Goal: Task Accomplishment & Management: Use online tool/utility

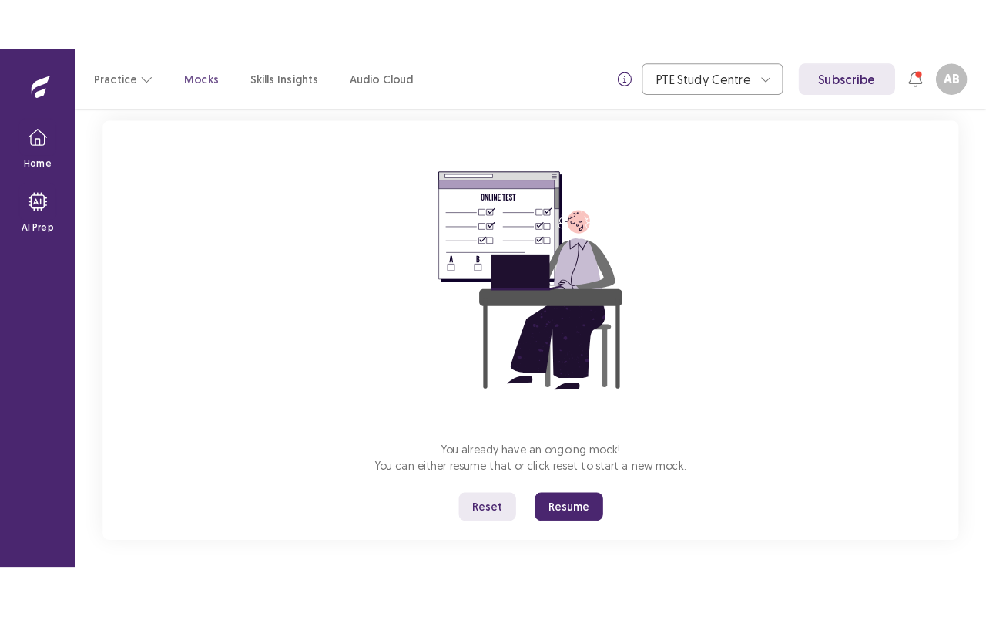
scroll to position [100, 0]
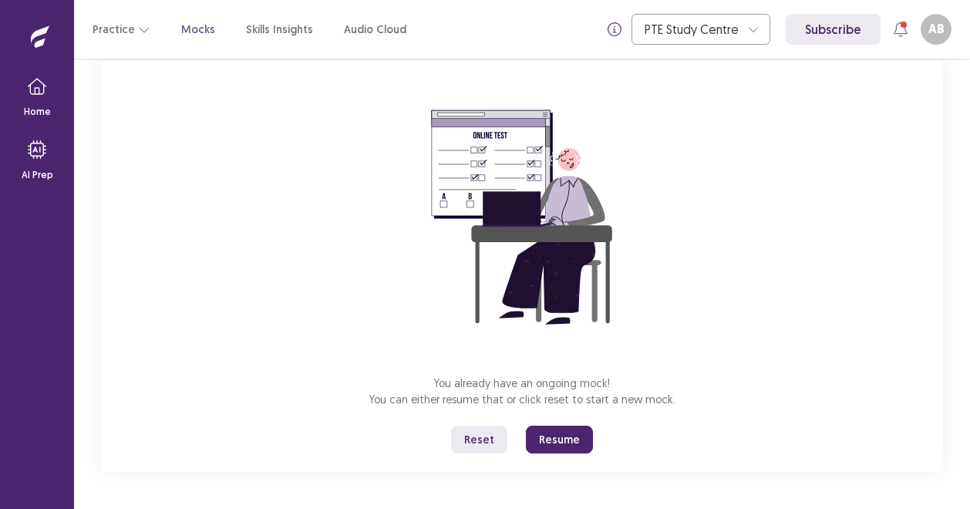
click at [968, 277] on div "Mock Default Full Resume Mock Speaking | 43:12 Minutes You already have an ongo…" at bounding box center [522, 284] width 896 height 450
click at [564, 452] on button "Resume" at bounding box center [559, 439] width 67 height 28
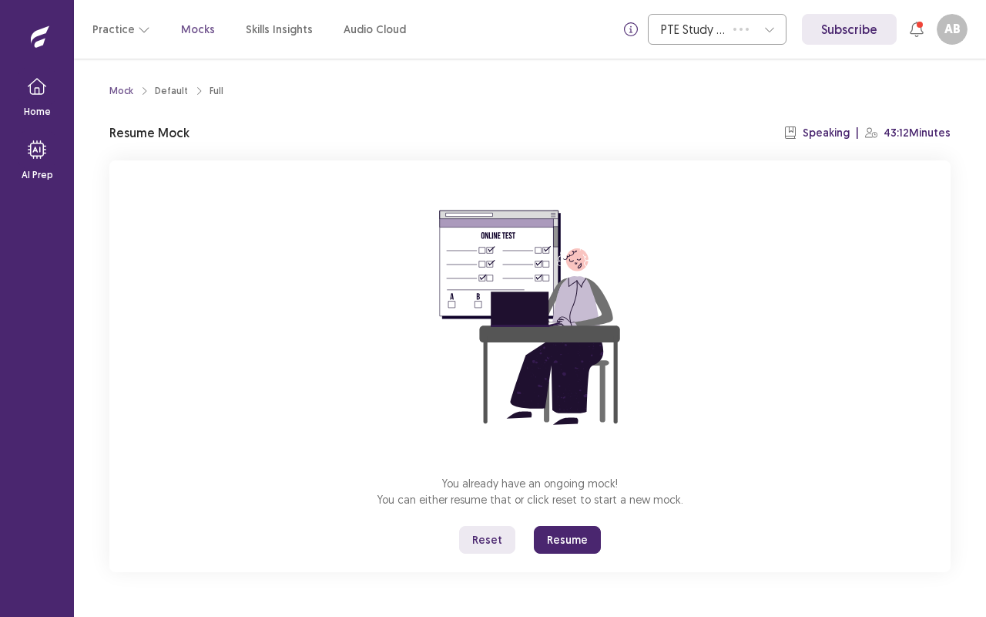
scroll to position [0, 0]
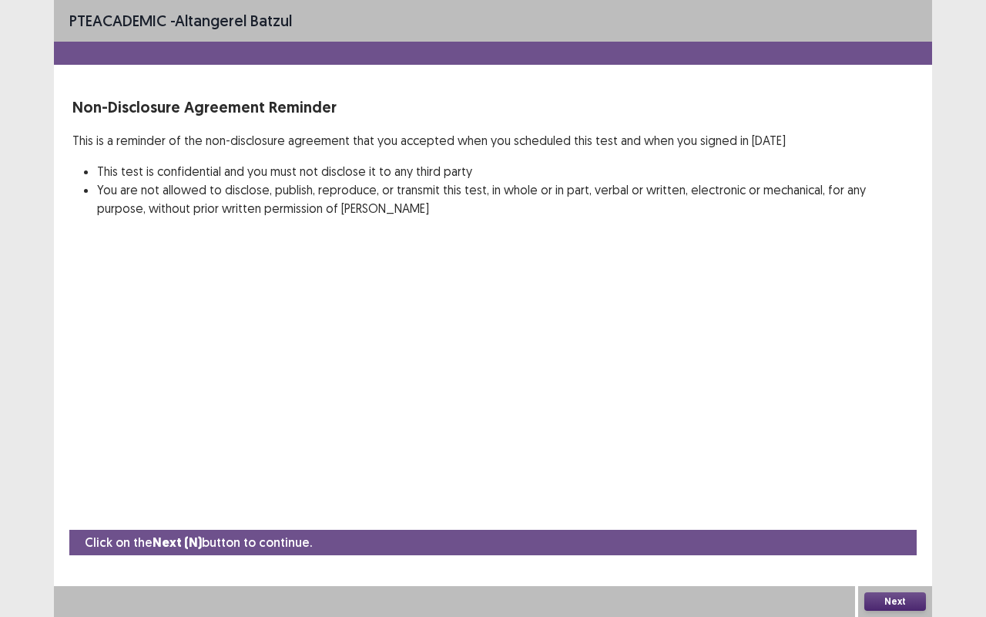
click at [900, 508] on button "Next" at bounding box center [896, 601] width 62 height 18
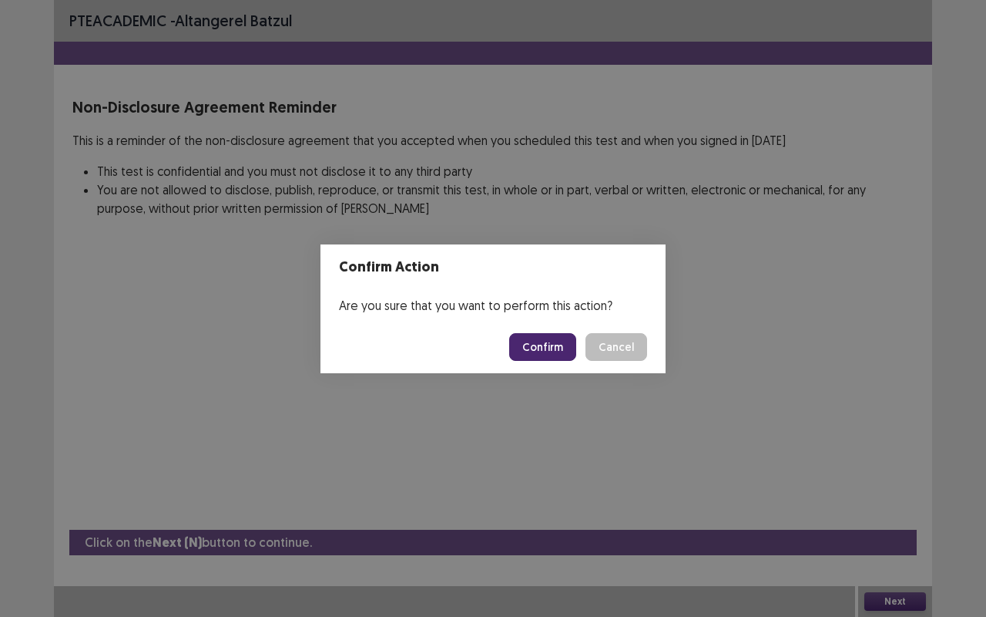
click at [550, 350] on button "Confirm" at bounding box center [542, 347] width 67 height 28
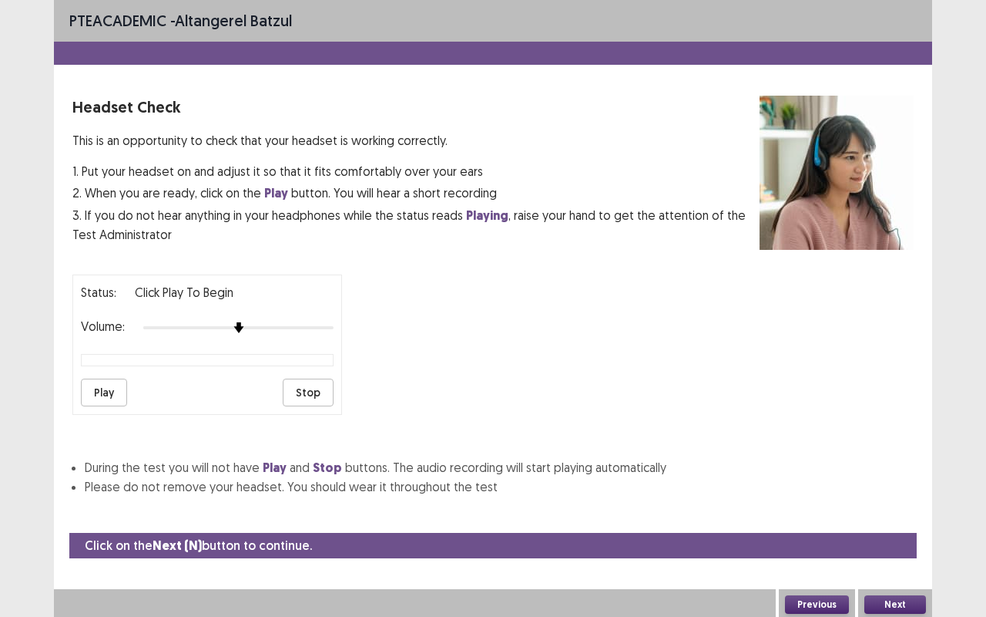
click at [902, 508] on button "Next" at bounding box center [896, 604] width 62 height 18
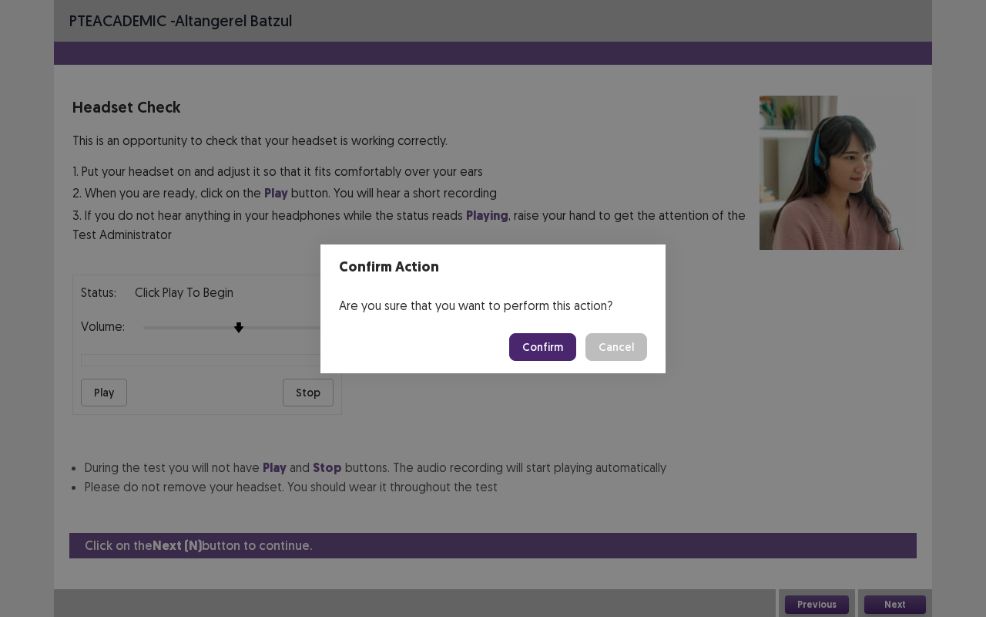
click at [543, 344] on button "Confirm" at bounding box center [542, 347] width 67 height 28
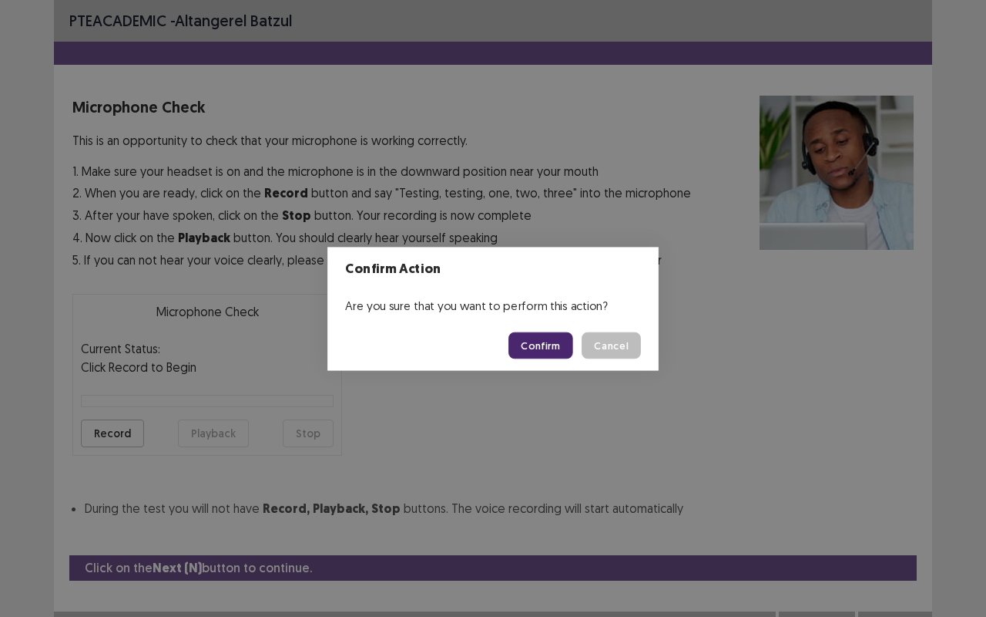
scroll to position [17, 0]
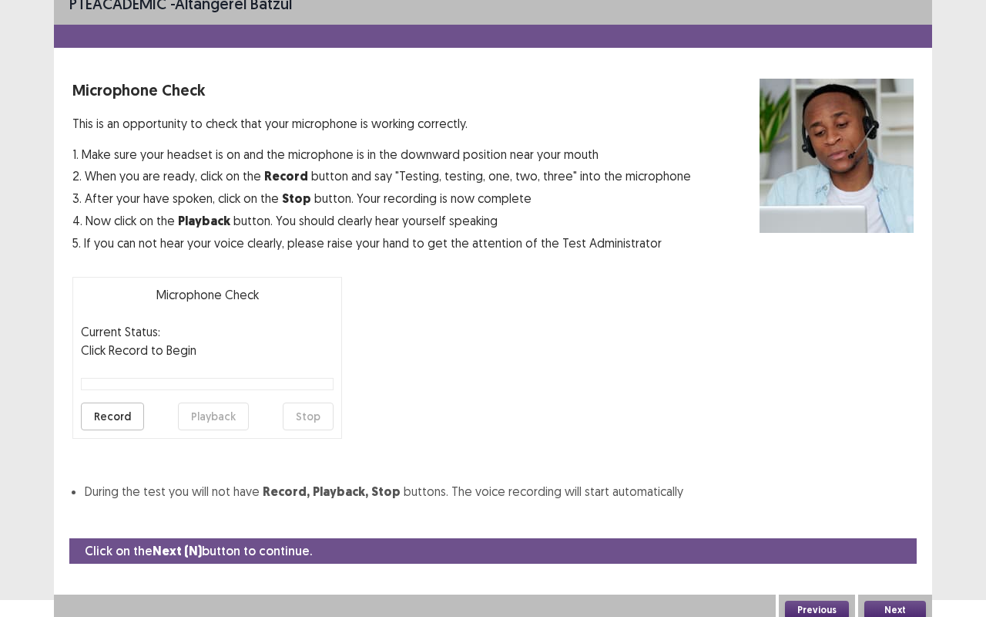
click at [899, 508] on button "Next" at bounding box center [896, 609] width 62 height 18
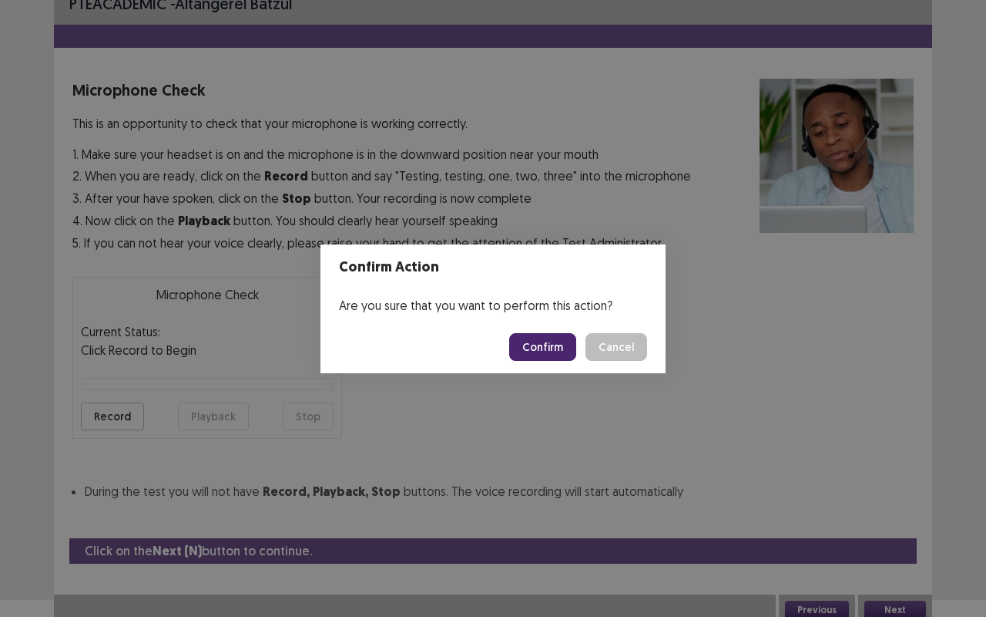
click at [538, 342] on button "Confirm" at bounding box center [542, 347] width 67 height 28
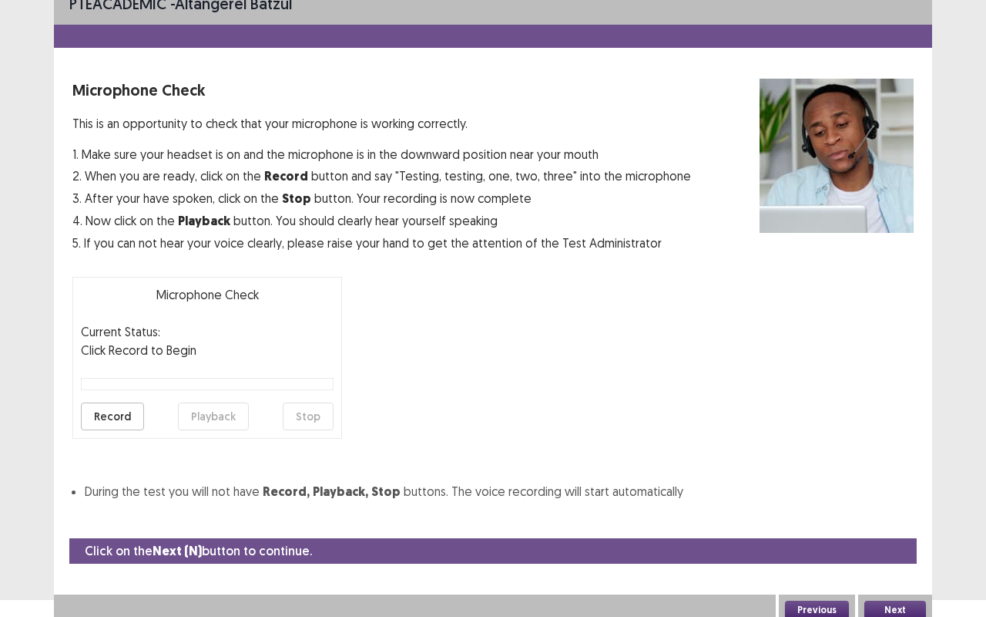
scroll to position [0, 0]
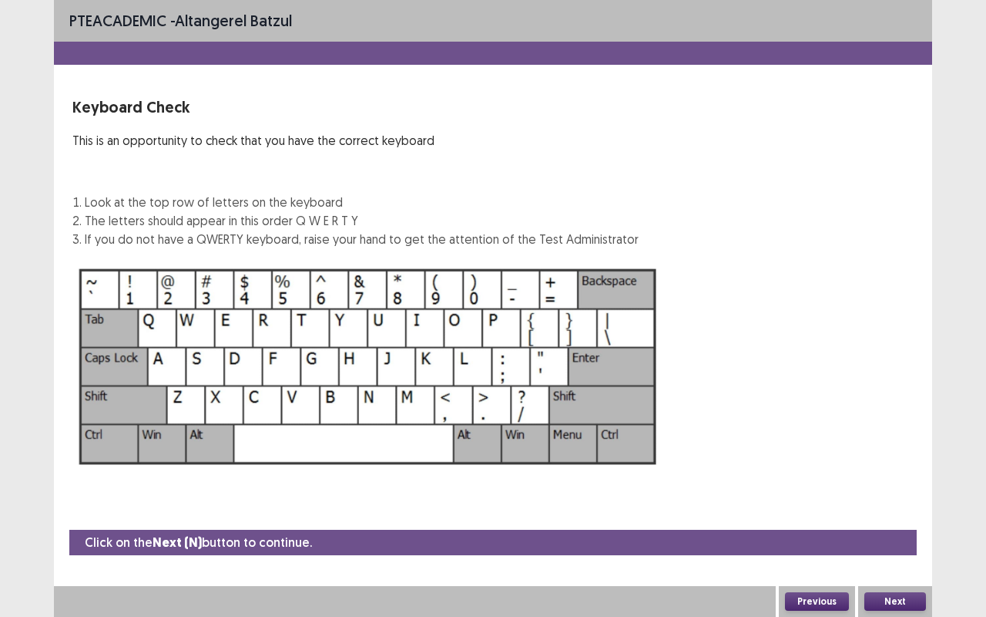
click at [901, 508] on button "Next" at bounding box center [896, 601] width 62 height 18
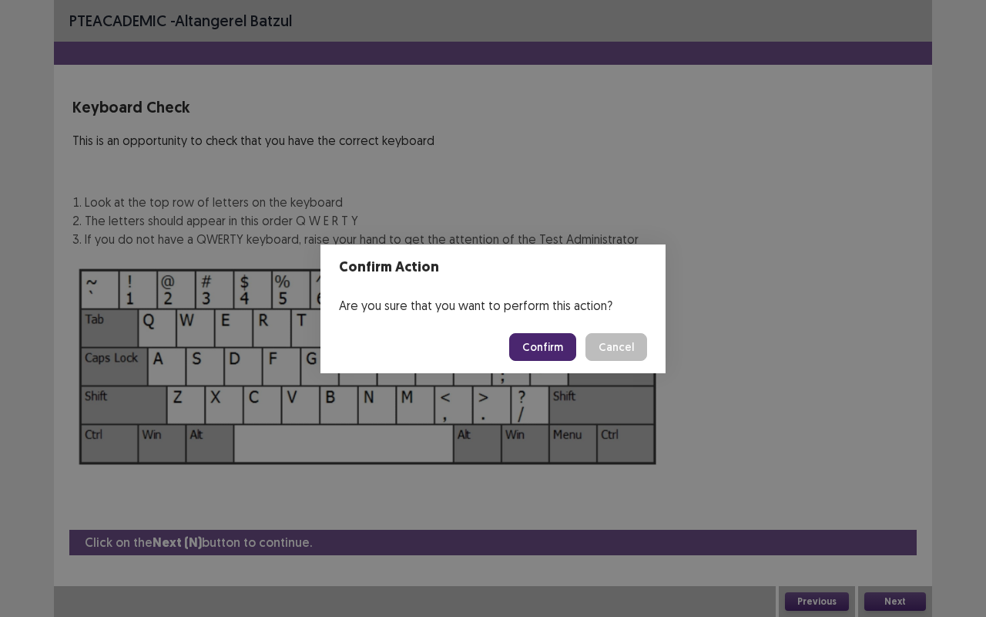
click at [541, 351] on button "Confirm" at bounding box center [542, 347] width 67 height 28
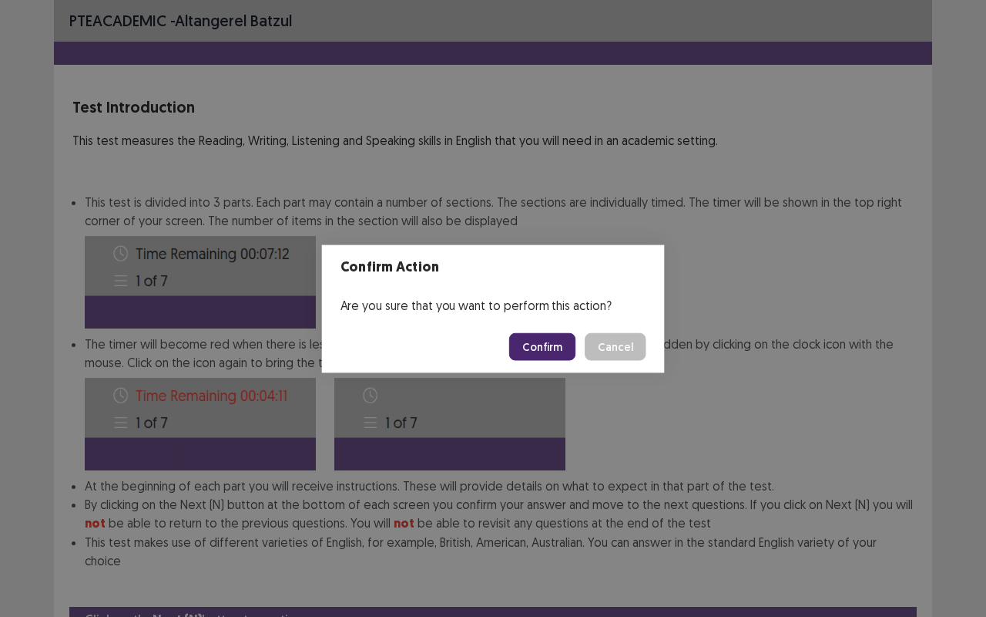
scroll to position [58, 0]
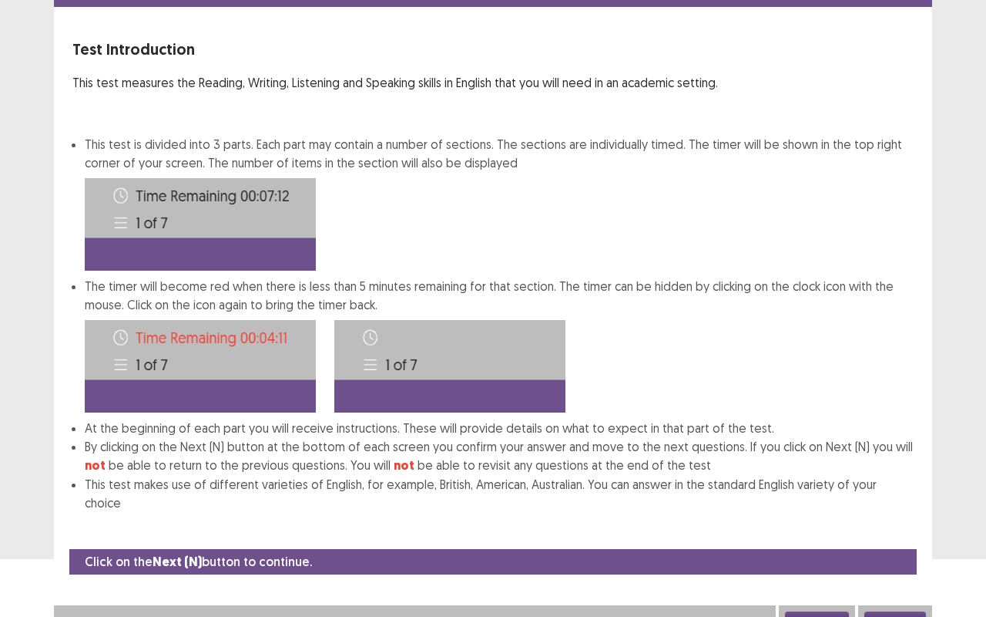
click at [907, 508] on button "Next" at bounding box center [896, 620] width 62 height 18
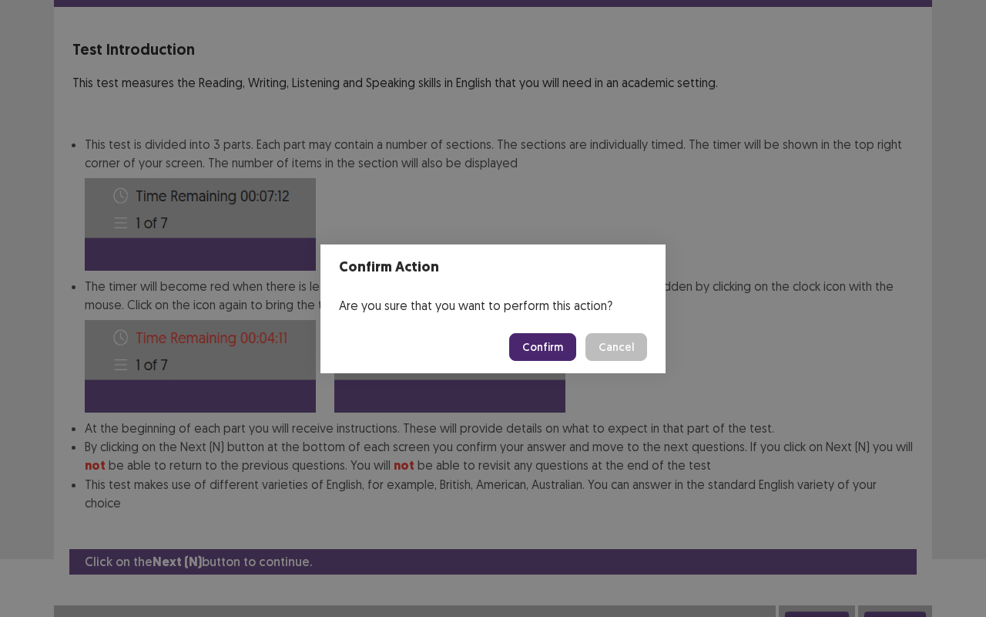
click at [555, 341] on button "Confirm" at bounding box center [542, 347] width 67 height 28
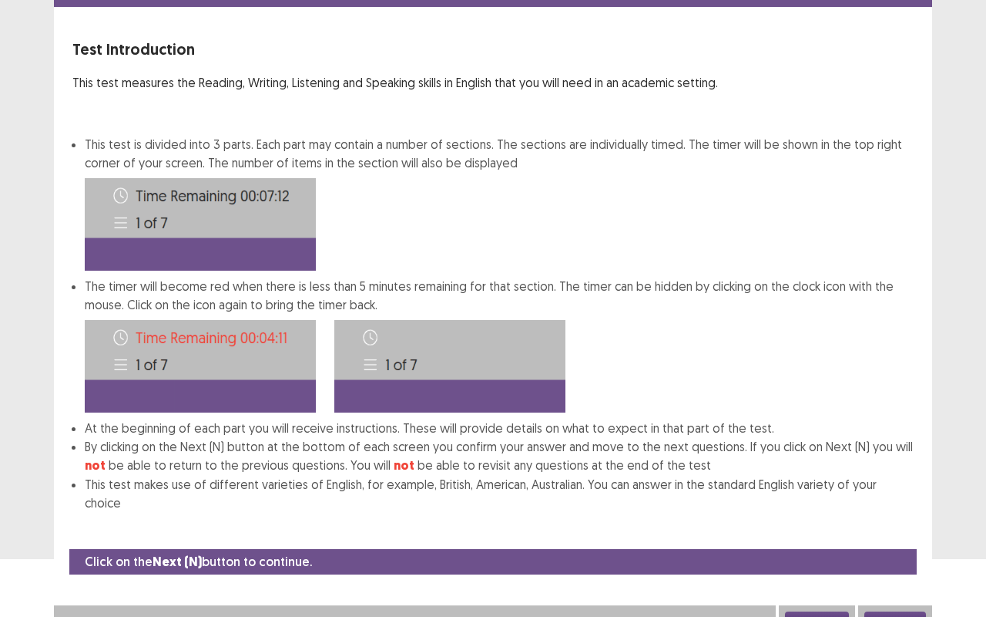
scroll to position [0, 0]
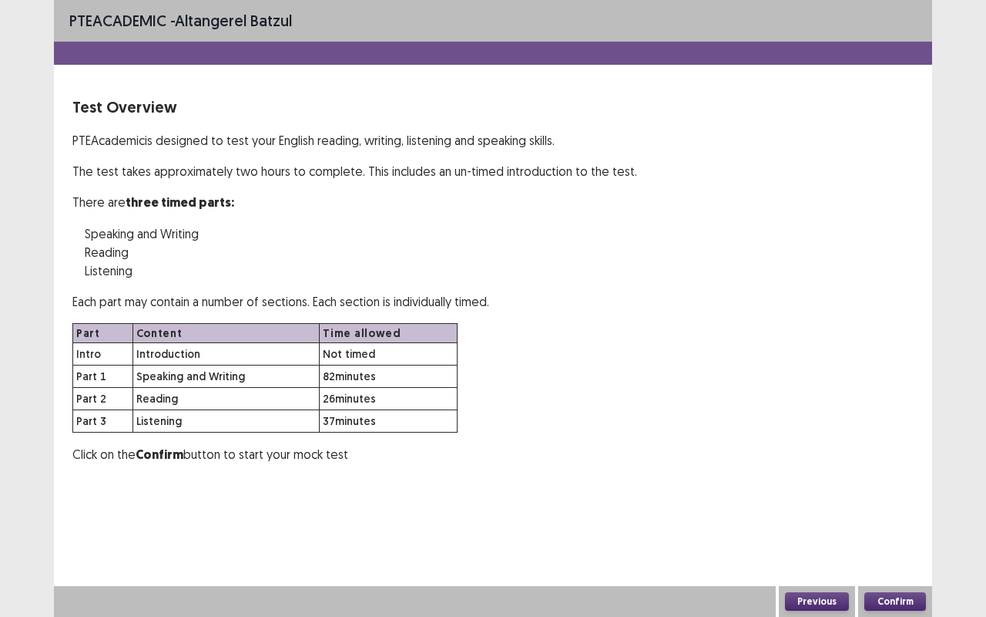
click at [905, 508] on button "Confirm" at bounding box center [896, 601] width 62 height 18
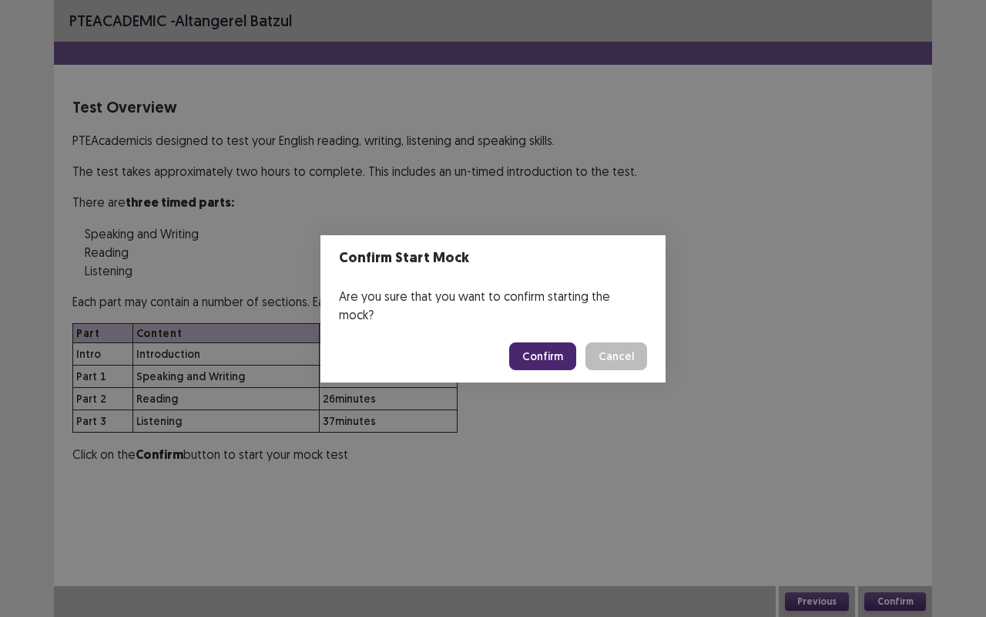
click at [562, 344] on button "Confirm" at bounding box center [542, 356] width 67 height 28
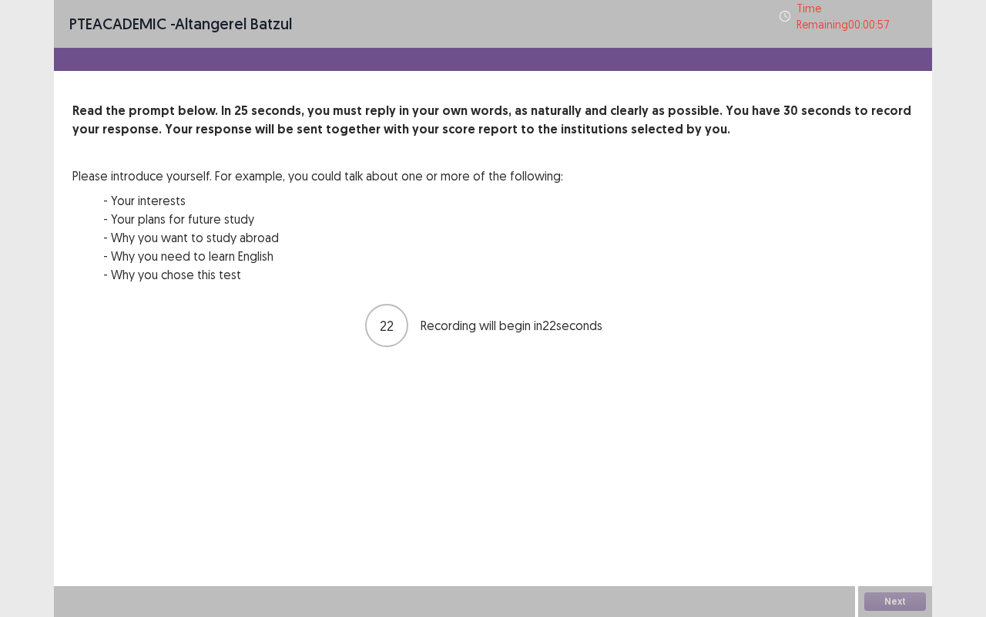
click at [906, 508] on div "Next" at bounding box center [896, 601] width 74 height 31
click at [889, 508] on div "Next" at bounding box center [896, 601] width 74 height 31
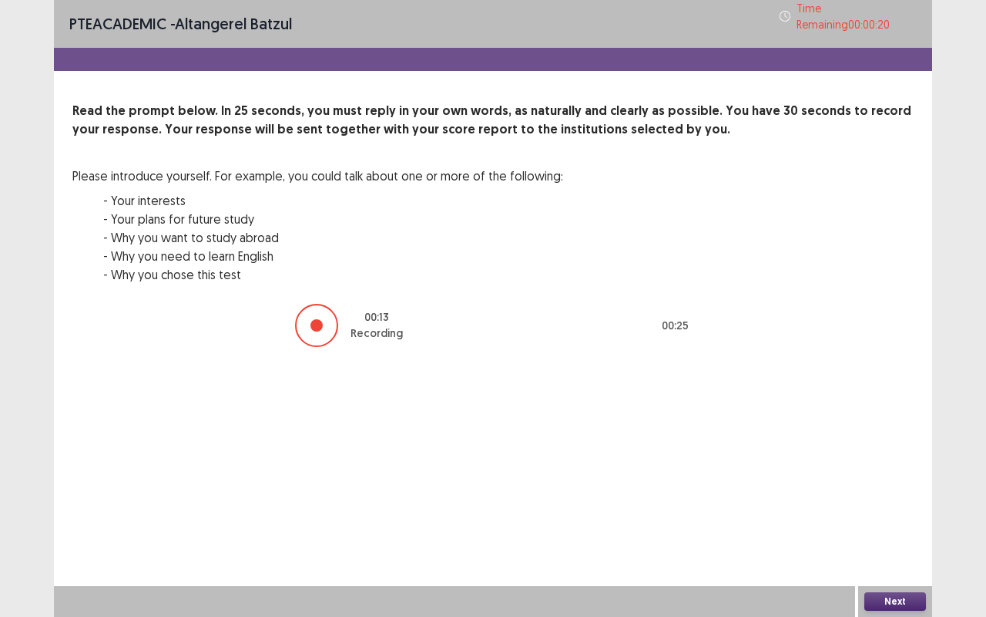
click at [312, 338] on div at bounding box center [316, 325] width 43 height 43
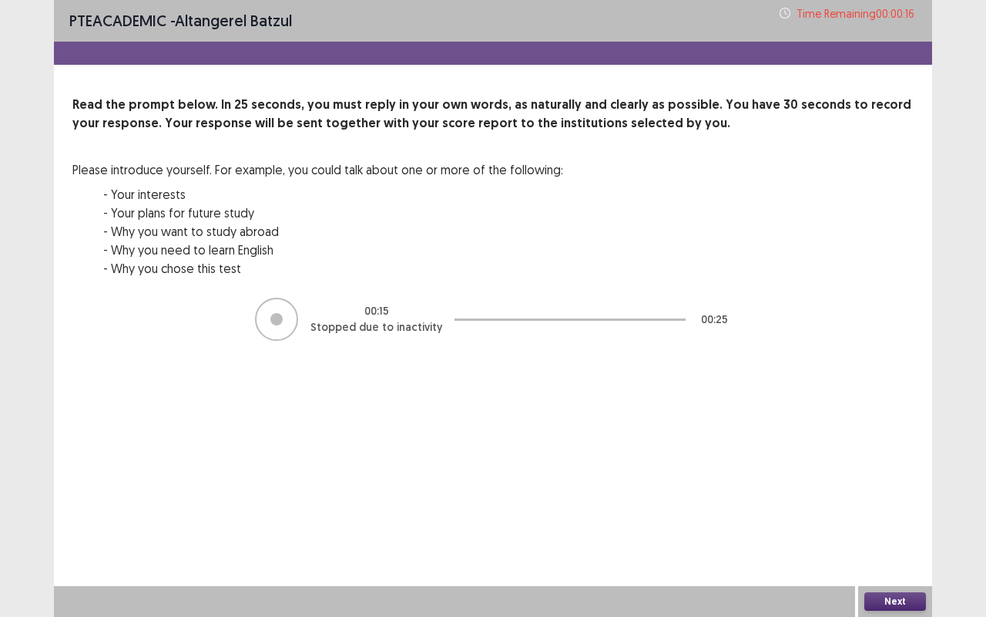
click at [892, 508] on button "Next" at bounding box center [896, 601] width 62 height 18
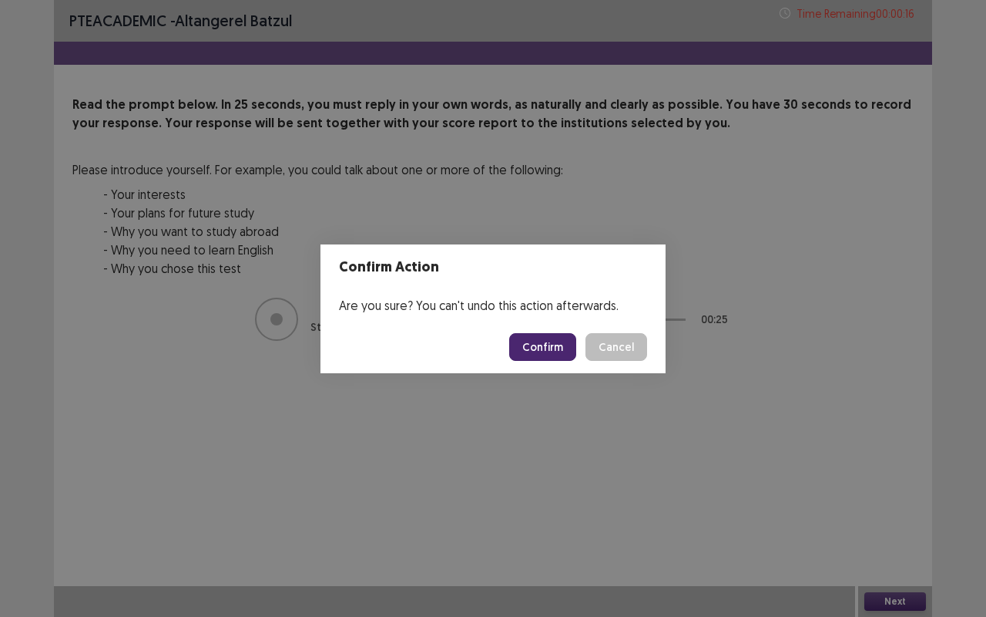
click at [541, 333] on button "Confirm" at bounding box center [542, 347] width 67 height 28
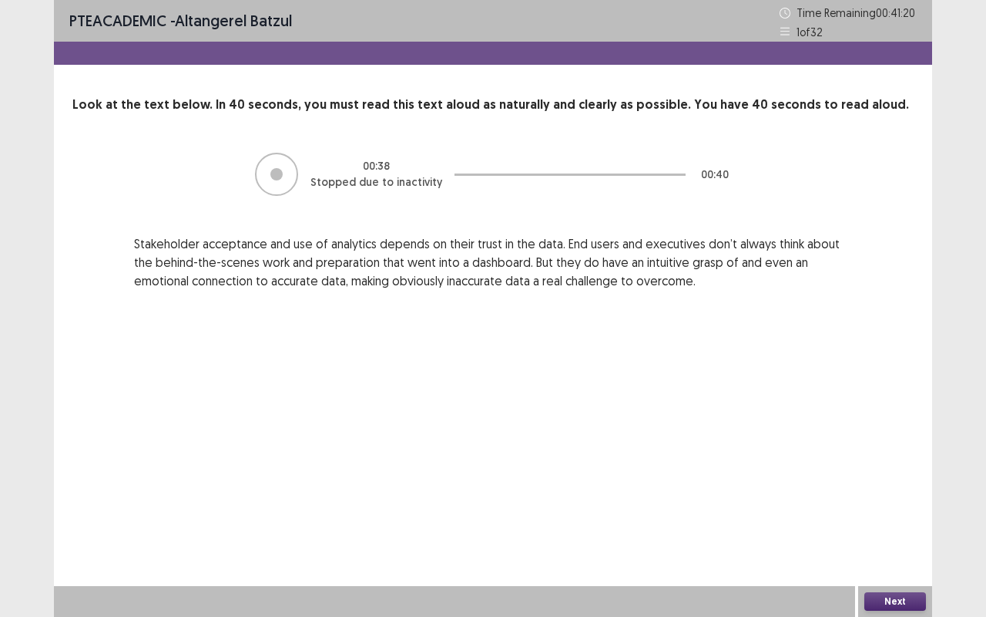
click at [896, 508] on button "Next" at bounding box center [896, 601] width 62 height 18
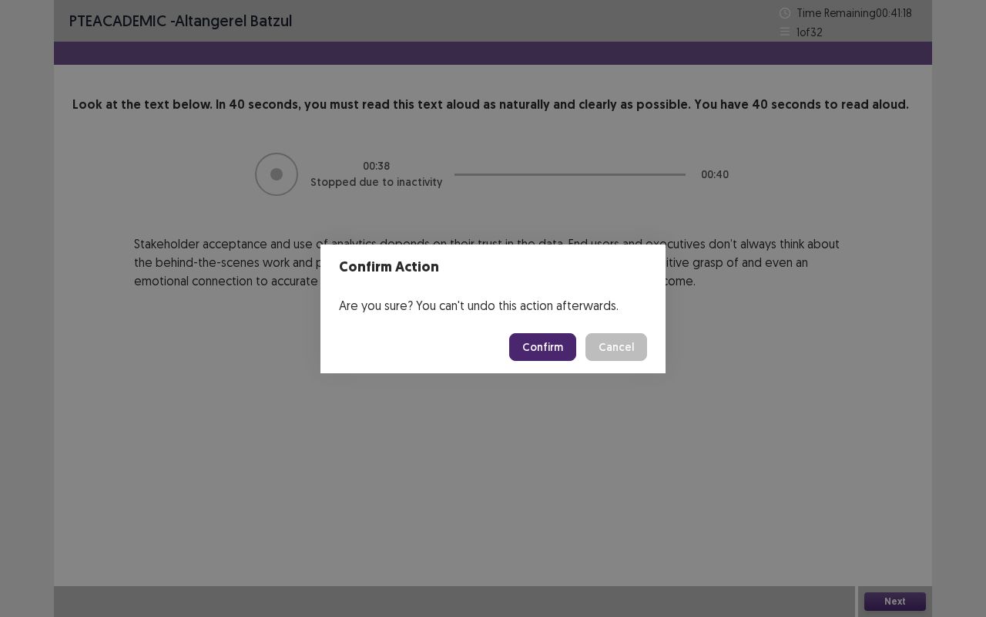
click at [544, 342] on button "Confirm" at bounding box center [542, 347] width 67 height 28
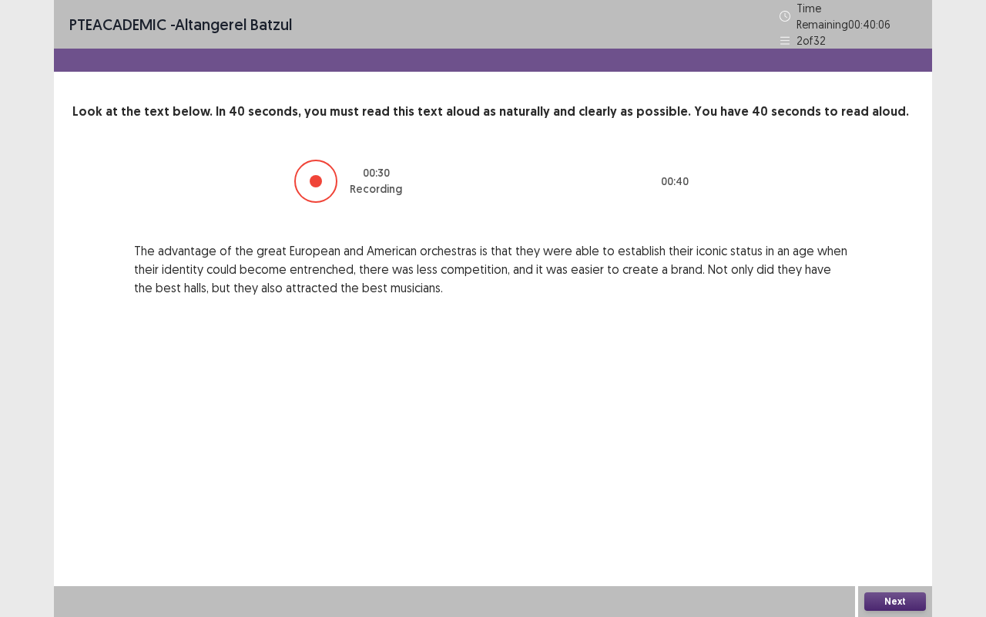
click at [911, 508] on button "Next" at bounding box center [896, 601] width 62 height 18
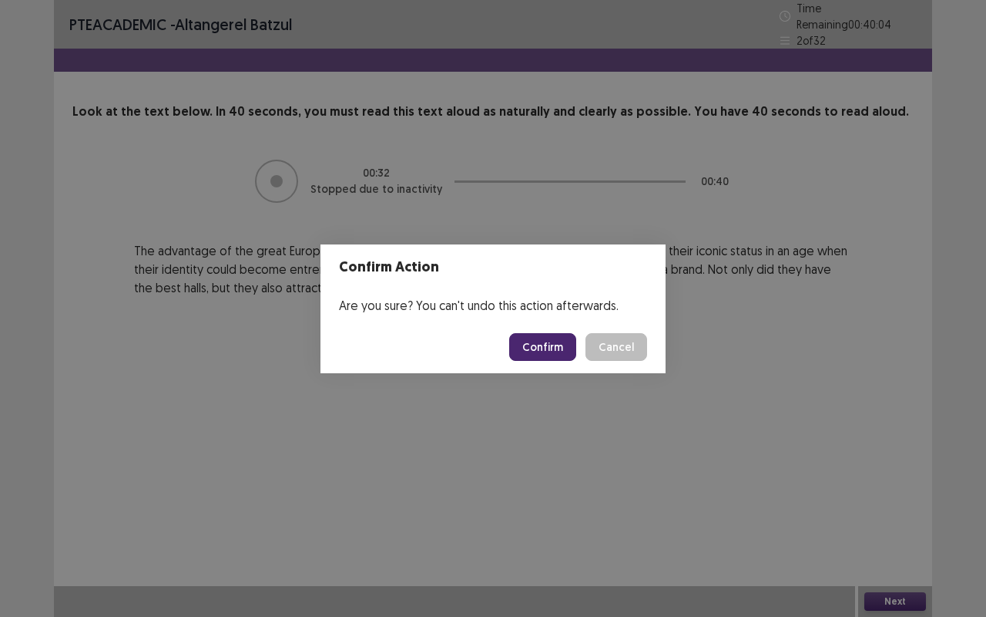
click at [555, 358] on button "Confirm" at bounding box center [542, 347] width 67 height 28
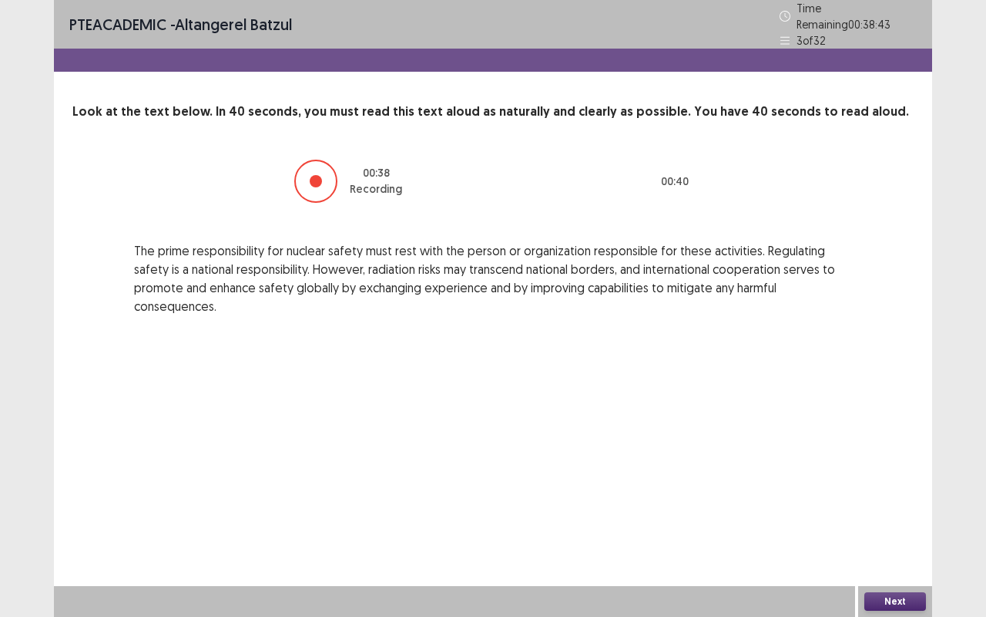
click at [902, 508] on div "Next" at bounding box center [896, 601] width 74 height 31
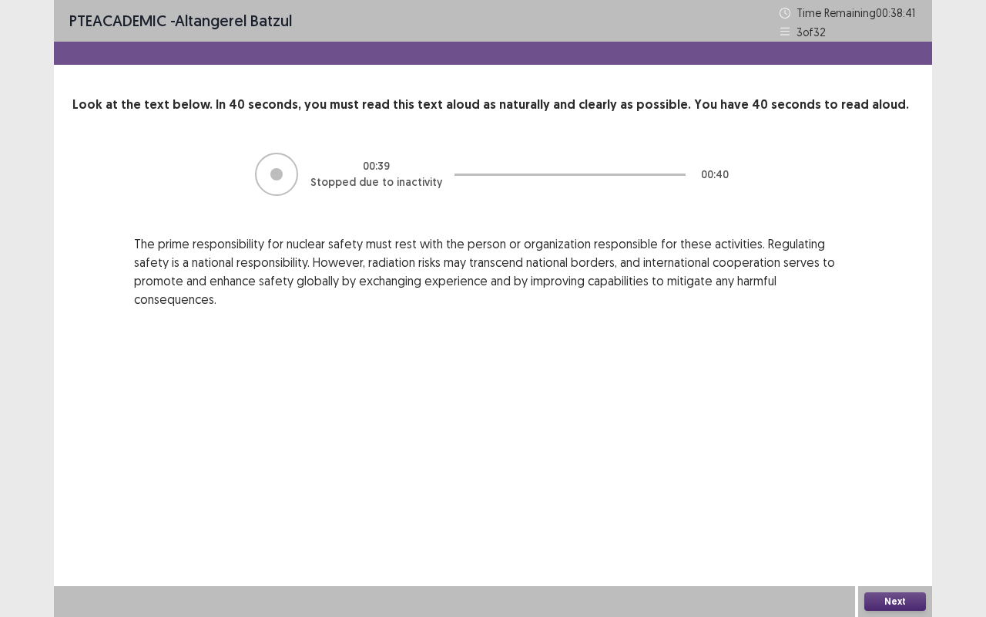
click at [902, 508] on button "Next" at bounding box center [896, 601] width 62 height 18
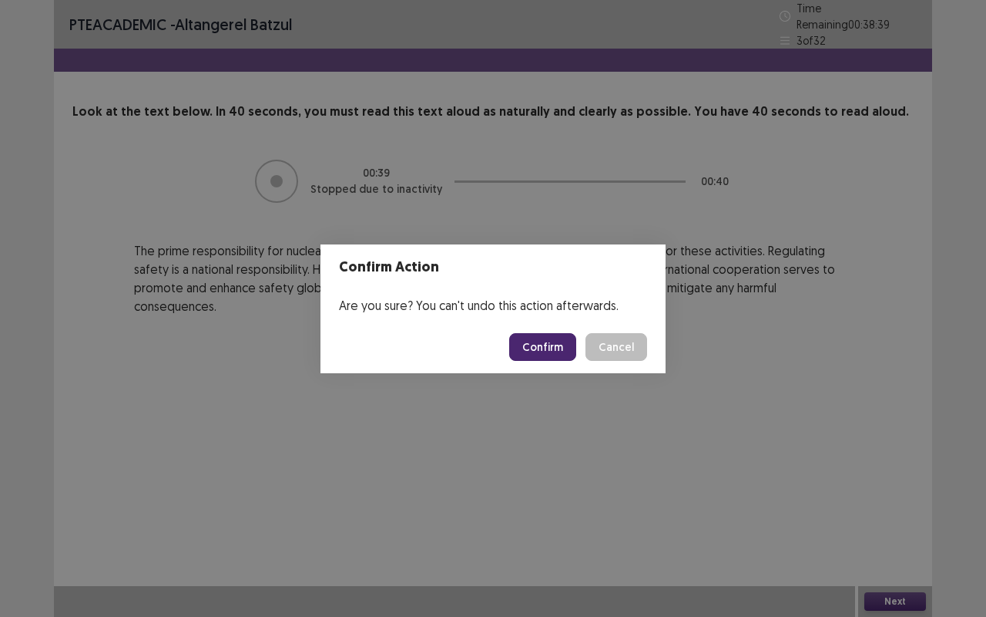
click at [536, 344] on button "Confirm" at bounding box center [542, 347] width 67 height 28
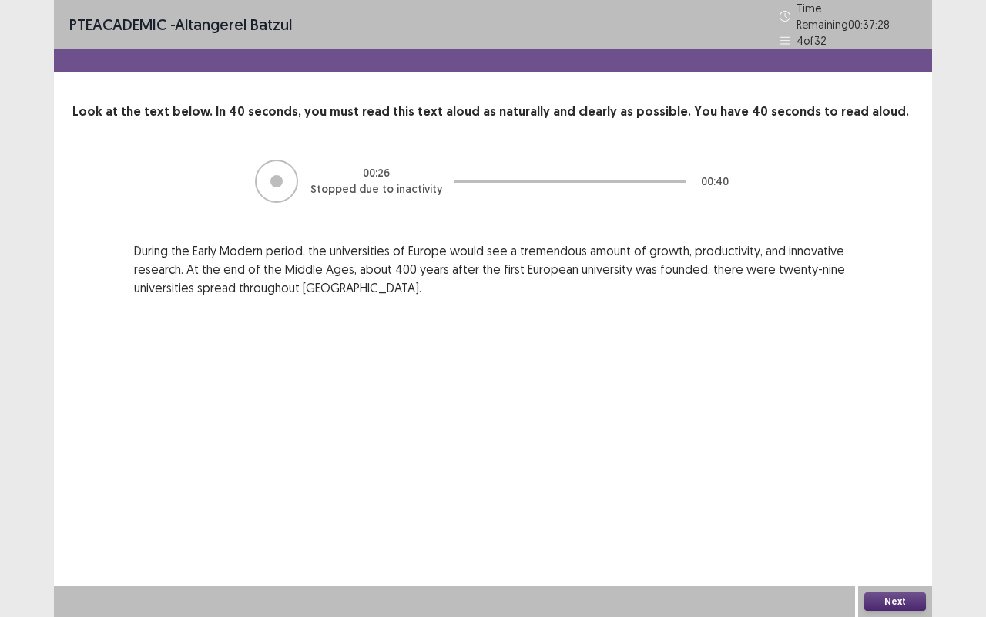
click at [905, 508] on button "Next" at bounding box center [896, 601] width 62 height 18
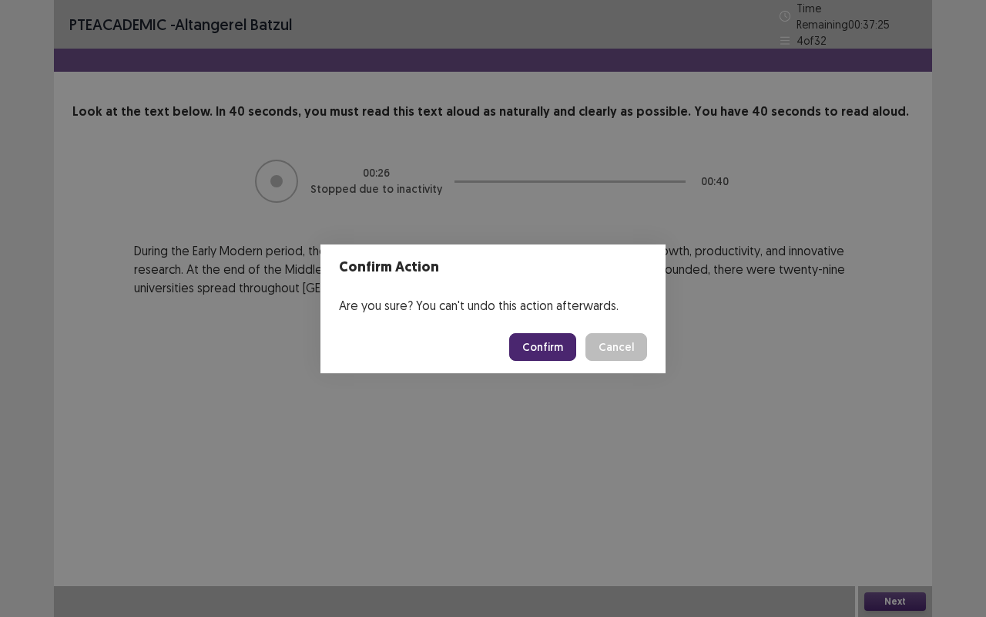
click at [546, 355] on button "Confirm" at bounding box center [542, 347] width 67 height 28
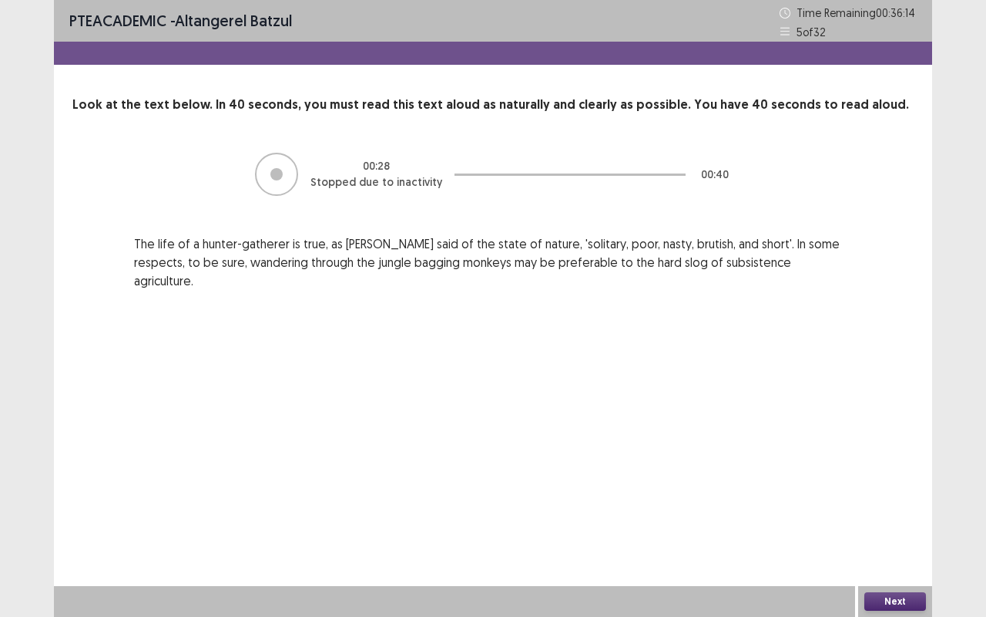
click at [889, 508] on button "Next" at bounding box center [896, 601] width 62 height 18
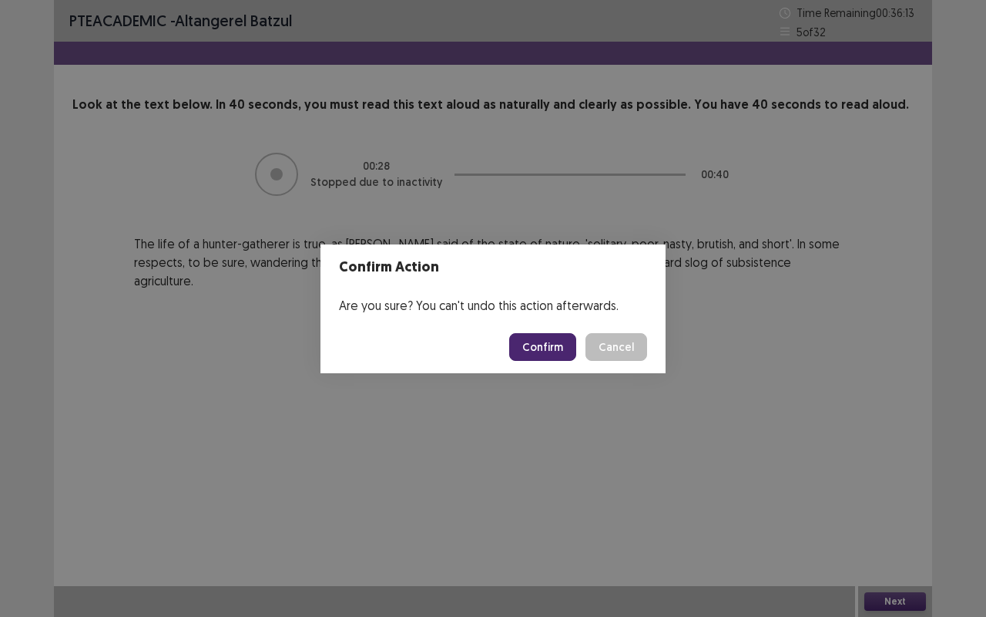
click at [553, 344] on button "Confirm" at bounding box center [542, 347] width 67 height 28
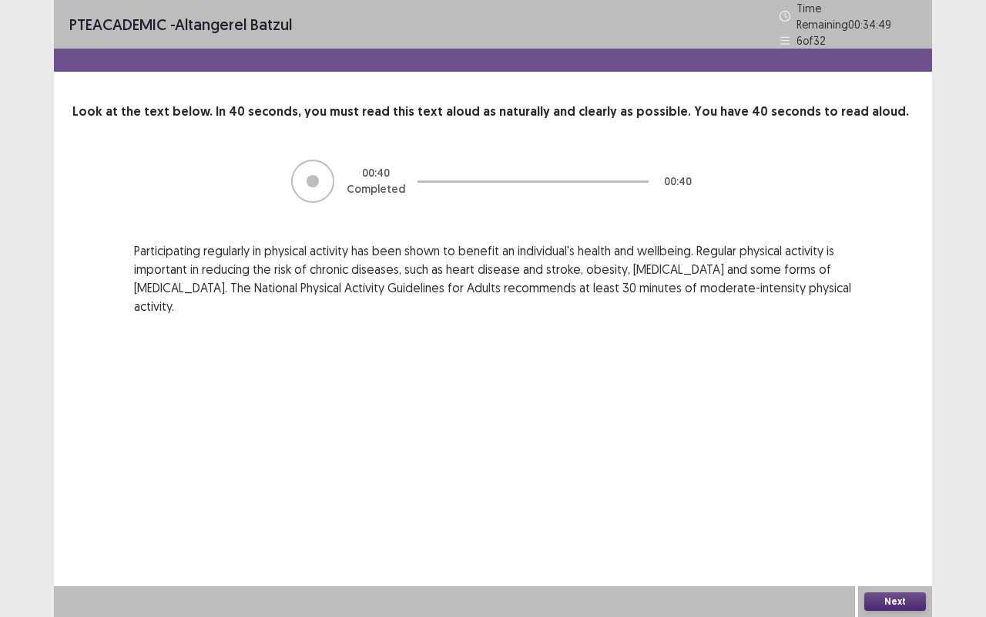
click at [900, 508] on button "Next" at bounding box center [896, 601] width 62 height 18
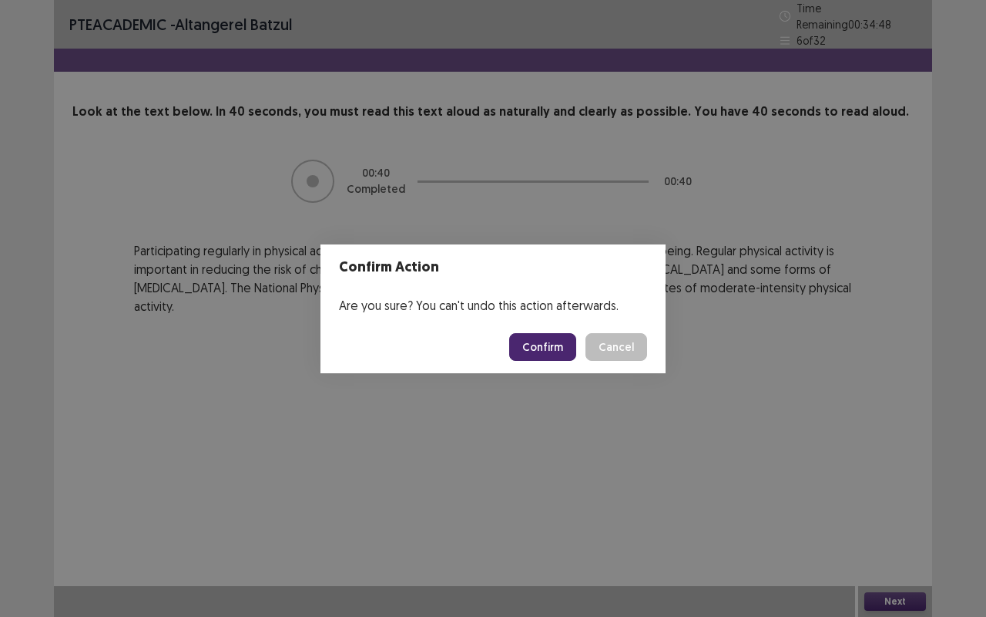
click at [546, 341] on button "Confirm" at bounding box center [542, 347] width 67 height 28
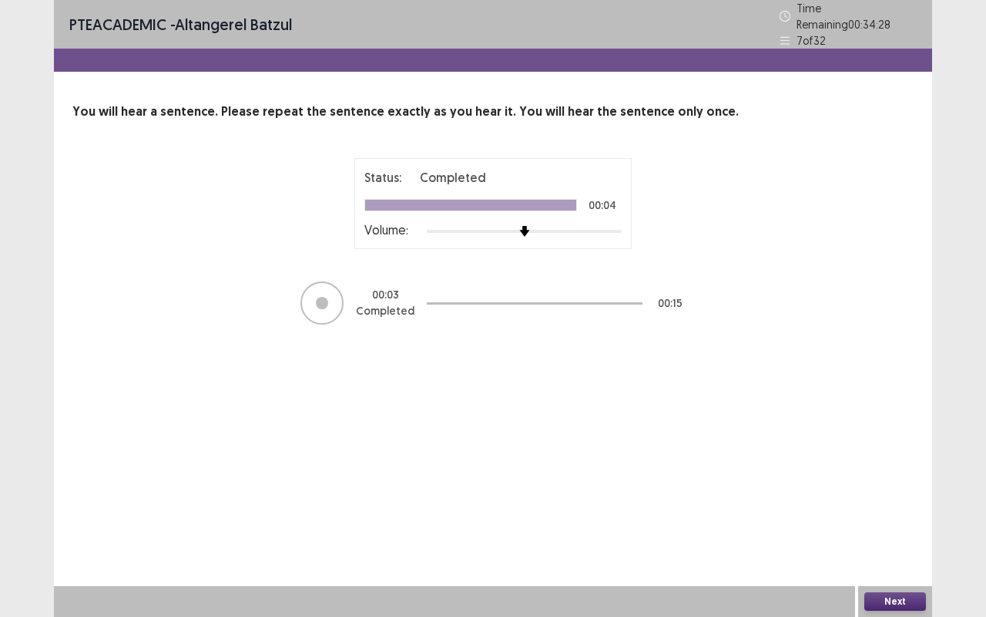
click at [905, 508] on button "Next" at bounding box center [896, 601] width 62 height 18
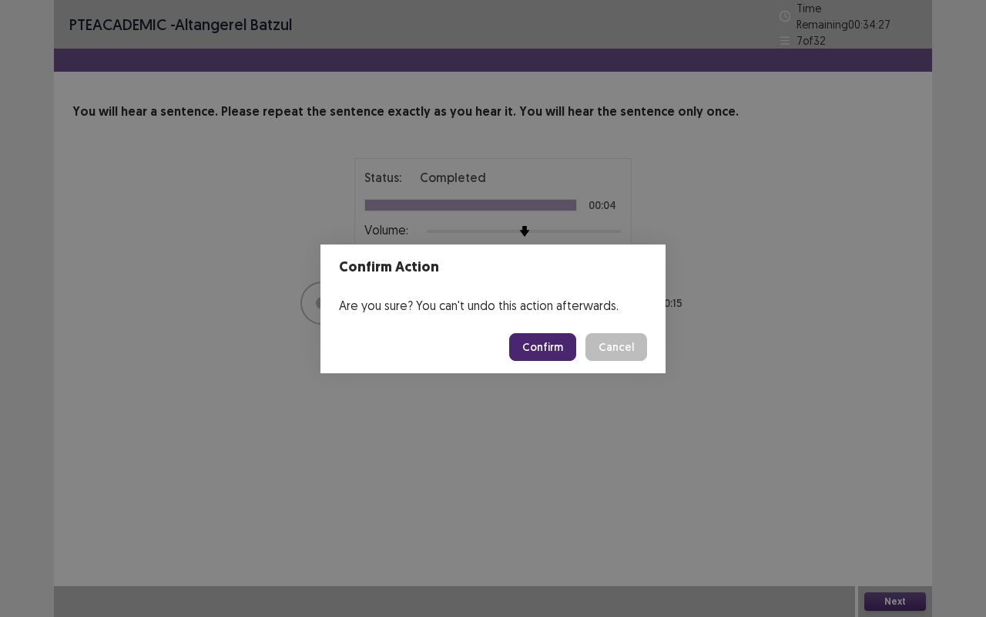
click at [550, 355] on button "Confirm" at bounding box center [542, 347] width 67 height 28
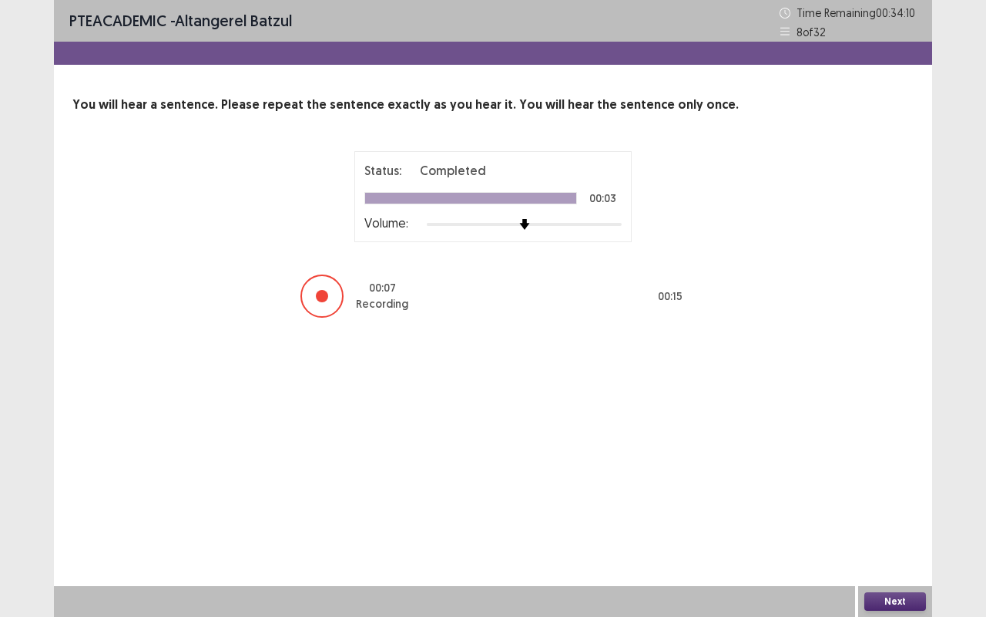
click at [902, 508] on button "Next" at bounding box center [896, 601] width 62 height 18
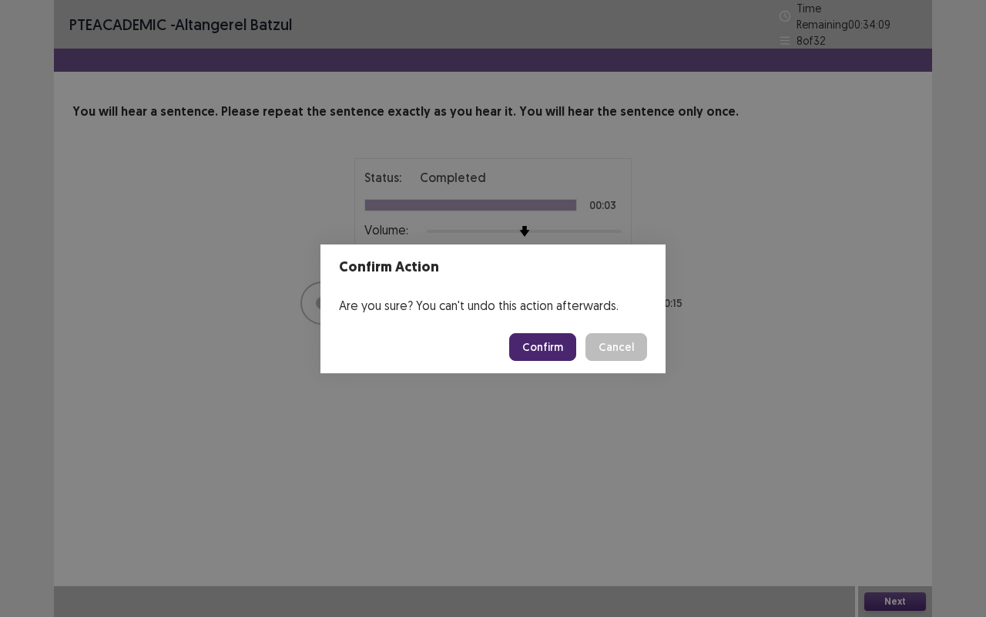
click at [552, 334] on button "Confirm" at bounding box center [542, 347] width 67 height 28
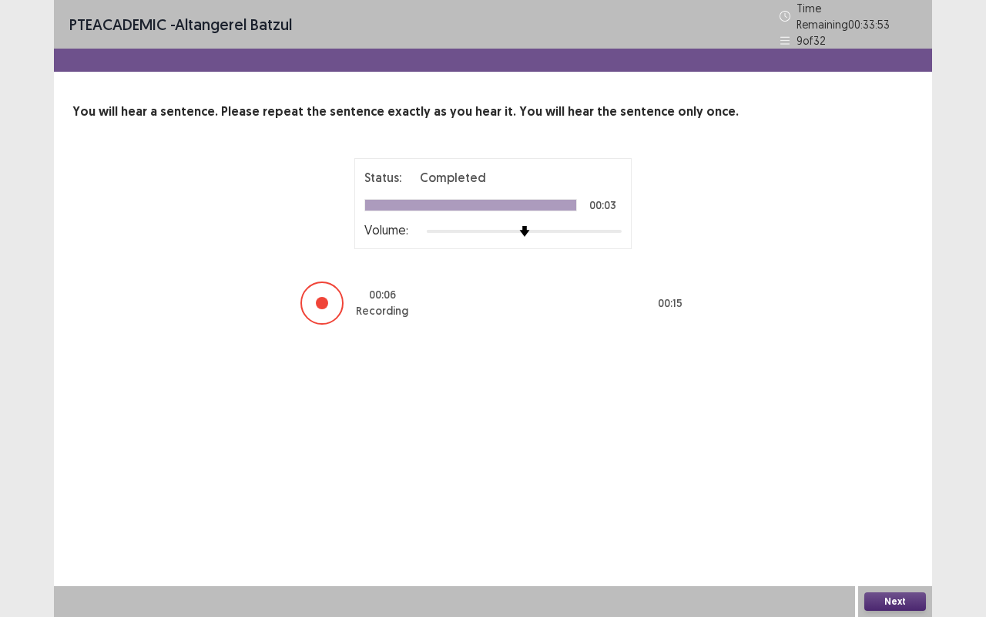
click at [895, 508] on button "Next" at bounding box center [896, 601] width 62 height 18
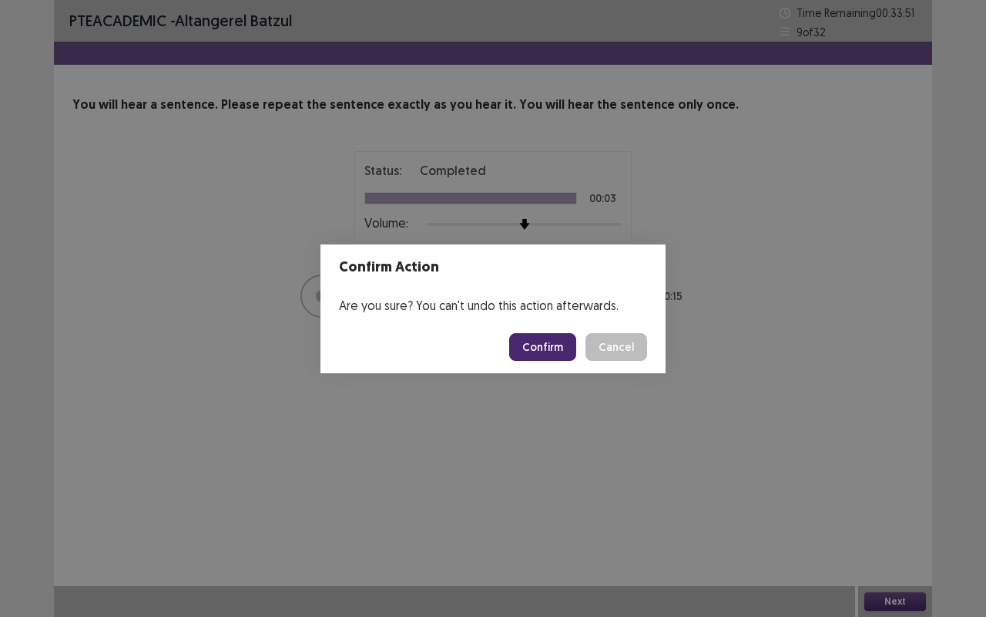
click at [556, 336] on button "Confirm" at bounding box center [542, 347] width 67 height 28
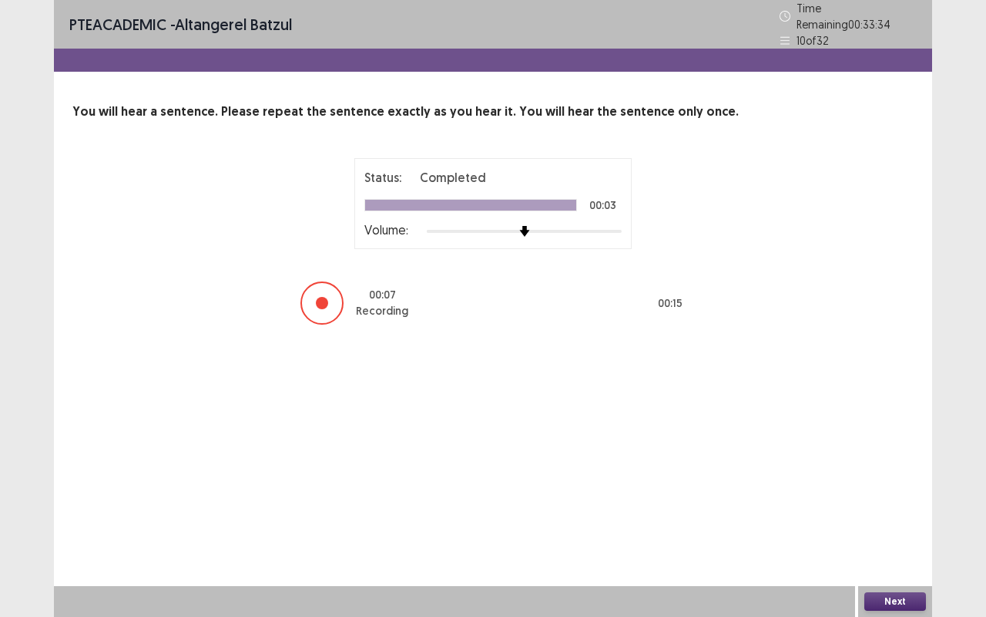
click at [909, 508] on button "Next" at bounding box center [896, 601] width 62 height 18
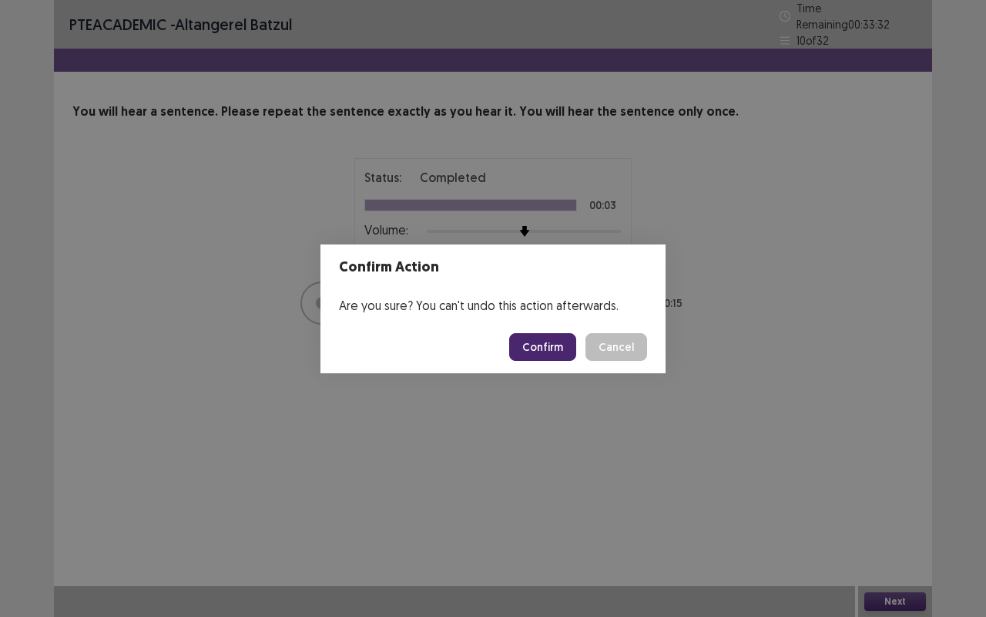
click at [552, 351] on button "Confirm" at bounding box center [542, 347] width 67 height 28
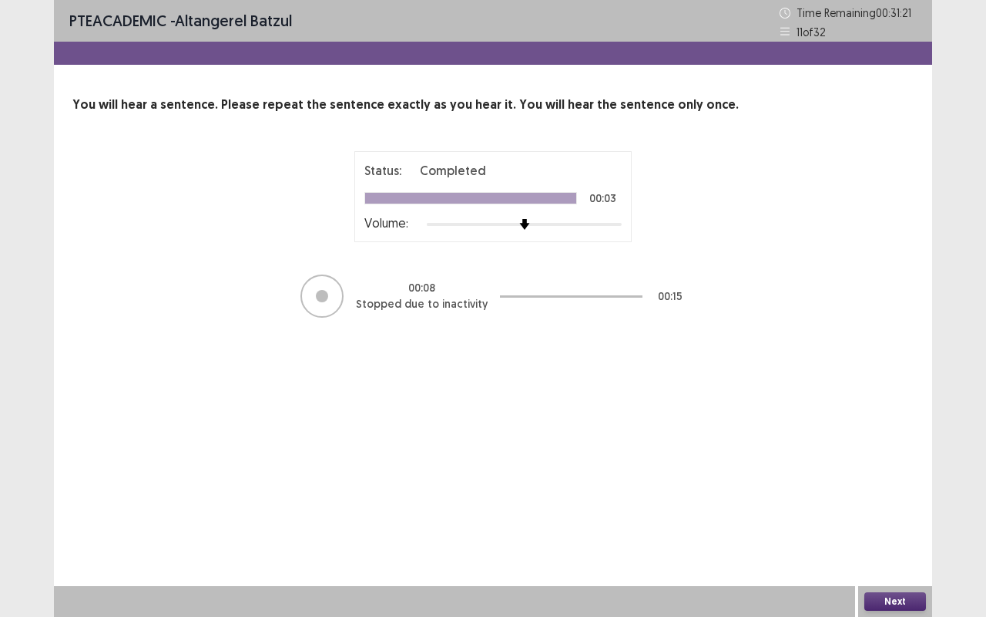
click at [902, 508] on button "Next" at bounding box center [896, 601] width 62 height 18
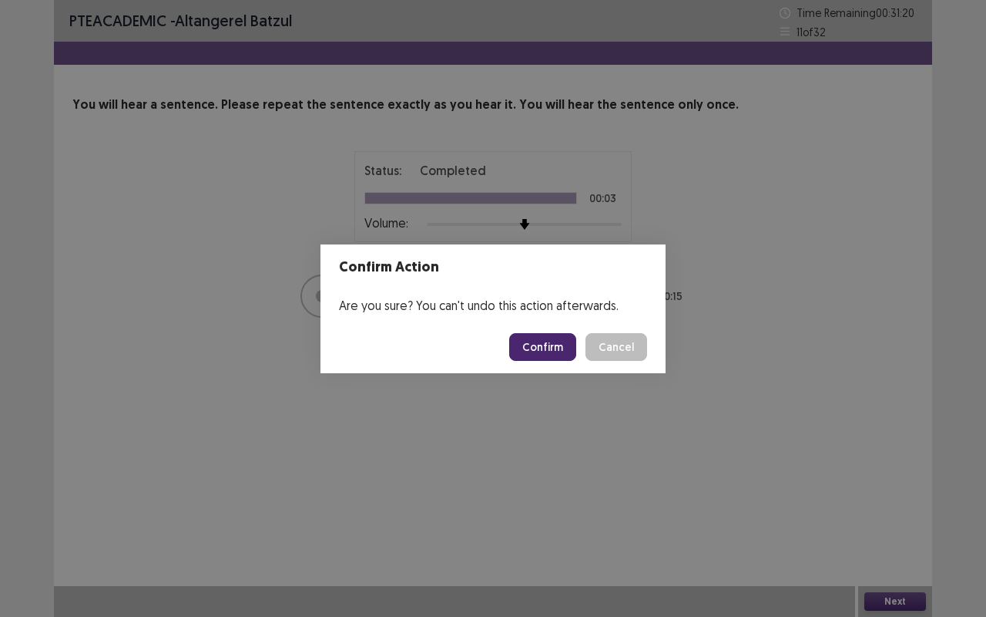
click at [538, 343] on button "Confirm" at bounding box center [542, 347] width 67 height 28
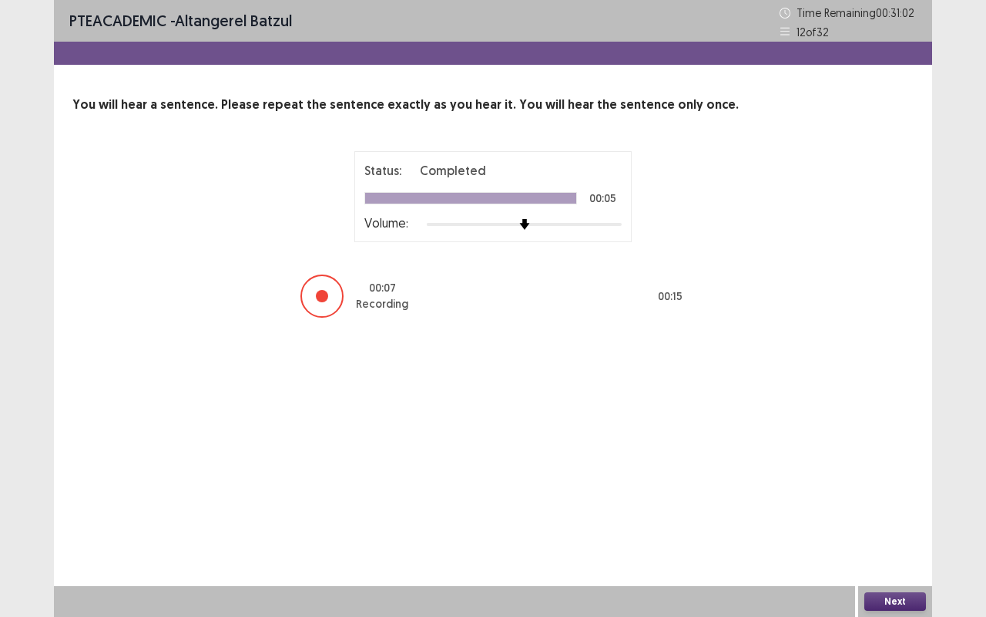
click at [894, 508] on button "Next" at bounding box center [896, 601] width 62 height 18
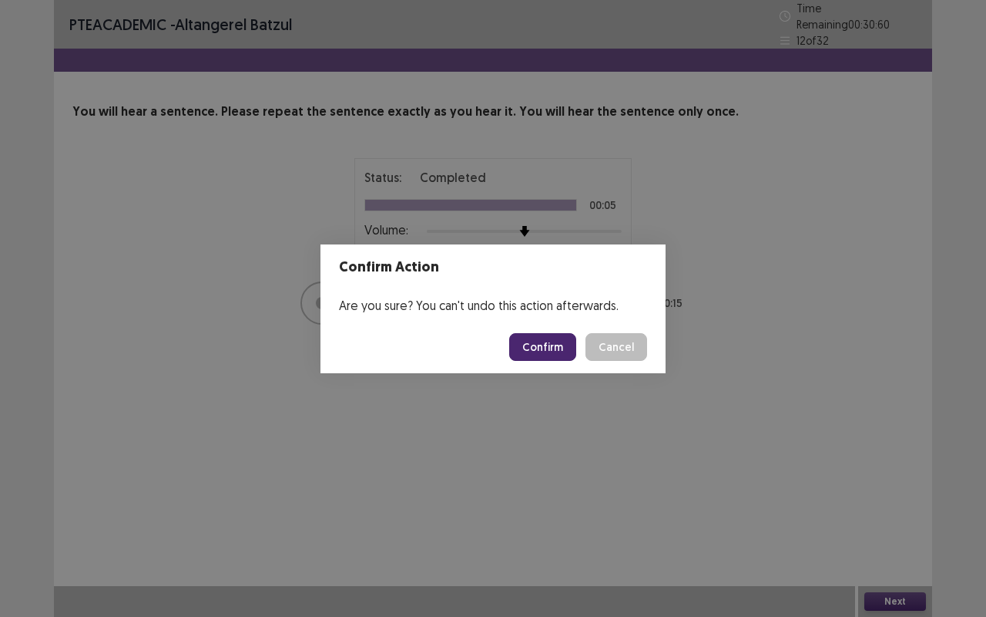
click at [546, 351] on button "Confirm" at bounding box center [542, 347] width 67 height 28
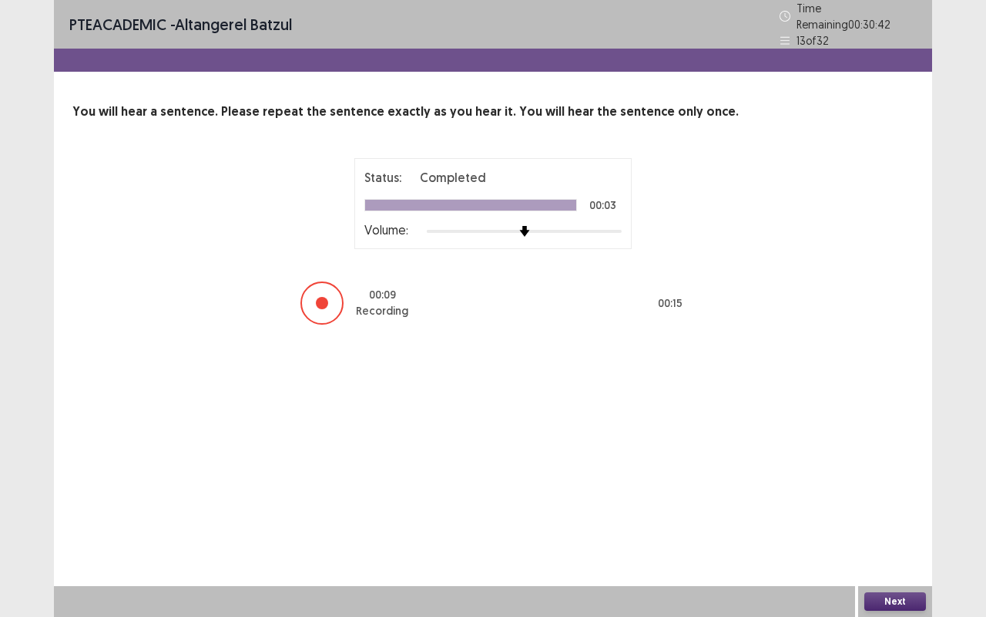
click at [880, 508] on button "Next" at bounding box center [896, 601] width 62 height 18
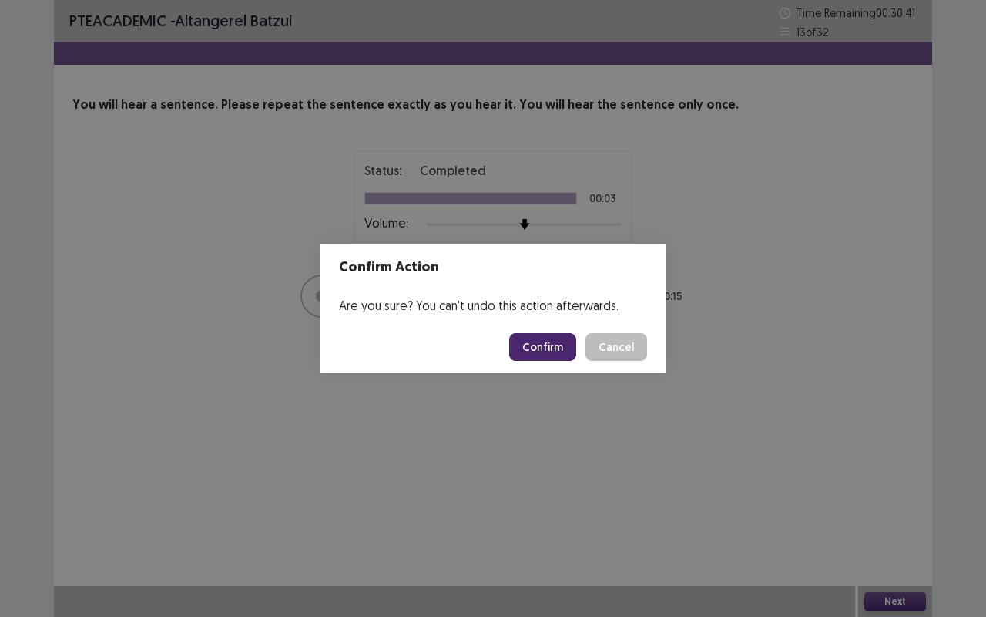
click at [542, 353] on button "Confirm" at bounding box center [542, 347] width 67 height 28
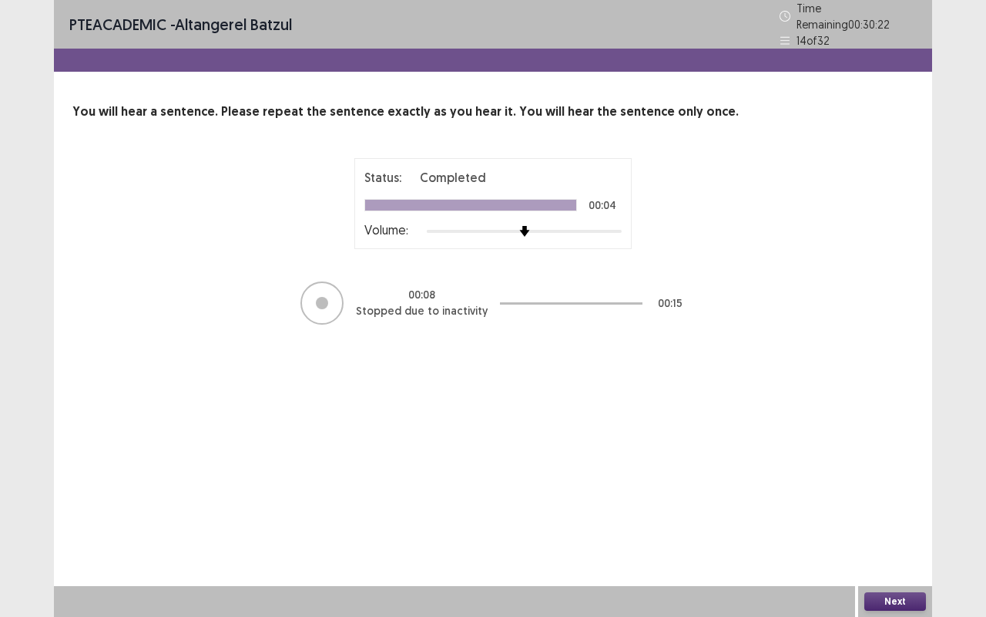
click at [891, 508] on button "Next" at bounding box center [896, 601] width 62 height 18
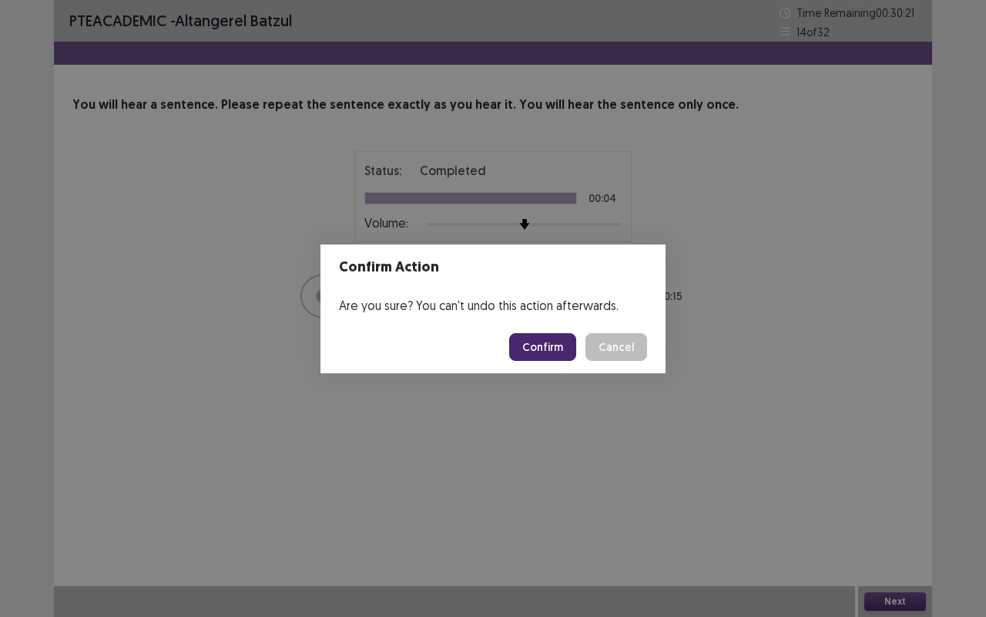
click at [535, 351] on button "Confirm" at bounding box center [542, 347] width 67 height 28
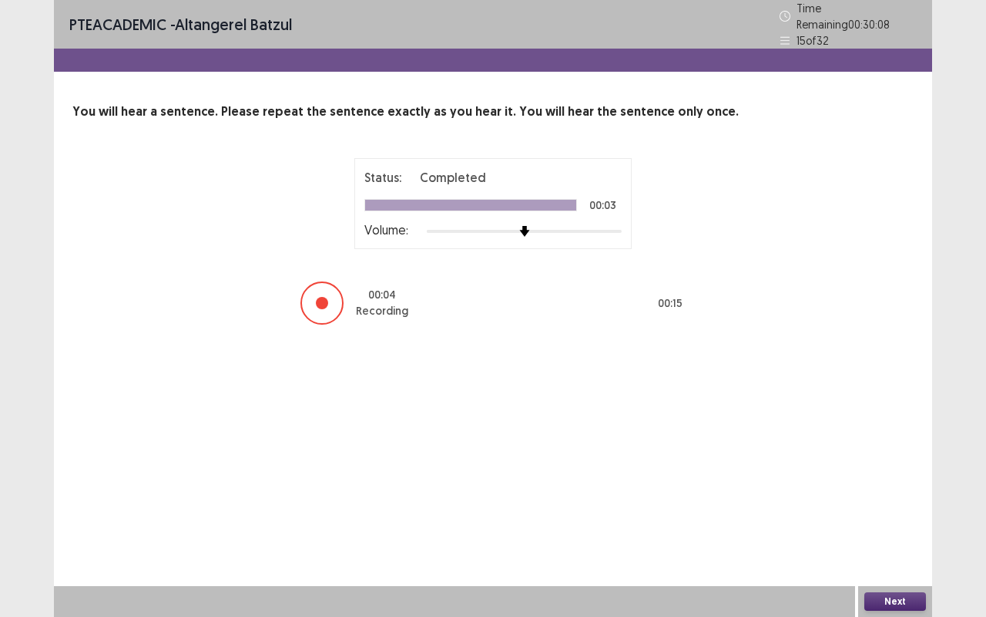
click at [899, 508] on button "Next" at bounding box center [896, 601] width 62 height 18
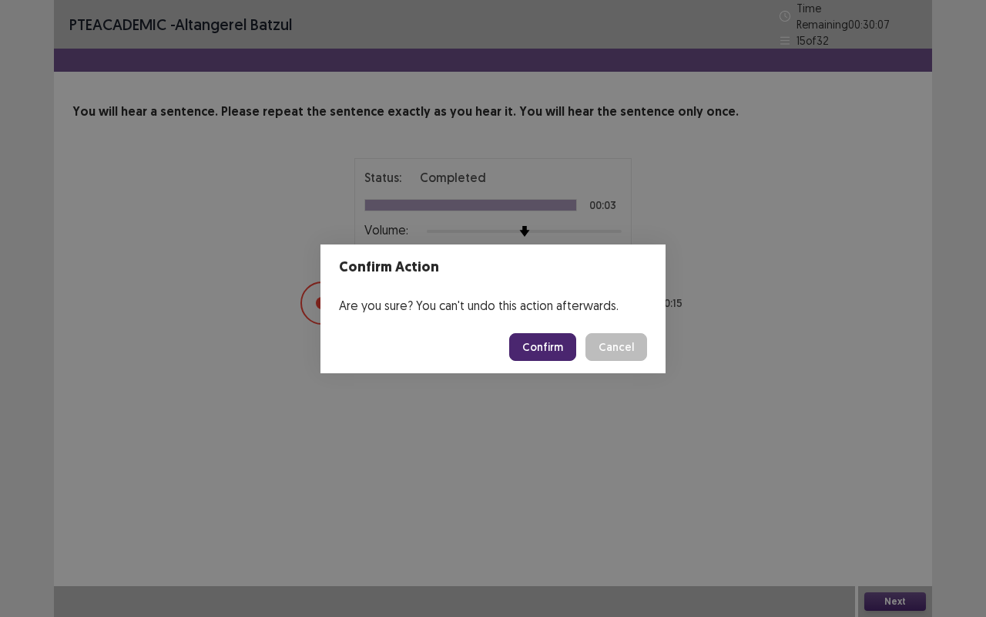
click at [533, 355] on button "Confirm" at bounding box center [542, 347] width 67 height 28
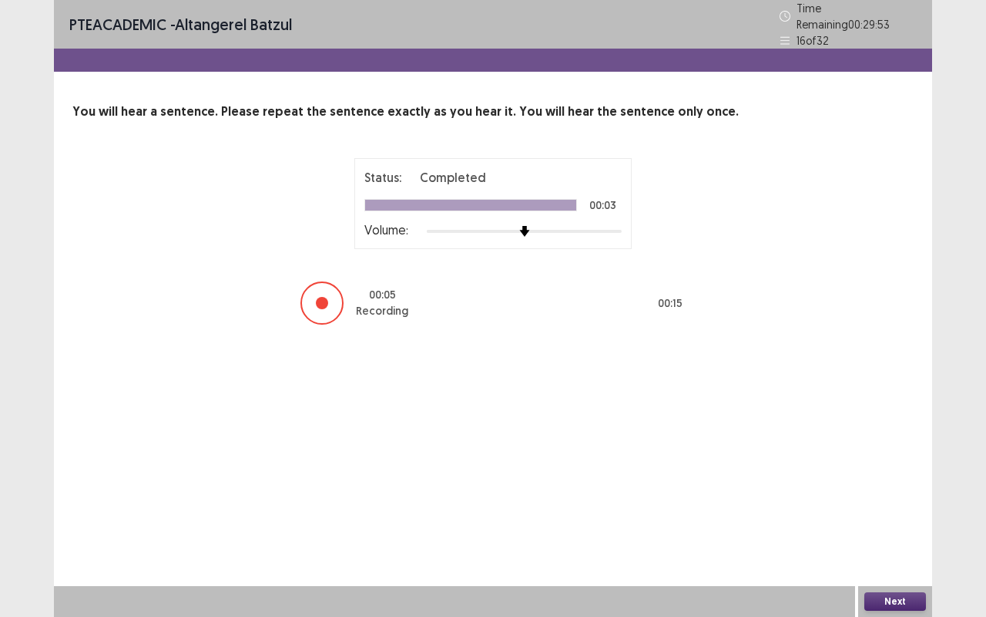
click at [890, 508] on button "Next" at bounding box center [896, 601] width 62 height 18
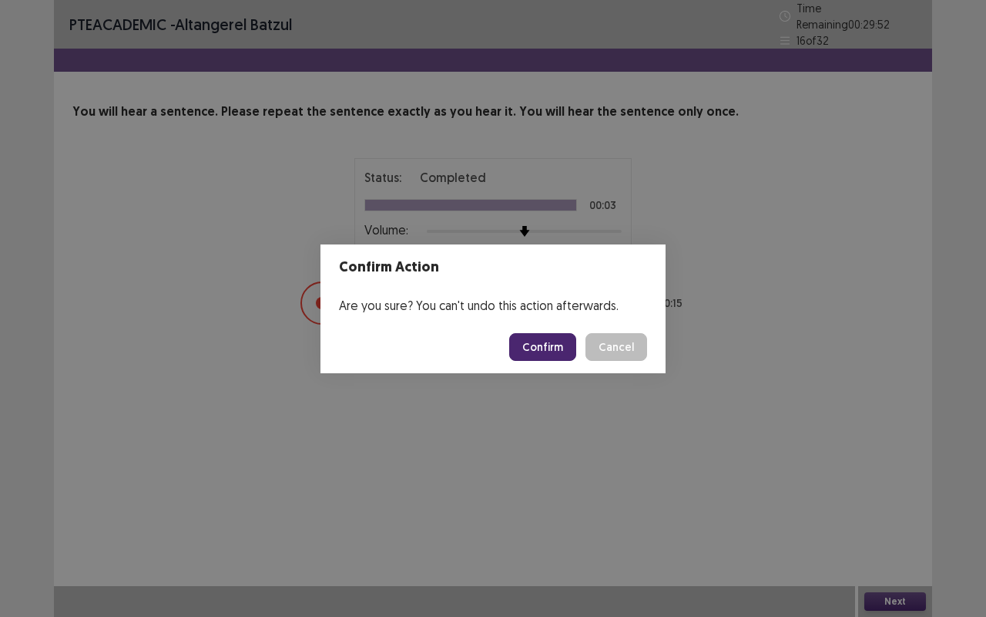
click at [547, 346] on button "Confirm" at bounding box center [542, 347] width 67 height 28
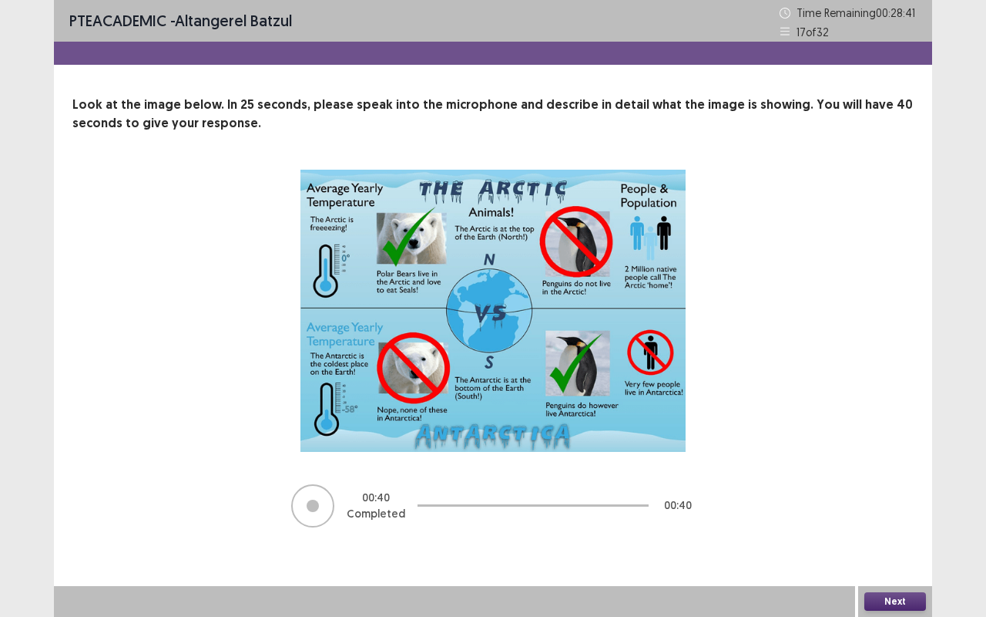
click at [898, 508] on button "Next" at bounding box center [896, 601] width 62 height 18
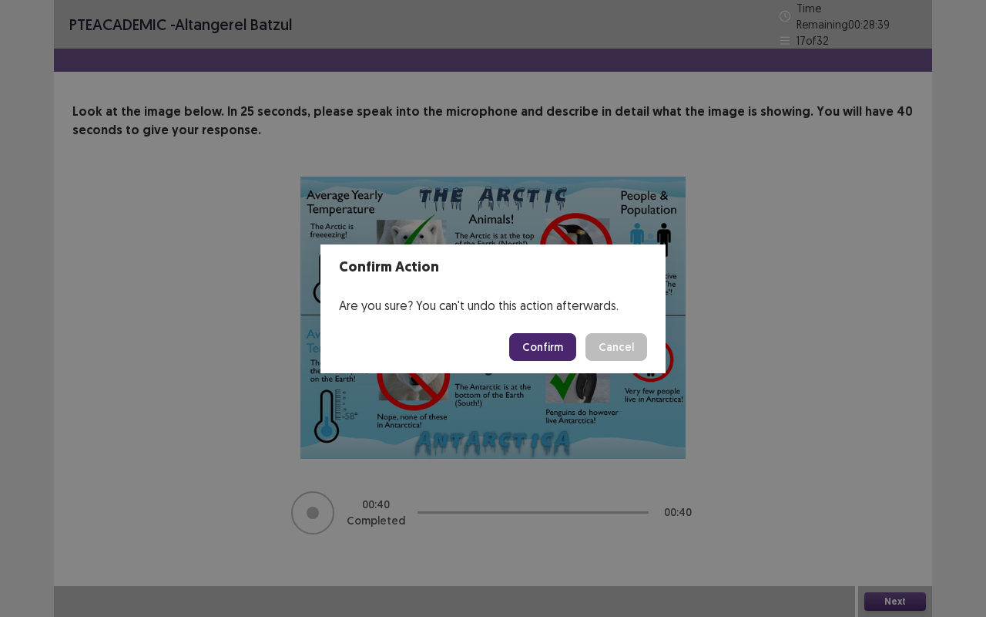
click at [554, 336] on button "Confirm" at bounding box center [542, 347] width 67 height 28
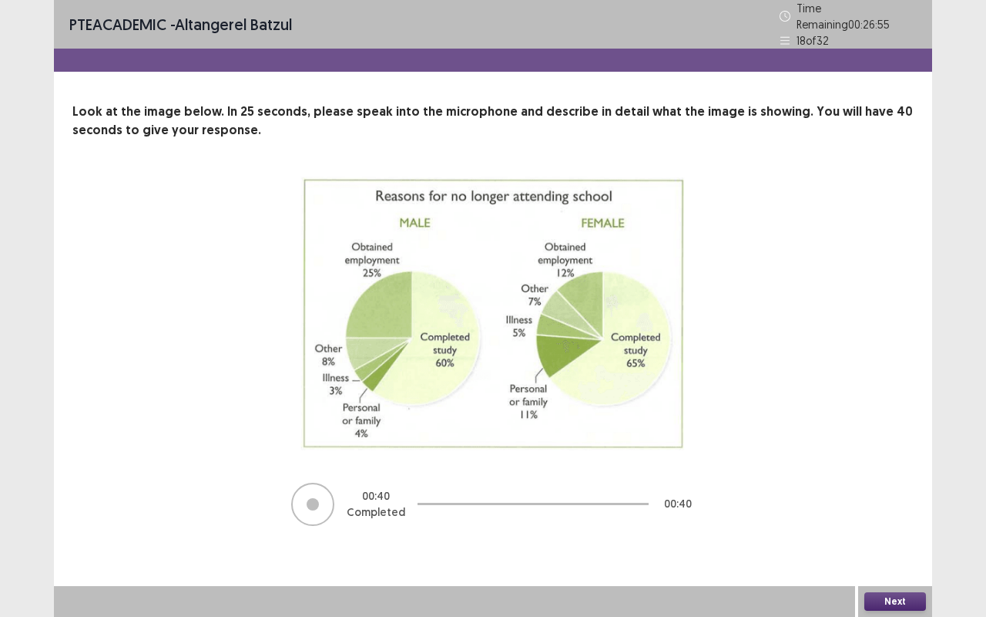
click at [903, 508] on button "Next" at bounding box center [896, 601] width 62 height 18
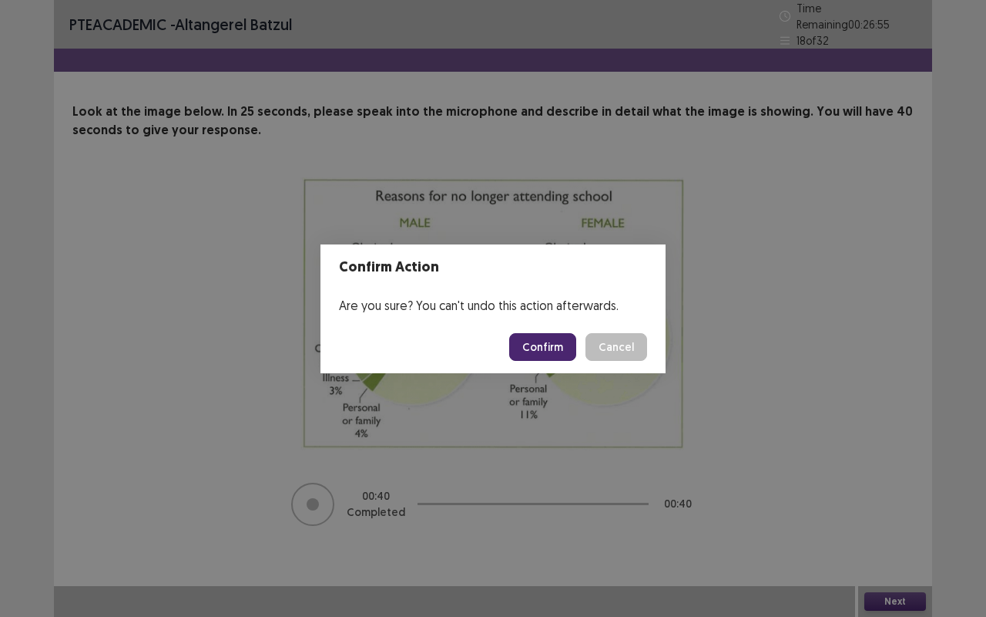
click at [555, 344] on button "Confirm" at bounding box center [542, 347] width 67 height 28
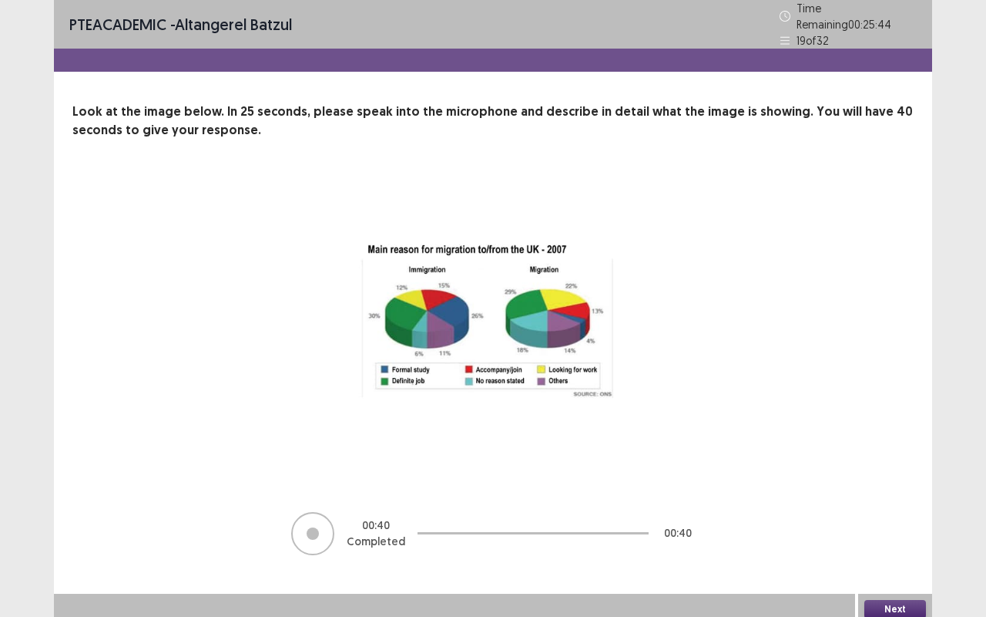
click at [894, 508] on button "Next" at bounding box center [896, 609] width 62 height 18
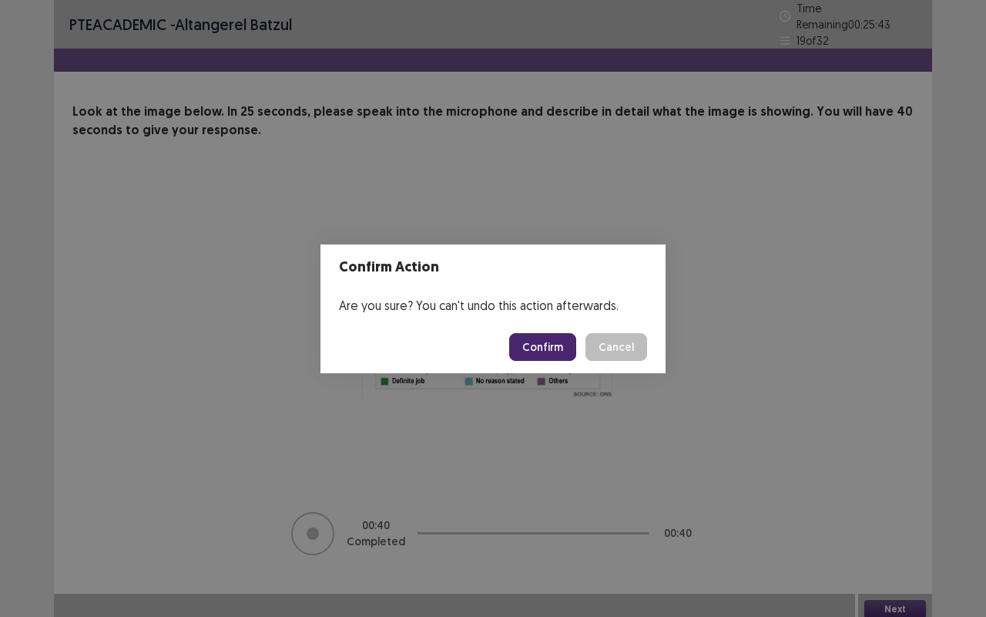
click at [546, 351] on button "Confirm" at bounding box center [542, 347] width 67 height 28
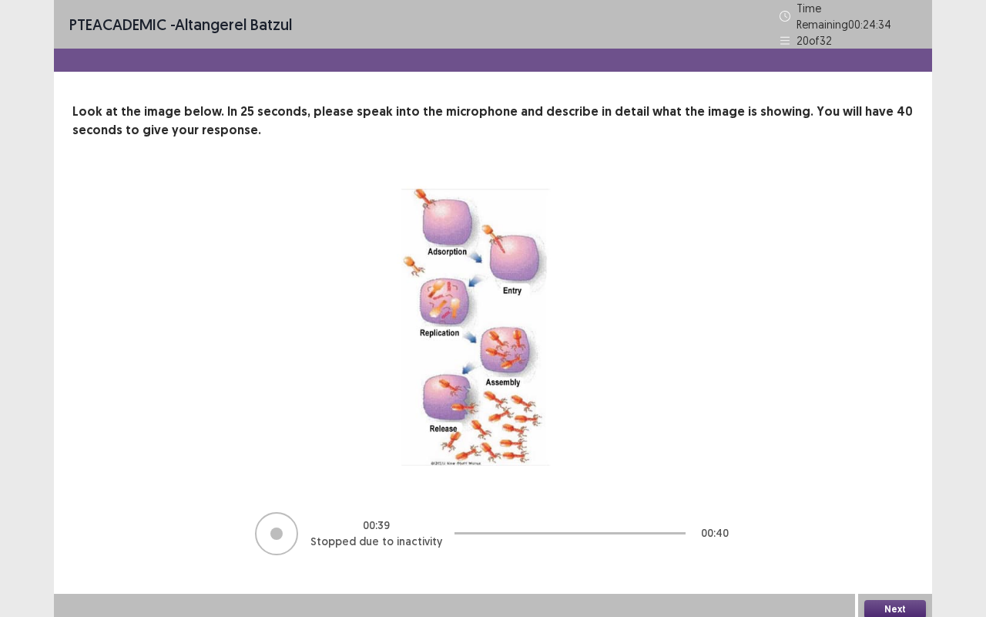
click at [914, 508] on div "Next" at bounding box center [896, 608] width 74 height 31
click at [912, 508] on button "Next" at bounding box center [896, 609] width 62 height 18
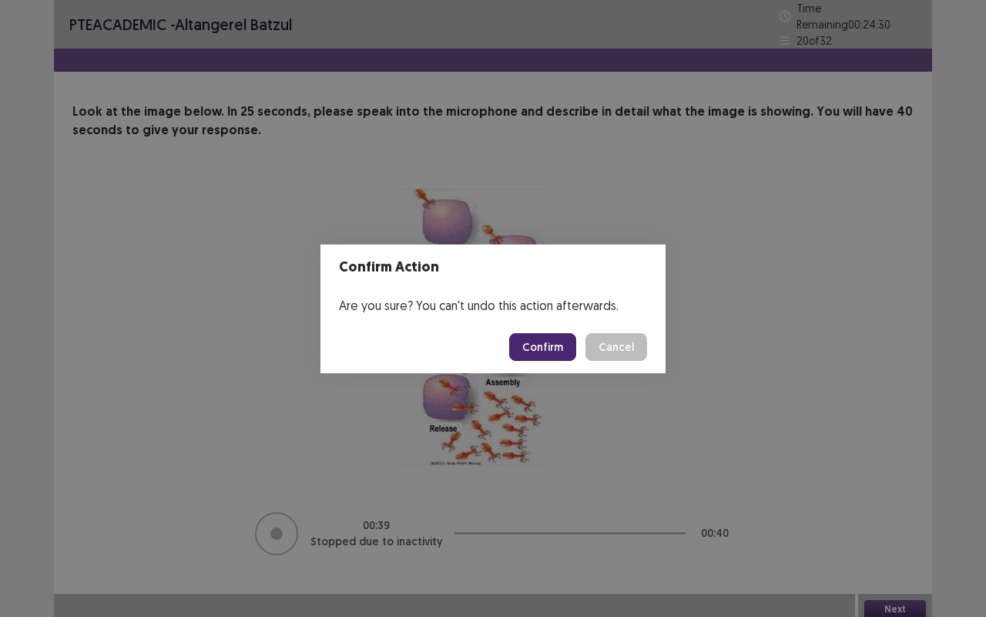
click at [551, 344] on button "Confirm" at bounding box center [542, 347] width 67 height 28
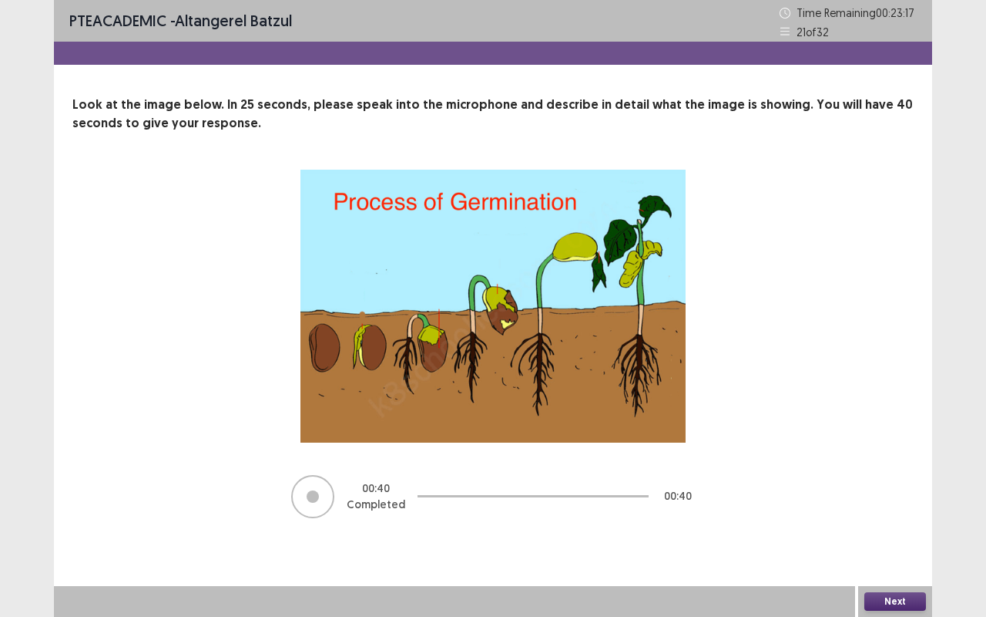
click at [907, 508] on button "Next" at bounding box center [896, 601] width 62 height 18
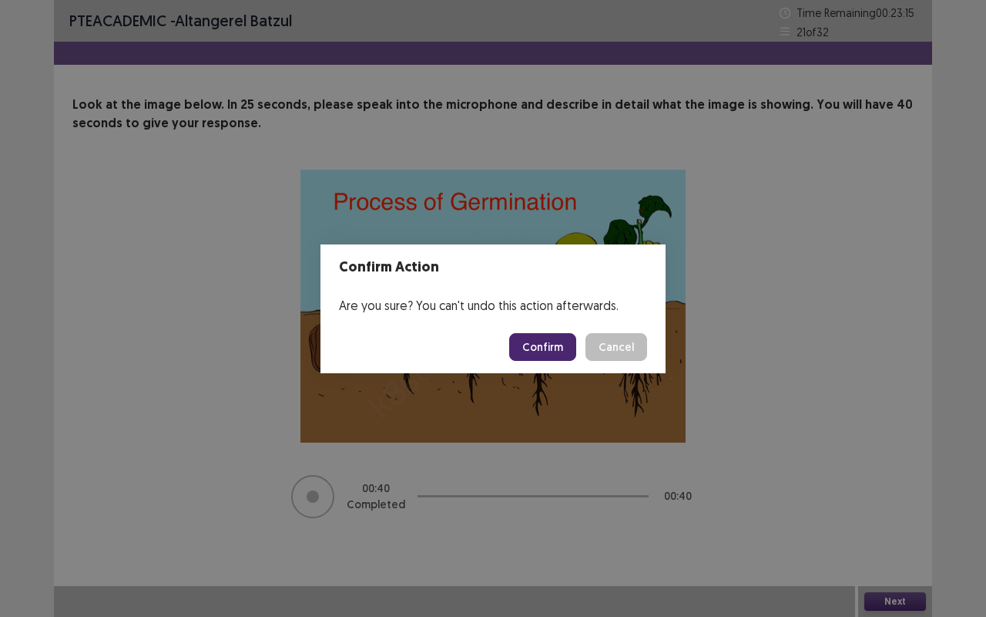
click at [551, 338] on button "Confirm" at bounding box center [542, 347] width 67 height 28
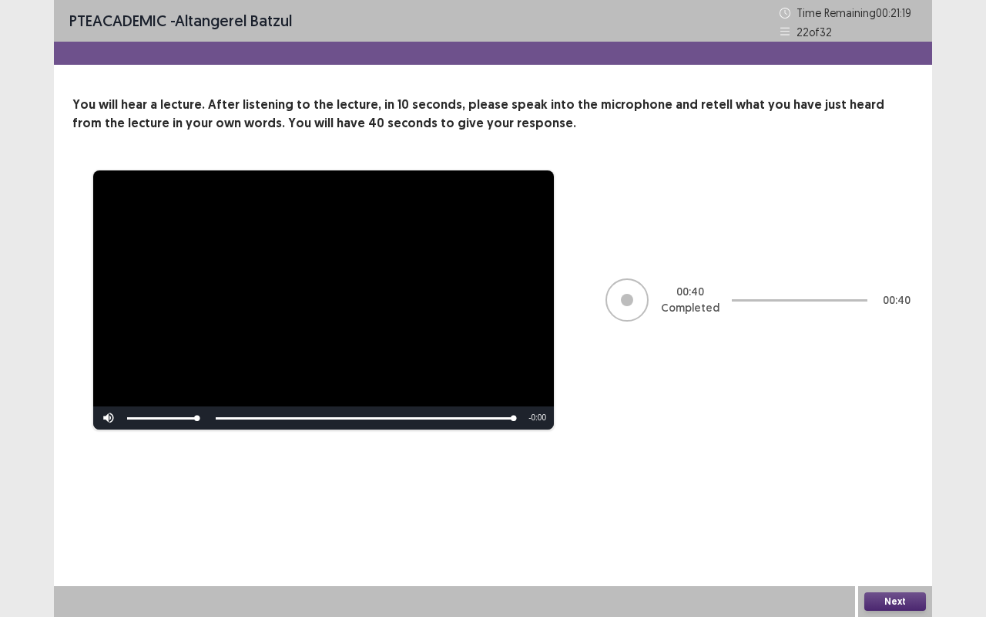
click at [893, 508] on button "Next" at bounding box center [896, 601] width 62 height 18
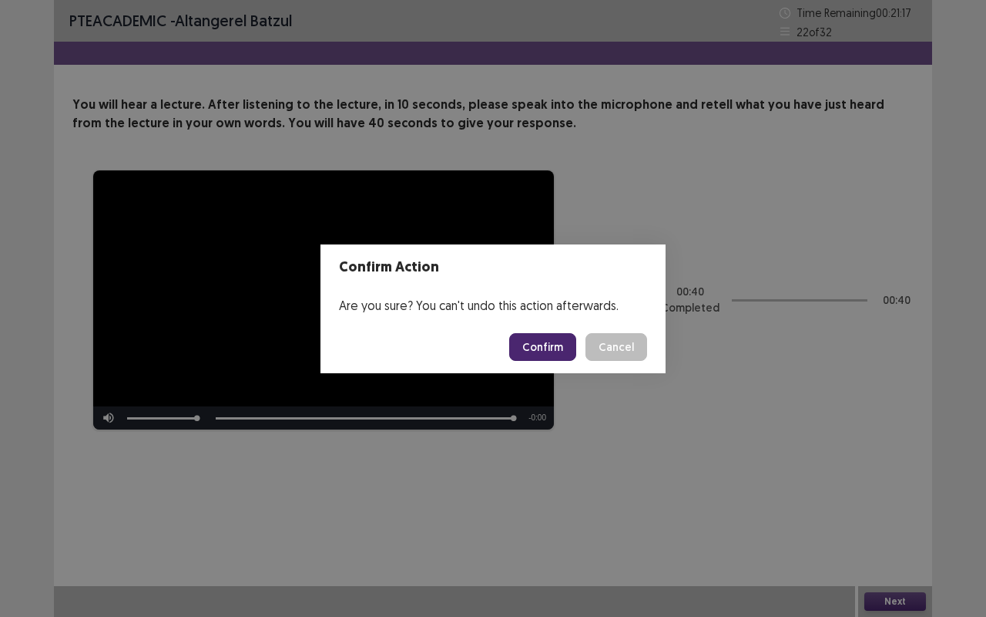
click at [563, 346] on button "Confirm" at bounding box center [542, 347] width 67 height 28
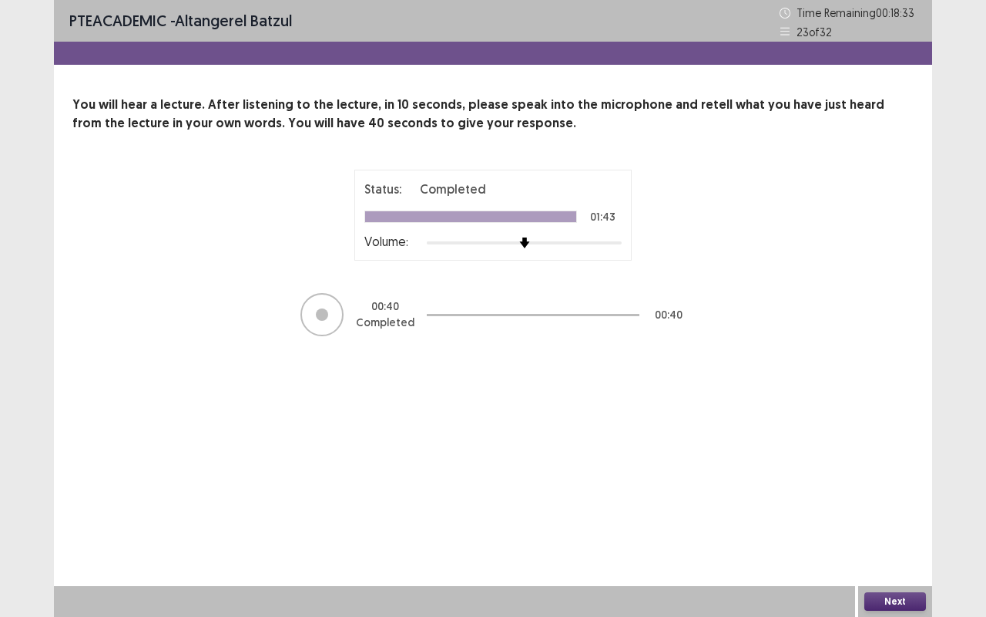
drag, startPoint x: 0, startPoint y: 0, endPoint x: 435, endPoint y: 76, distance: 441.3
click at [123, 3] on div "PTE academic - Altangerel Batzul Time Remaining 00 : 18 : 33 23 of 32 You will …" at bounding box center [493, 308] width 986 height 617
click at [889, 508] on button "Next" at bounding box center [896, 601] width 62 height 18
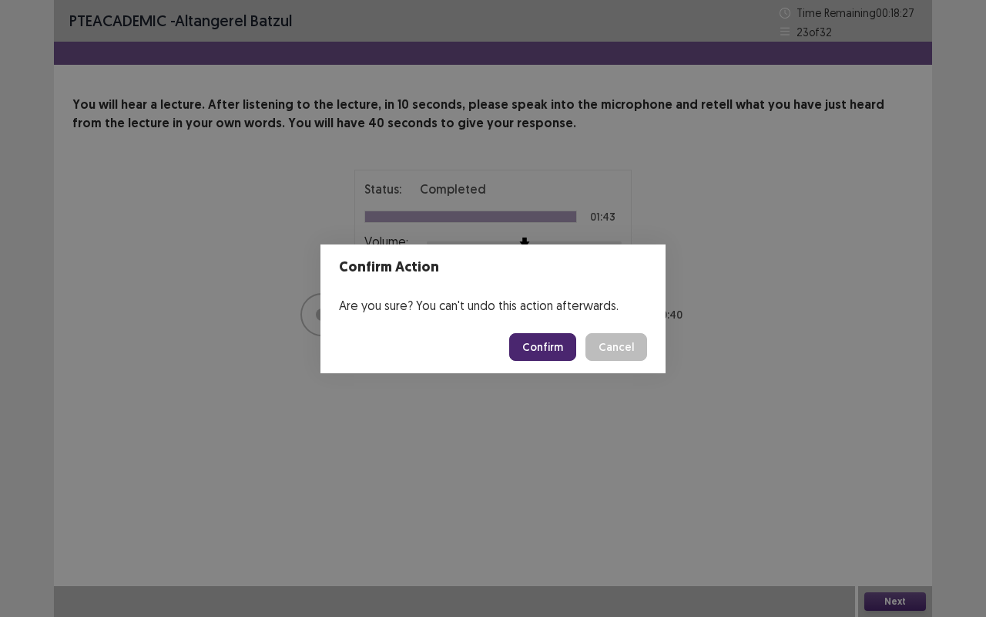
click at [542, 345] on button "Confirm" at bounding box center [542, 347] width 67 height 28
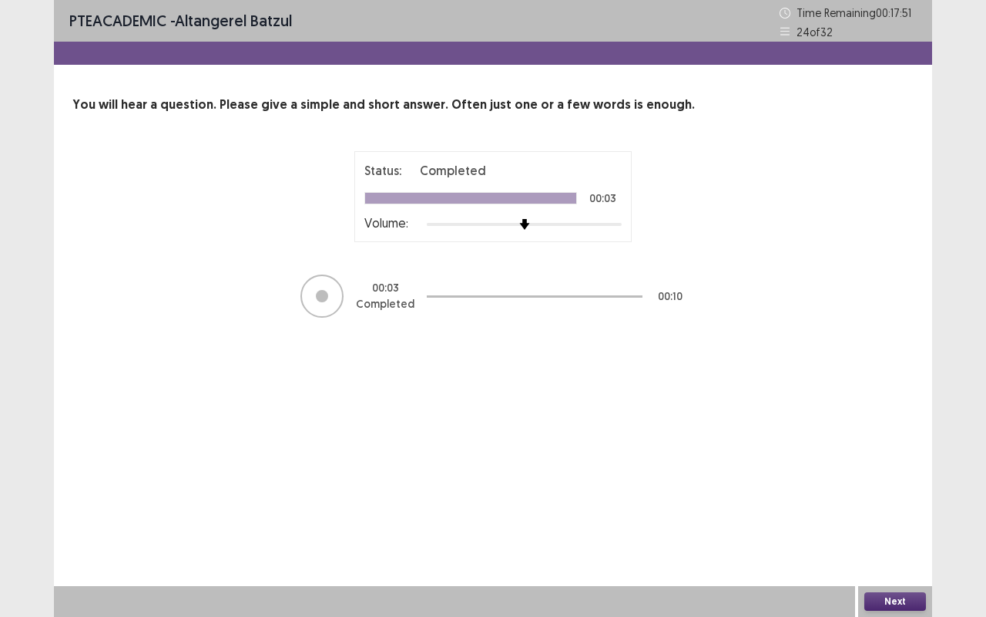
click at [969, 508] on div "PTE academic - Altangerel Batzul Time Remaining 00 : 17 : 51 24 of 32 You will …" at bounding box center [493, 308] width 986 height 617
click at [909, 508] on button "Next" at bounding box center [896, 601] width 62 height 18
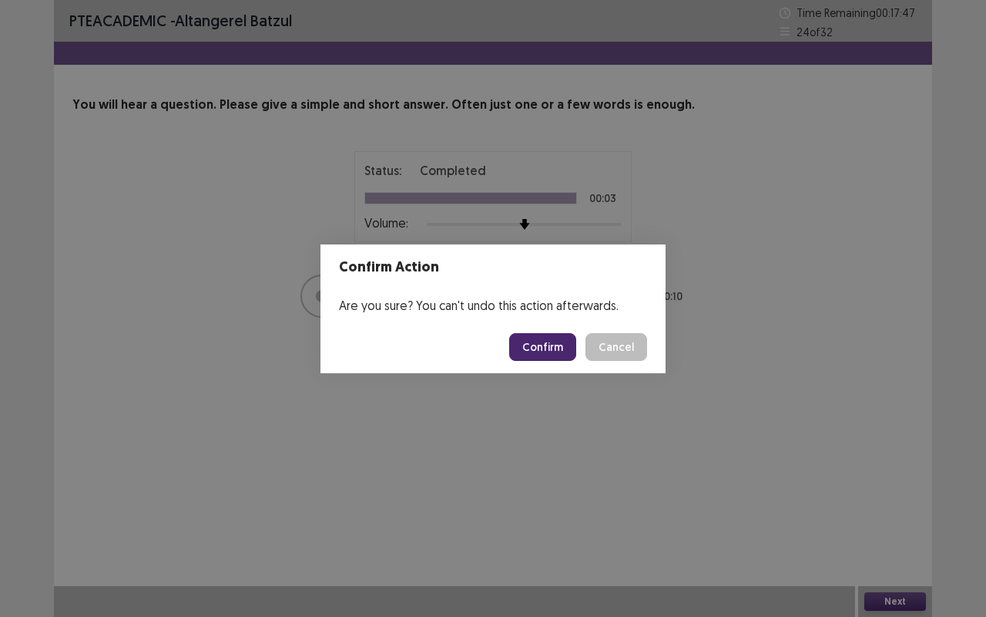
drag, startPoint x: 524, startPoint y: 373, endPoint x: 529, endPoint y: 338, distance: 35.8
click at [529, 338] on div "Confirm Action Are you sure? You can't undo this action afterwards. Confirm Can…" at bounding box center [493, 308] width 986 height 617
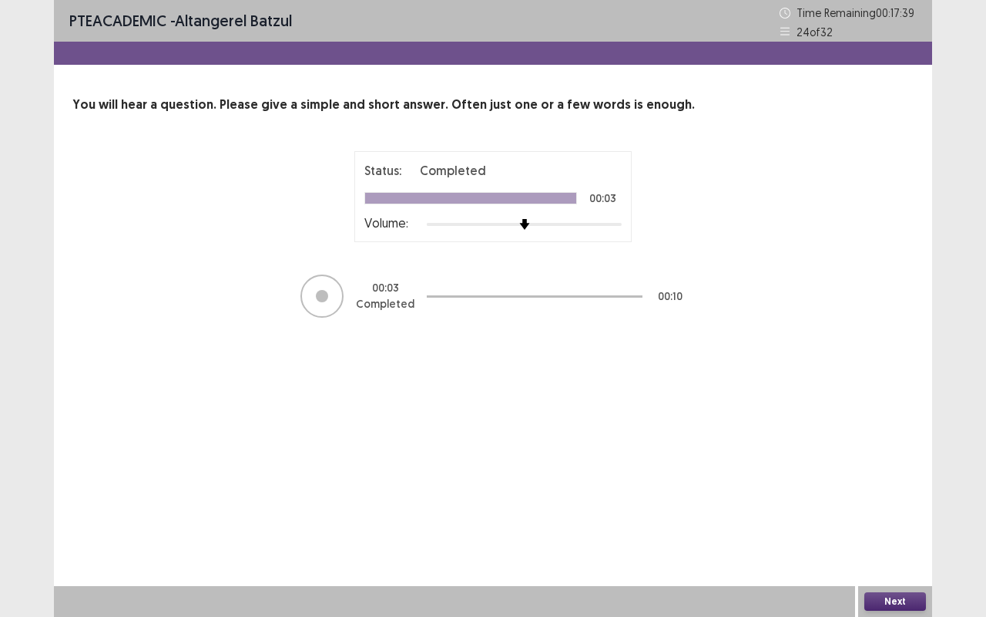
click at [893, 508] on button "Next" at bounding box center [896, 601] width 62 height 18
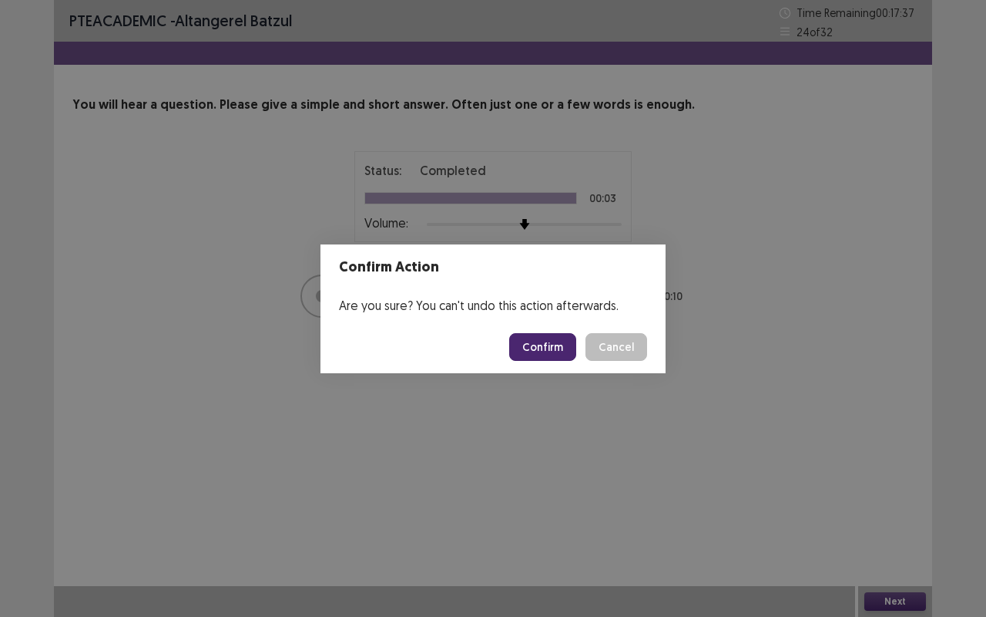
click at [546, 348] on button "Confirm" at bounding box center [542, 347] width 67 height 28
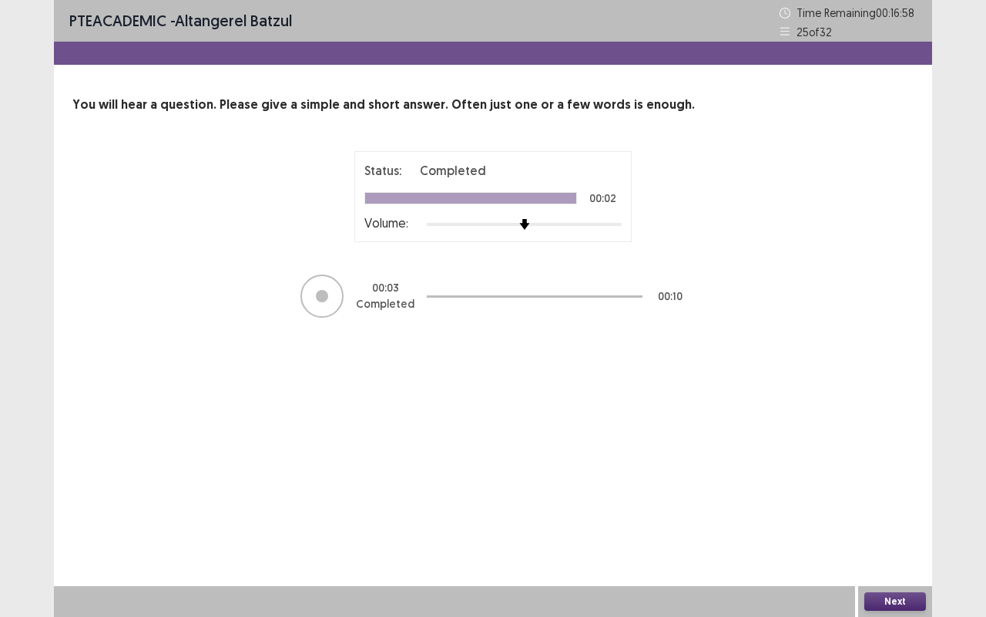
drag, startPoint x: 916, startPoint y: 525, endPoint x: 909, endPoint y: 568, distance: 43.8
drag, startPoint x: 909, startPoint y: 568, endPoint x: 891, endPoint y: 594, distance: 31.6
click at [892, 508] on div "Next" at bounding box center [896, 601] width 74 height 31
click at [891, 508] on button "Next" at bounding box center [896, 601] width 62 height 18
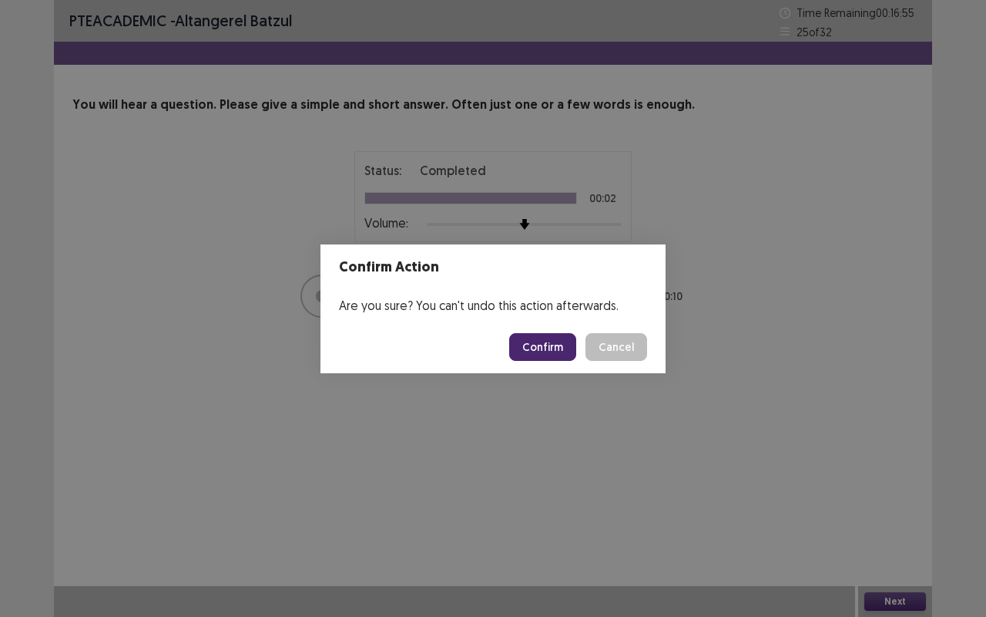
click at [540, 349] on button "Confirm" at bounding box center [542, 347] width 67 height 28
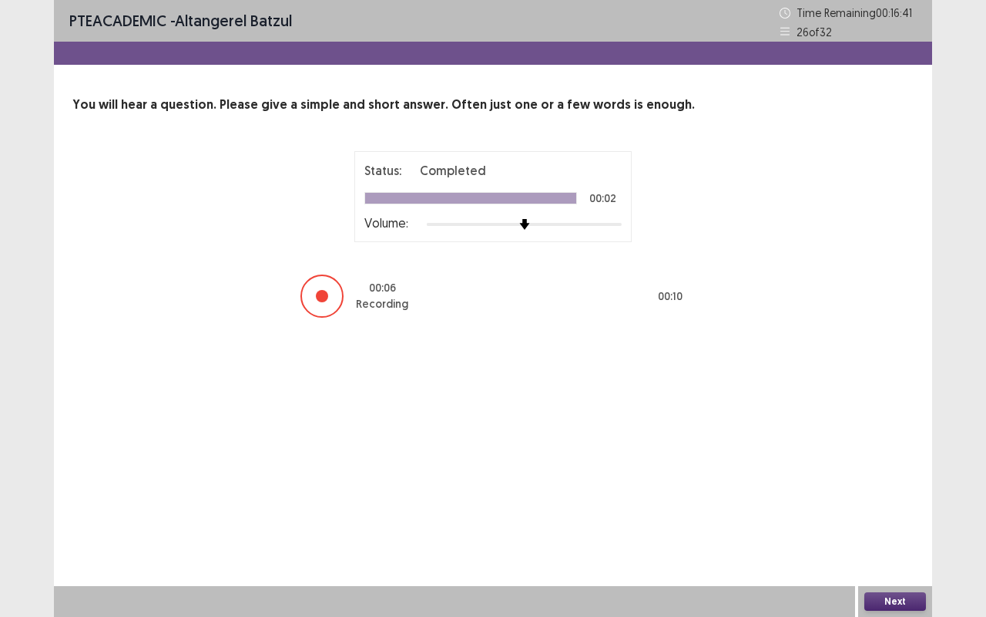
click at [903, 508] on button "Next" at bounding box center [896, 601] width 62 height 18
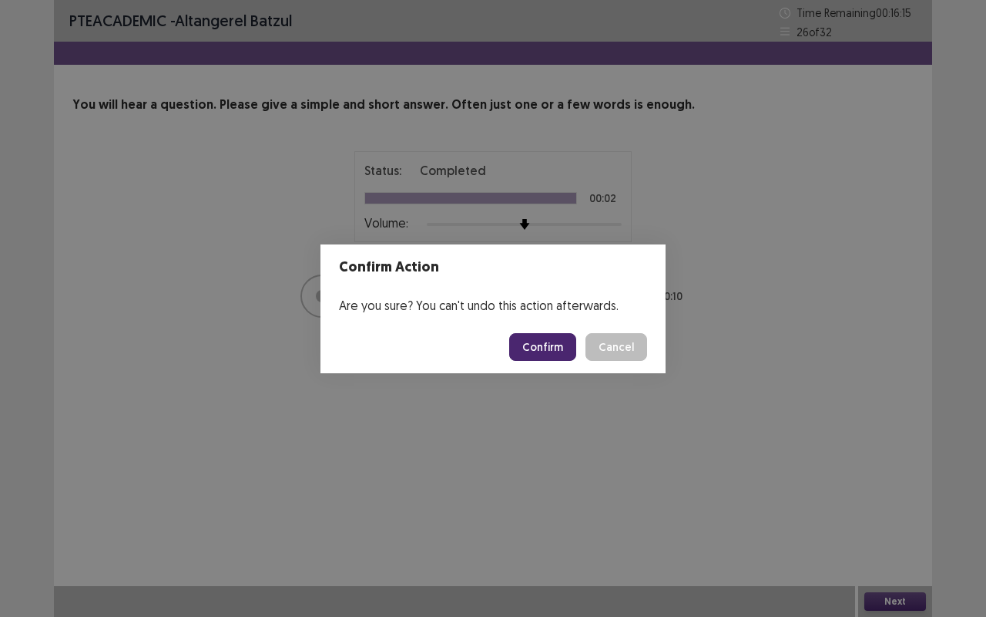
click at [567, 345] on button "Confirm" at bounding box center [542, 347] width 67 height 28
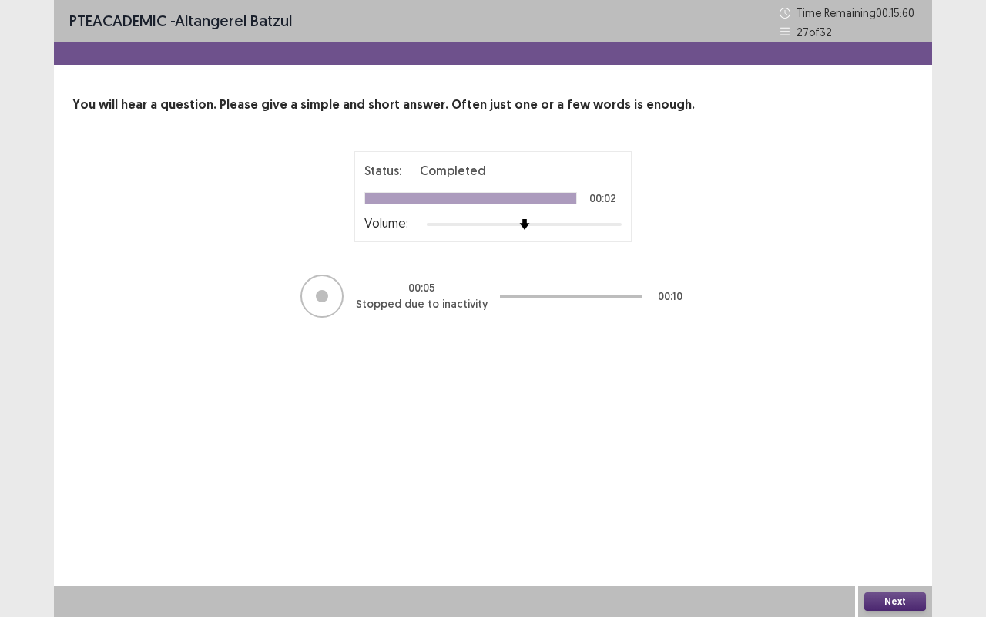
click at [912, 508] on button "Next" at bounding box center [896, 601] width 62 height 18
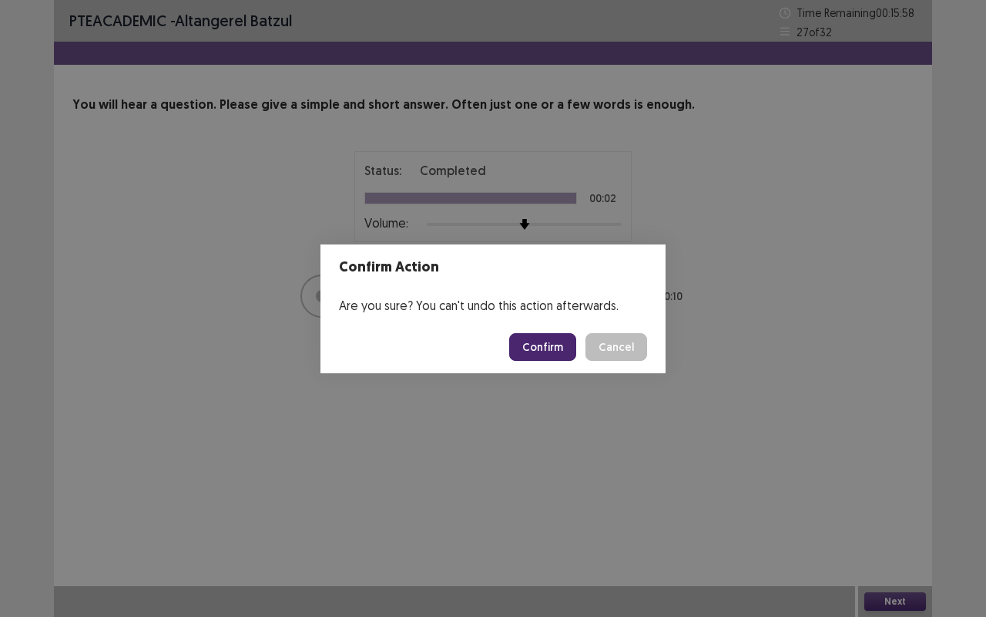
click at [543, 353] on button "Confirm" at bounding box center [542, 347] width 67 height 28
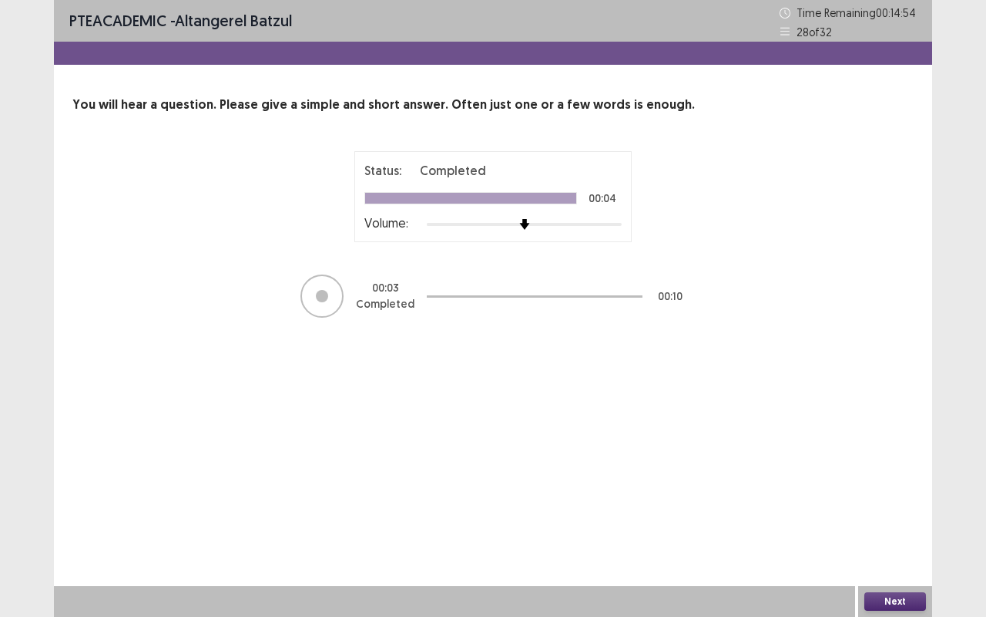
click at [880, 508] on button "Next" at bounding box center [896, 601] width 62 height 18
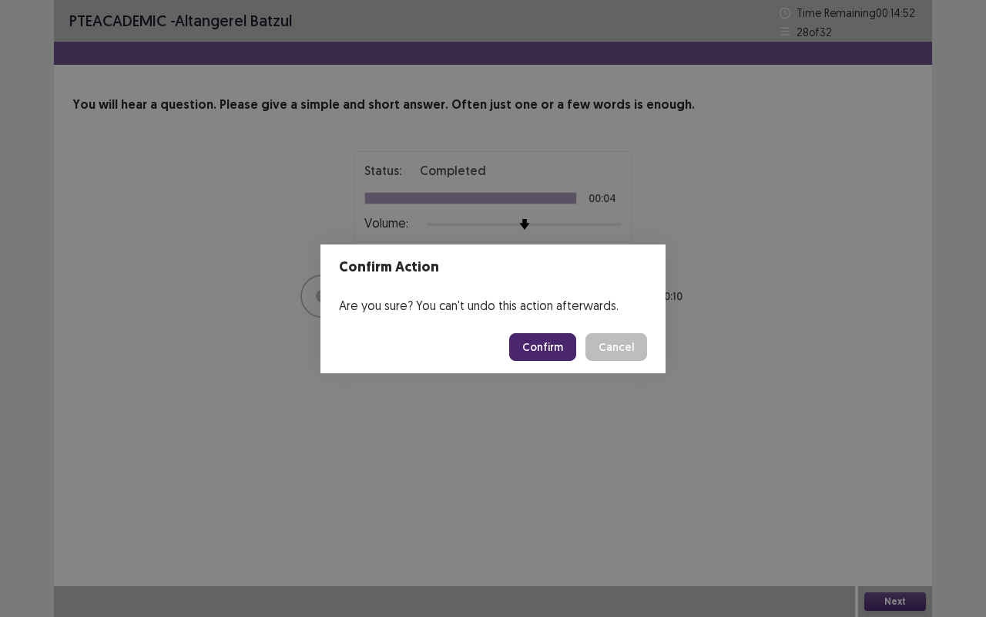
click at [528, 348] on button "Confirm" at bounding box center [542, 347] width 67 height 28
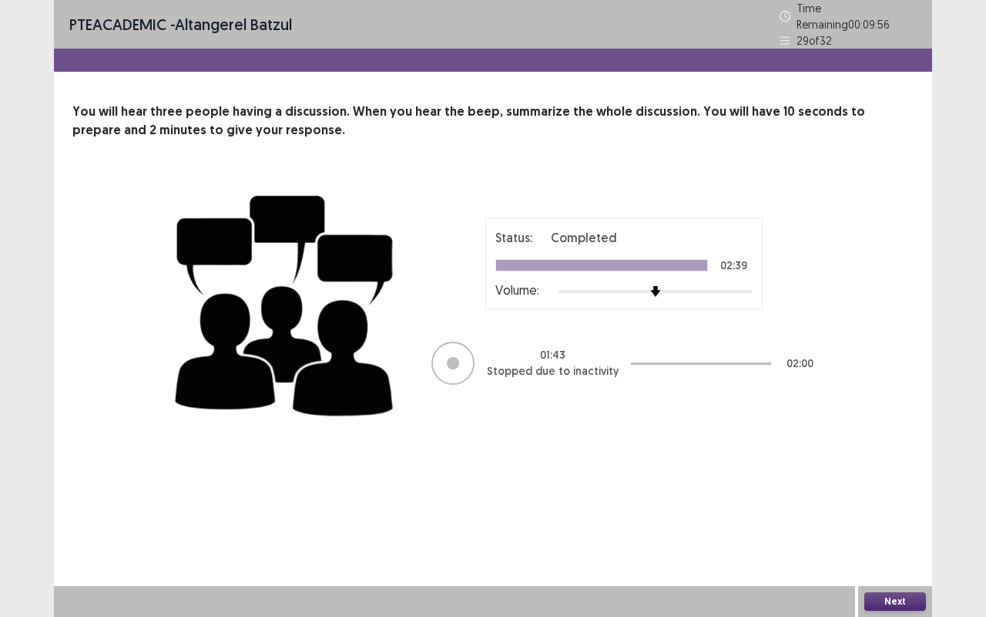
click at [914, 508] on button "Next" at bounding box center [896, 601] width 62 height 18
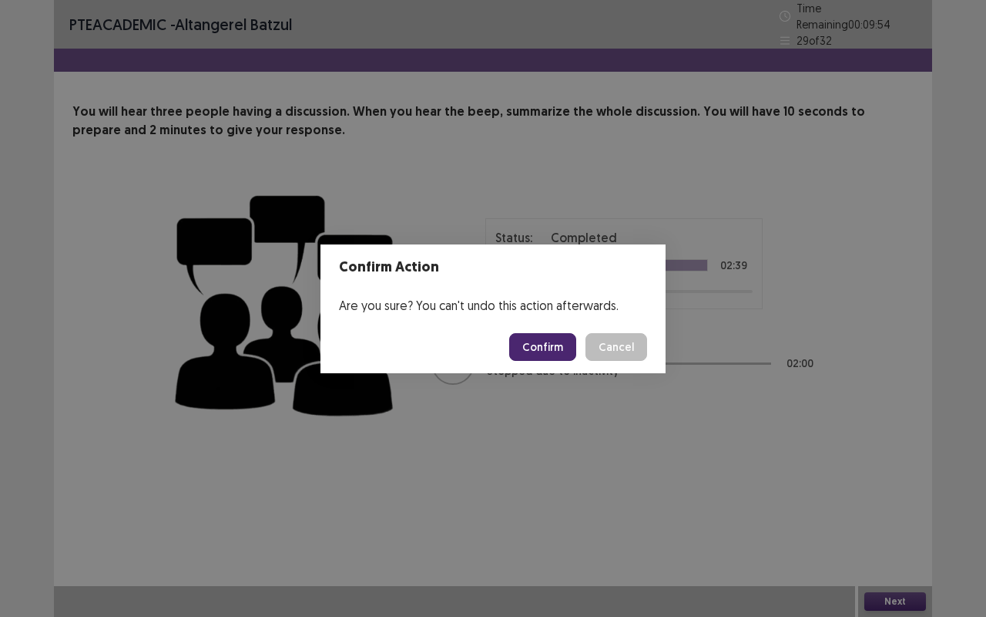
click at [546, 341] on button "Confirm" at bounding box center [542, 347] width 67 height 28
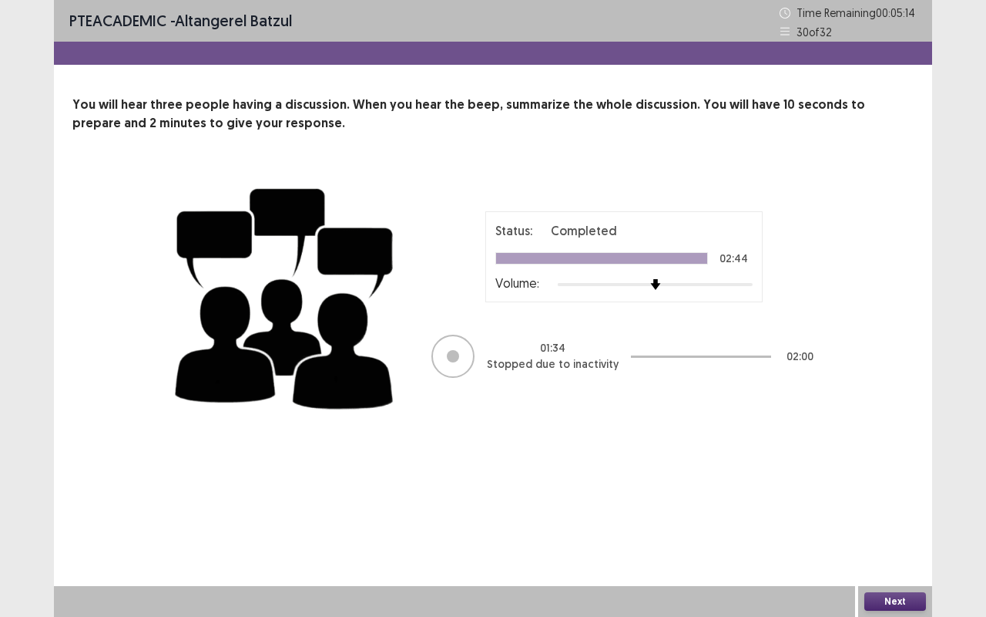
click at [895, 508] on button "Next" at bounding box center [896, 601] width 62 height 18
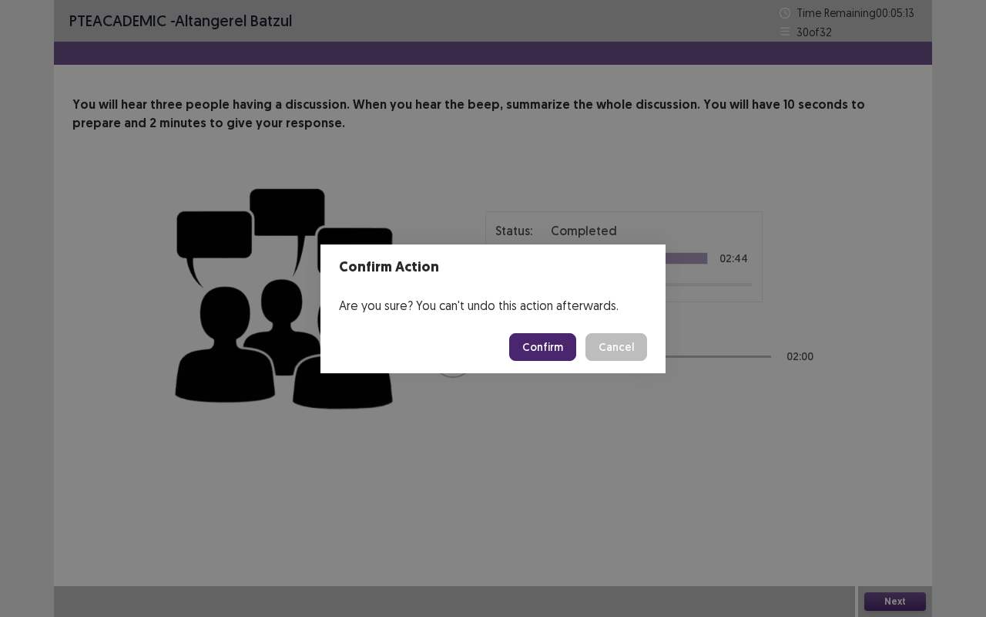
click at [567, 343] on button "Confirm" at bounding box center [542, 347] width 67 height 28
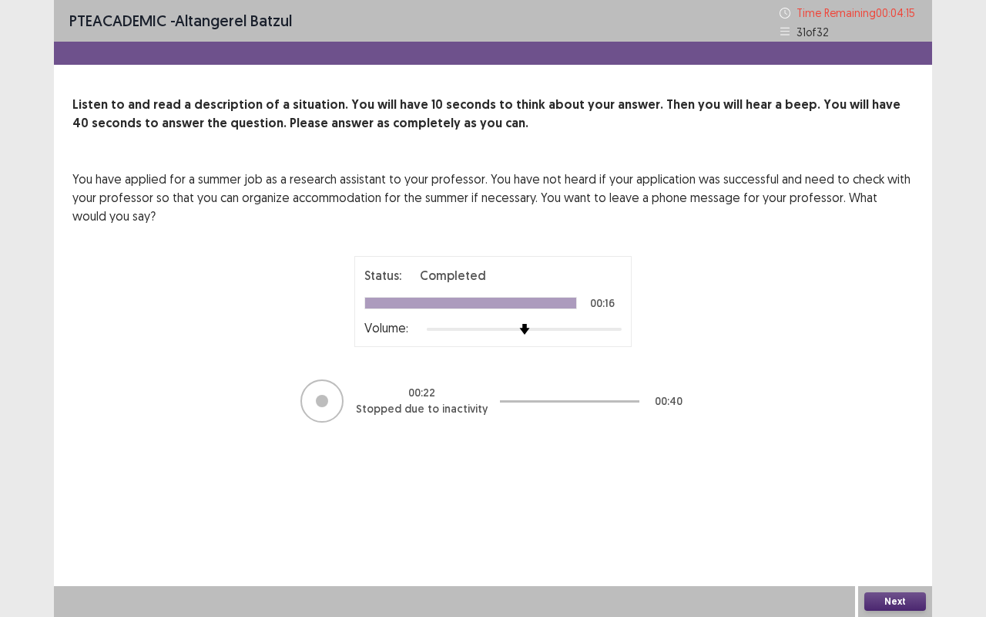
click at [896, 508] on button "Next" at bounding box center [896, 601] width 62 height 18
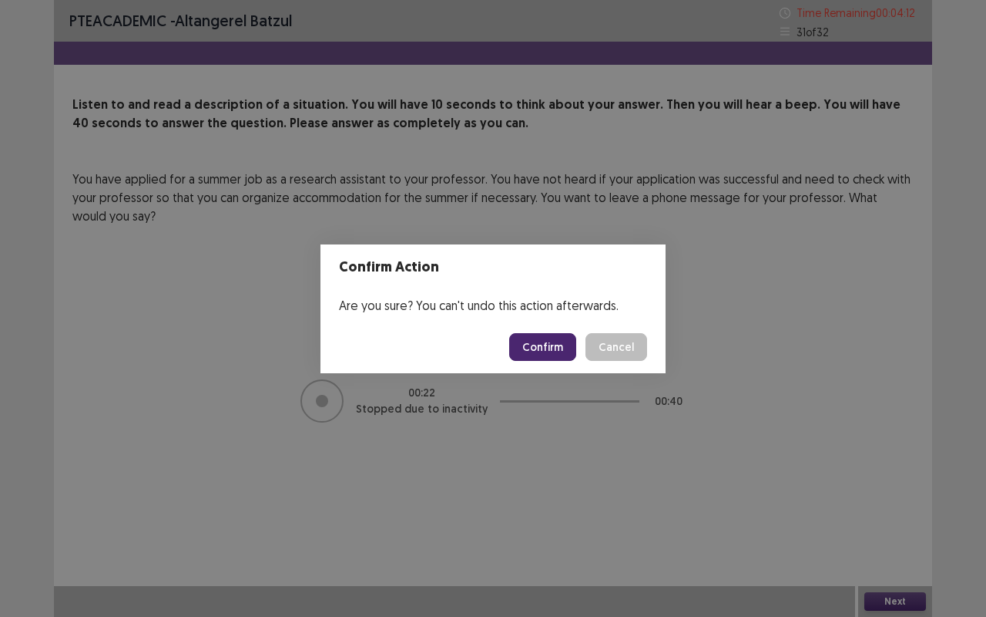
click at [549, 327] on footer "Confirm Cancel" at bounding box center [493, 347] width 345 height 52
click at [555, 343] on button "Confirm" at bounding box center [542, 347] width 67 height 28
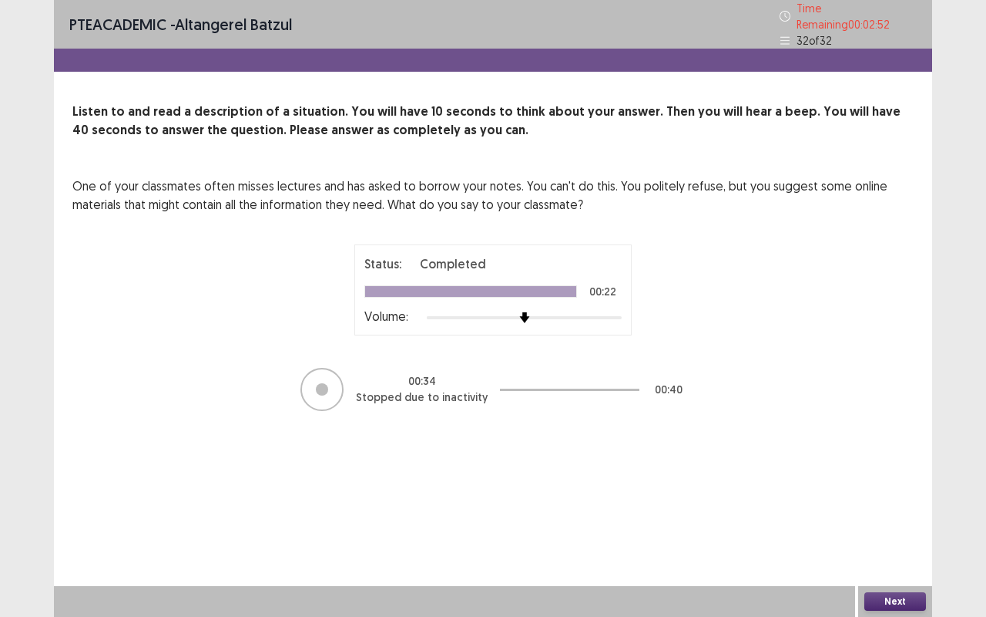
drag, startPoint x: 954, startPoint y: 603, endPoint x: 964, endPoint y: 616, distance: 16.5
click at [963, 508] on div "PTE academic - Altangerel Batzul Time Remaining 00 : 02 : 52 32 of 32 Listen to…" at bounding box center [493, 308] width 986 height 617
click at [912, 508] on button "Next" at bounding box center [896, 601] width 62 height 18
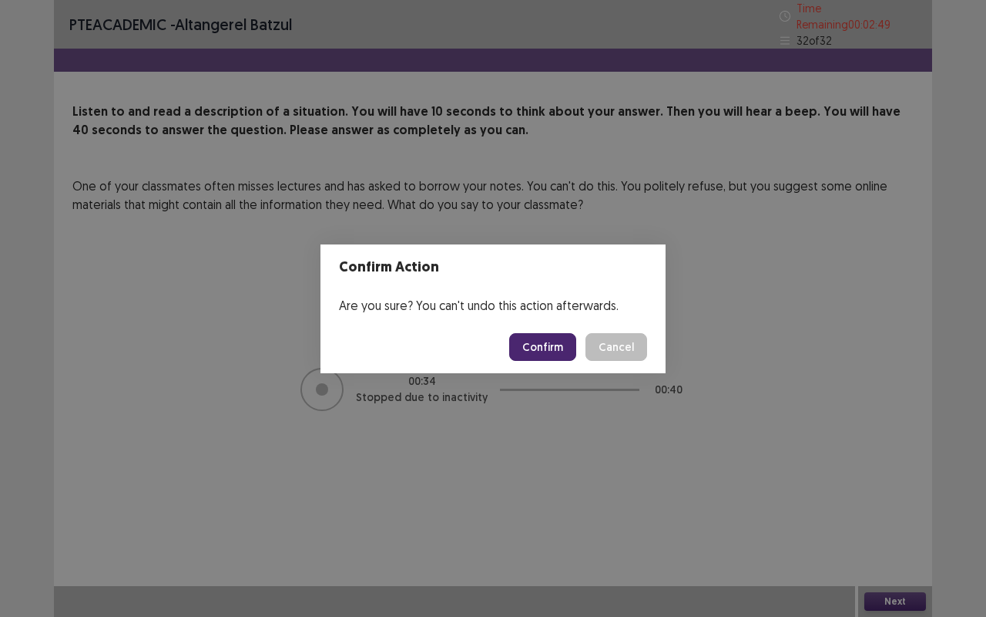
click at [544, 338] on button "Confirm" at bounding box center [542, 347] width 67 height 28
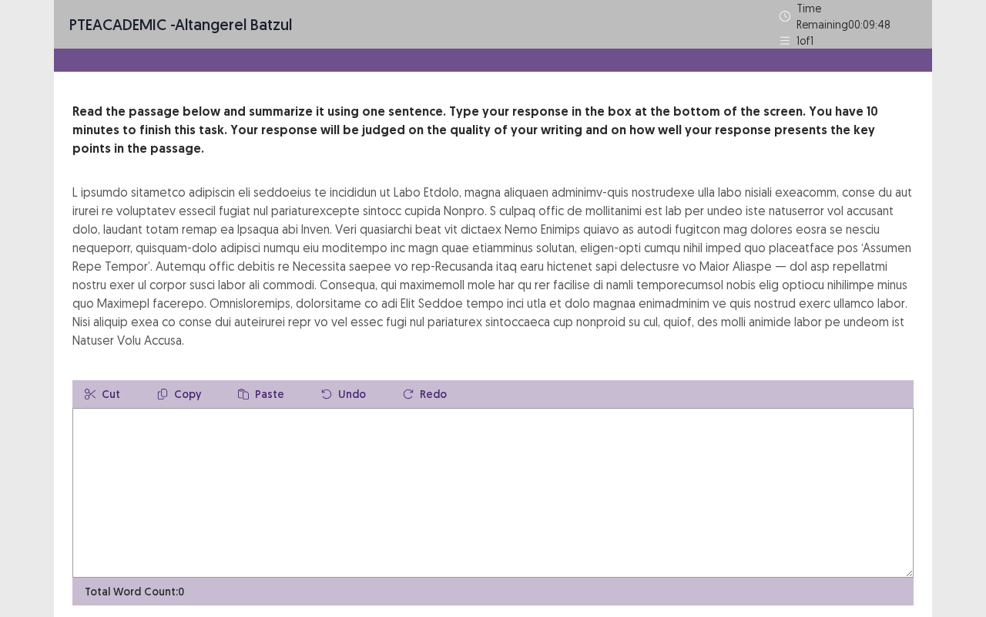
drag, startPoint x: 925, startPoint y: 598, endPoint x: 909, endPoint y: 229, distance: 369.5
click at [909, 229] on div at bounding box center [493, 266] width 842 height 166
click at [82, 408] on textarea at bounding box center [493, 493] width 842 height 170
type textarea "*"
click at [449, 508] on textarea "**********" at bounding box center [493, 493] width 842 height 170
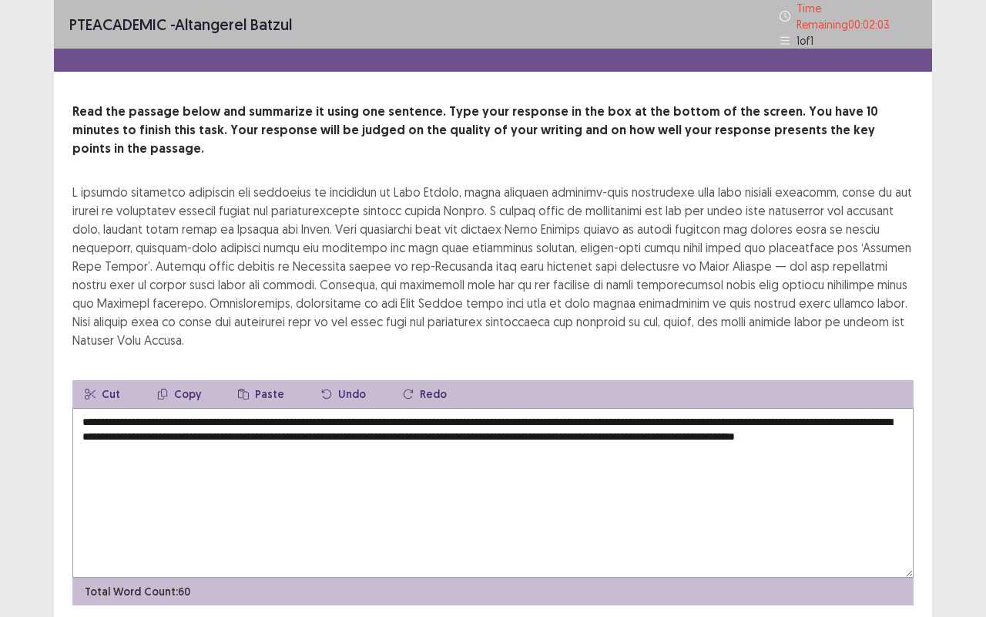
click at [761, 408] on textarea "**********" at bounding box center [493, 493] width 842 height 170
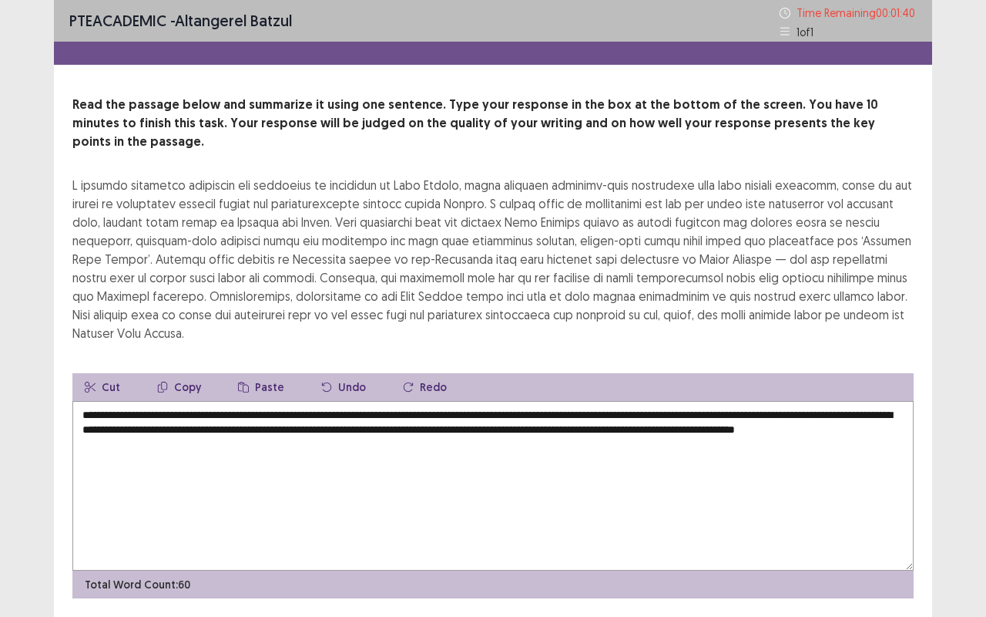
click at [286, 401] on textarea "**********" at bounding box center [493, 486] width 842 height 170
click at [604, 401] on textarea "**********" at bounding box center [493, 486] width 842 height 170
click at [687, 401] on textarea "**********" at bounding box center [493, 486] width 842 height 170
click at [686, 401] on textarea "**********" at bounding box center [493, 486] width 842 height 170
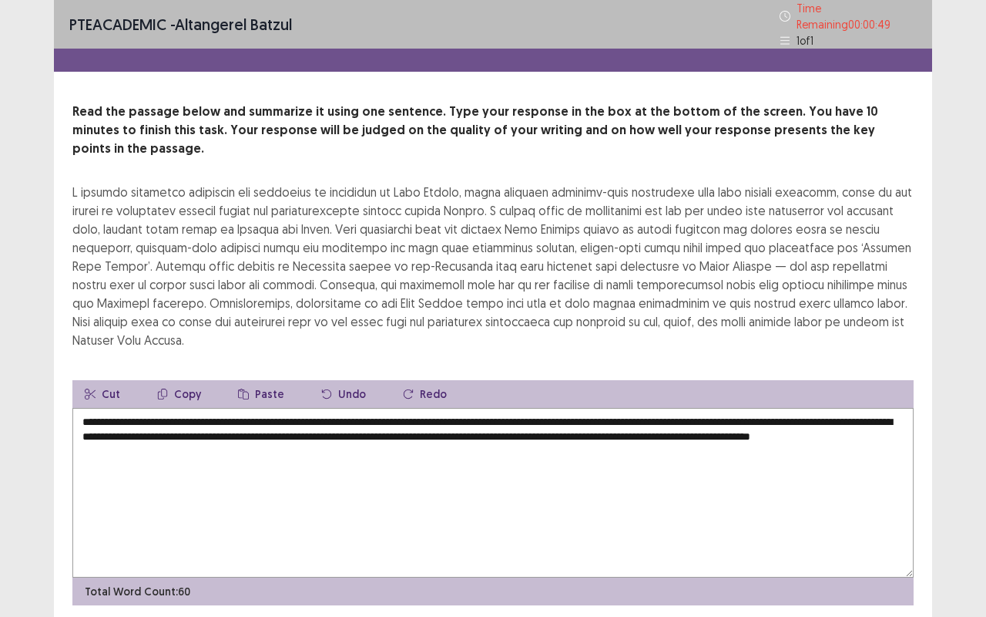
scroll to position [12, 0]
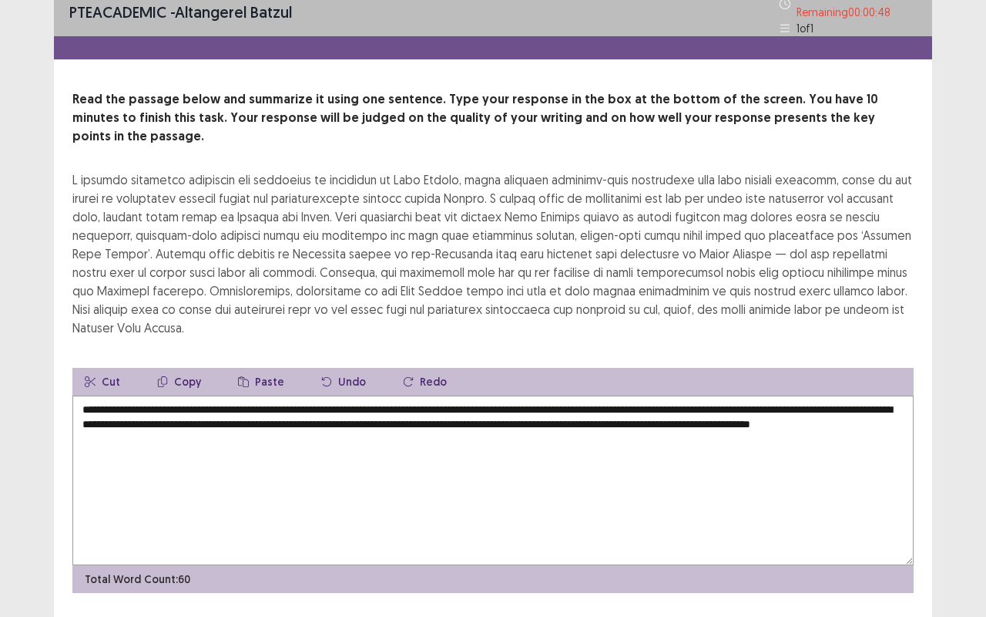
type textarea "**********"
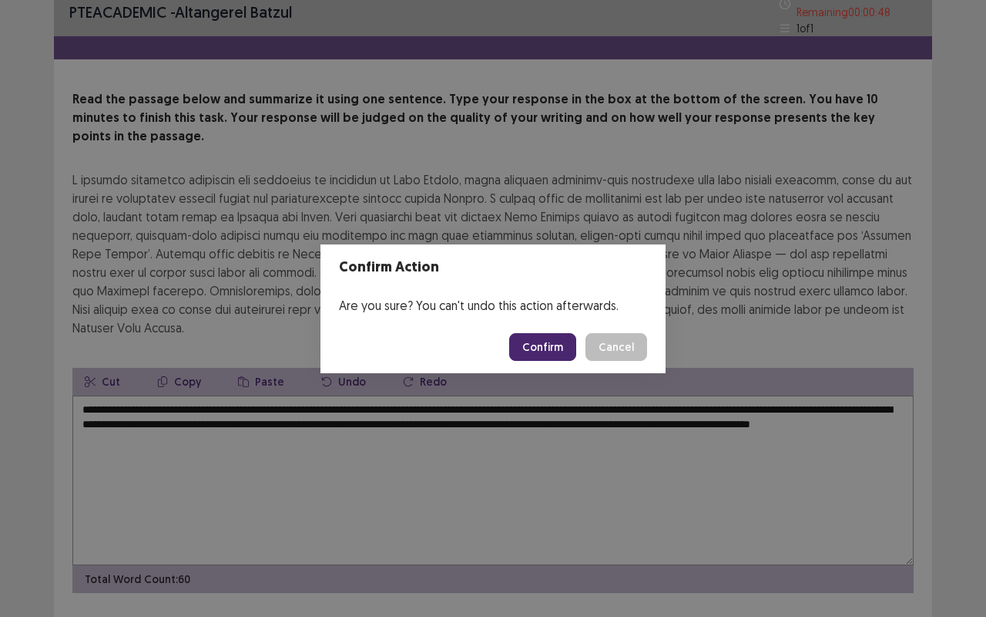
click at [541, 351] on button "Confirm" at bounding box center [542, 347] width 67 height 28
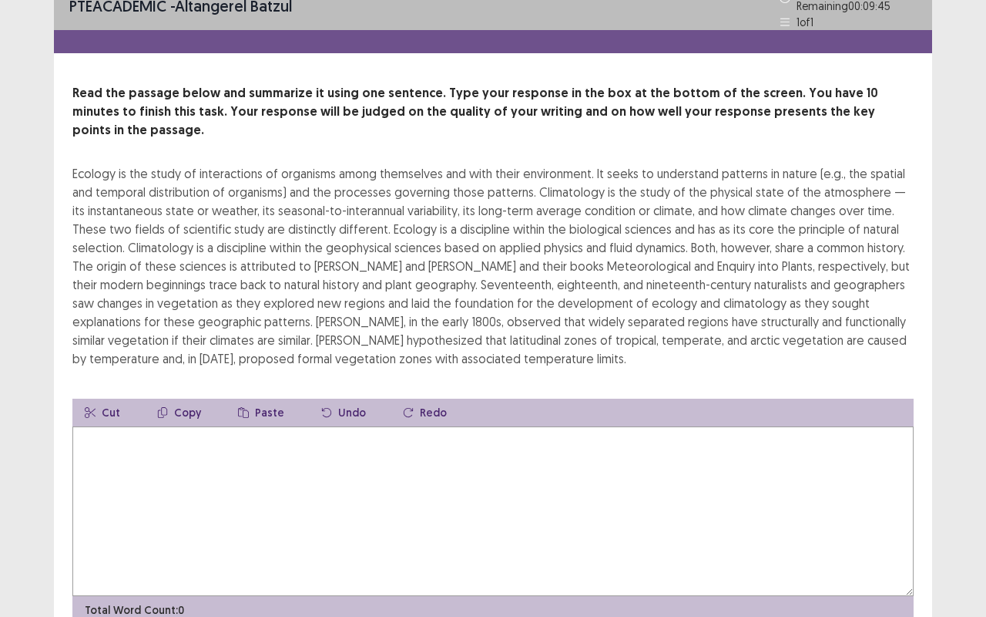
scroll to position [0, 0]
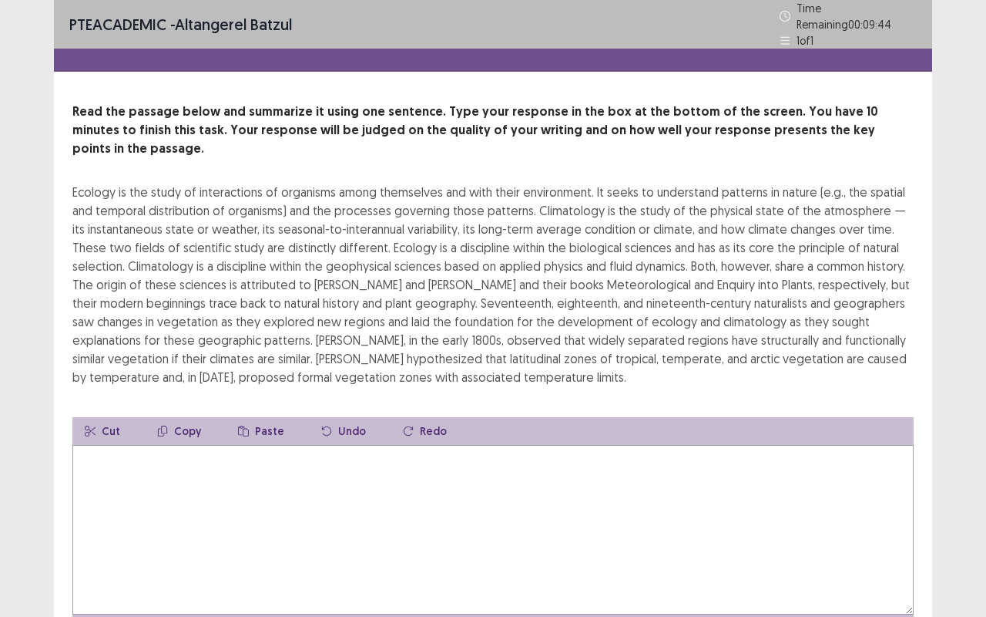
click at [94, 445] on textarea at bounding box center [493, 530] width 842 height 170
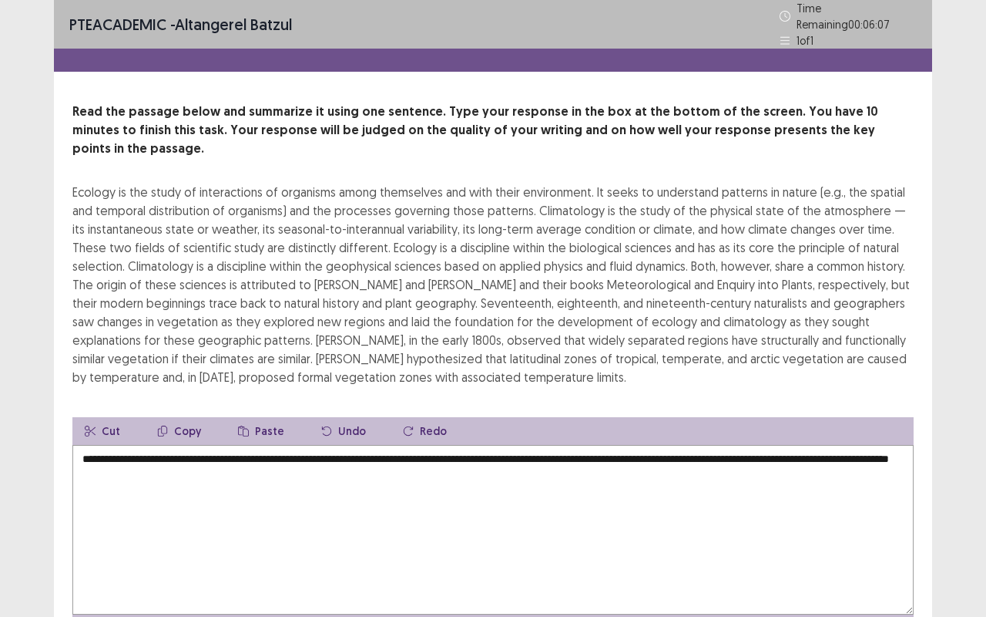
click at [325, 445] on textarea "**********" at bounding box center [493, 530] width 842 height 170
click at [277, 445] on textarea "**********" at bounding box center [493, 530] width 842 height 170
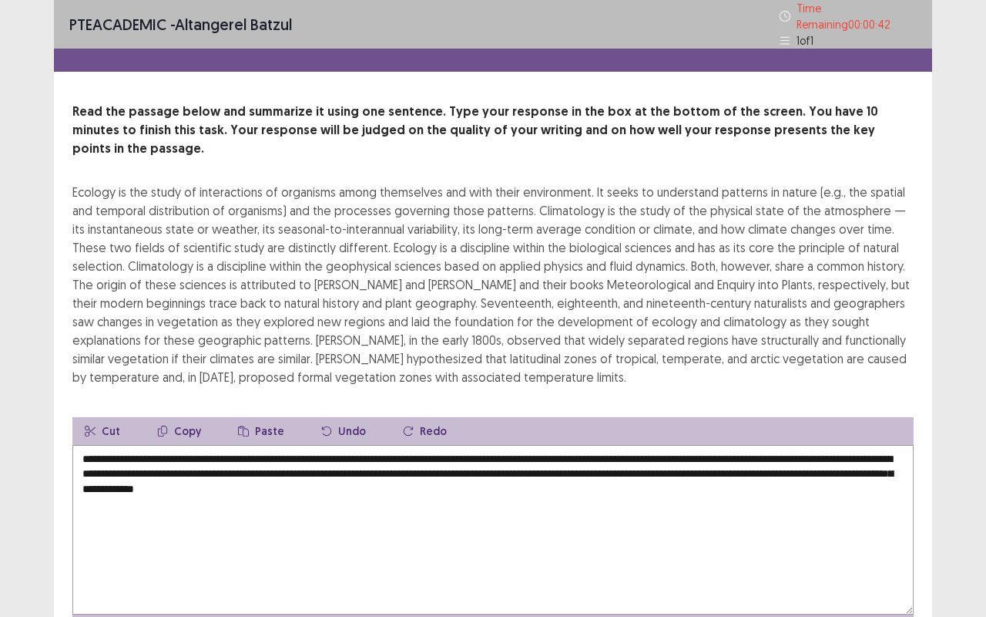
click at [724, 218] on div "Ecology is the study of interactions of organisms among themselves and with the…" at bounding box center [493, 284] width 842 height 203
click at [765, 445] on textarea "**********" at bounding box center [493, 530] width 842 height 170
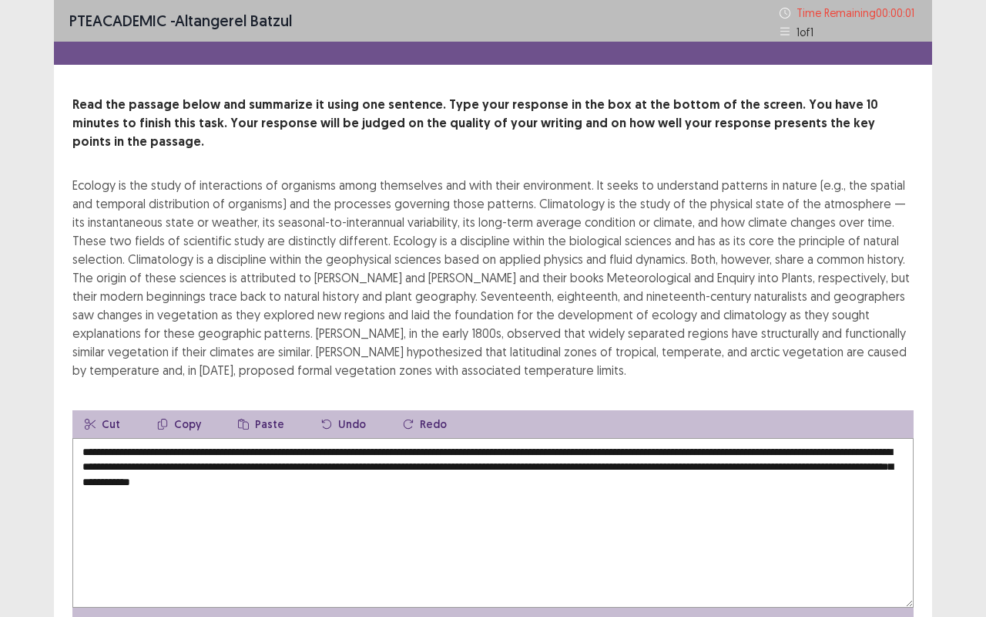
type textarea "**********"
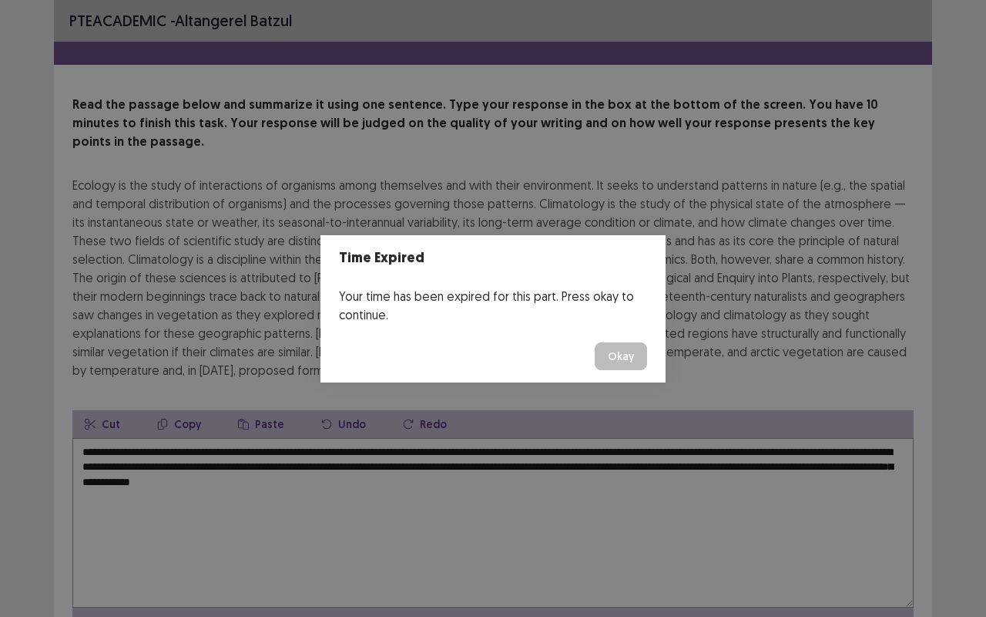
click at [629, 351] on button "Okay" at bounding box center [621, 356] width 52 height 28
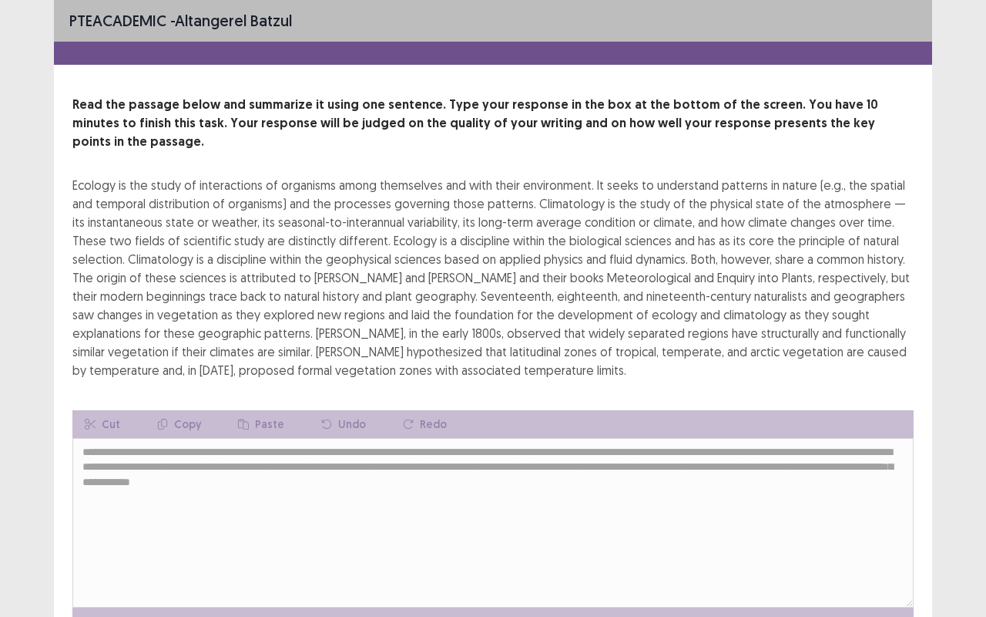
scroll to position [68, 0]
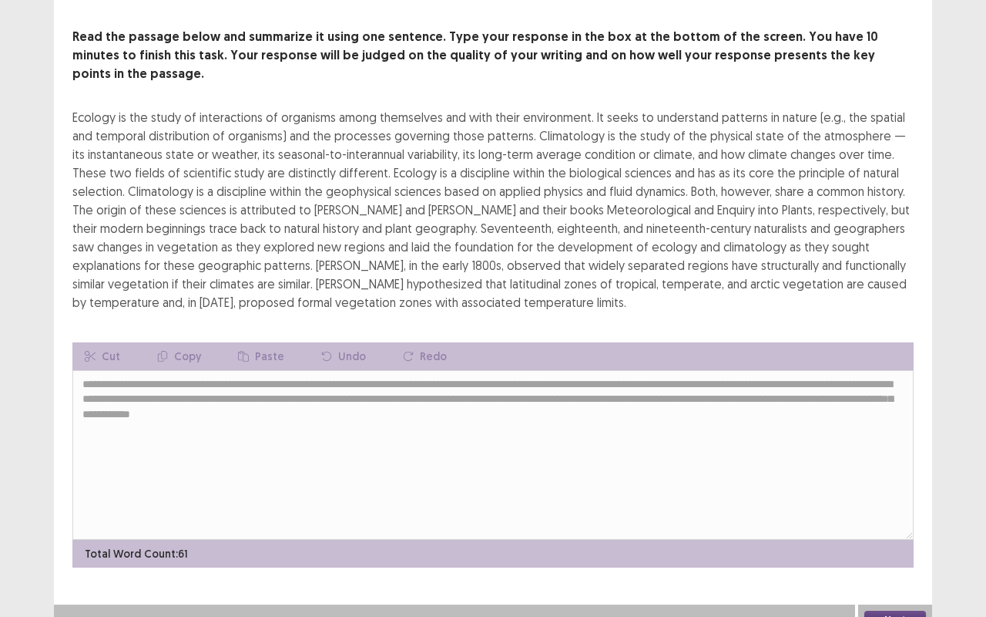
click at [905, 508] on button "Next" at bounding box center [896, 619] width 62 height 18
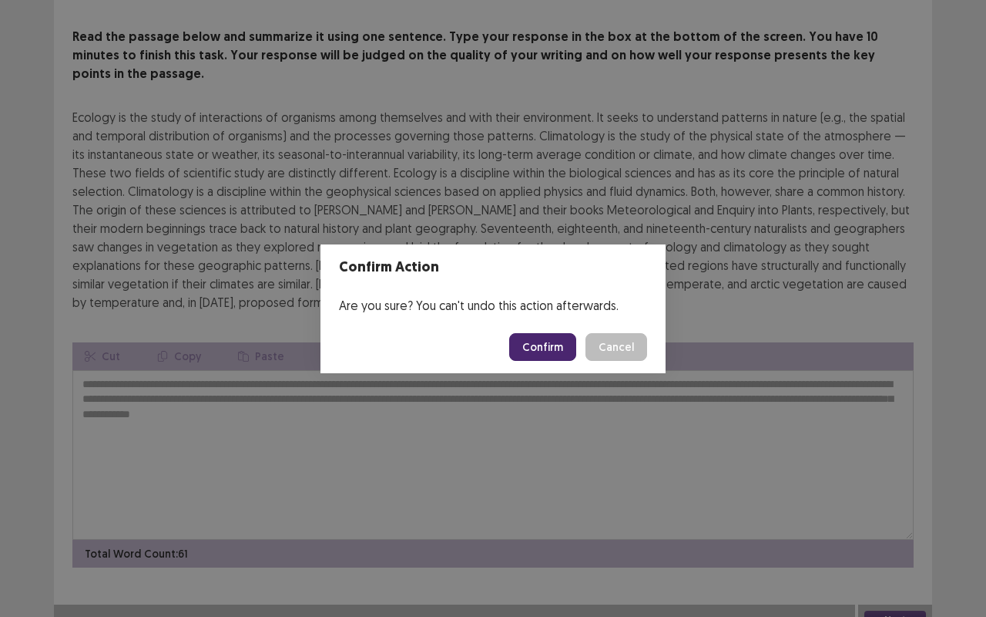
click at [546, 355] on button "Confirm" at bounding box center [542, 347] width 67 height 28
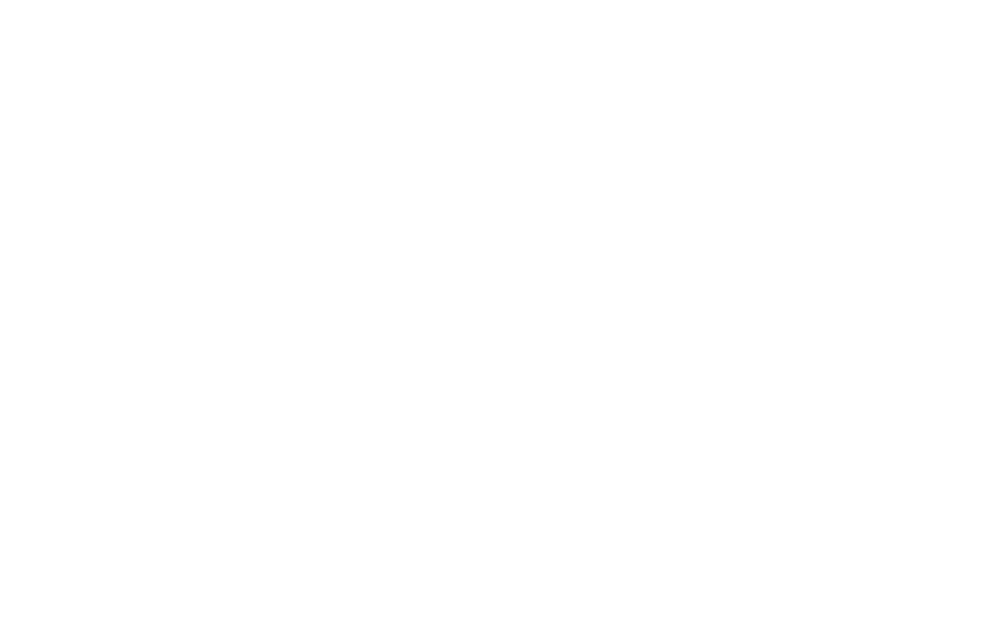
scroll to position [0, 0]
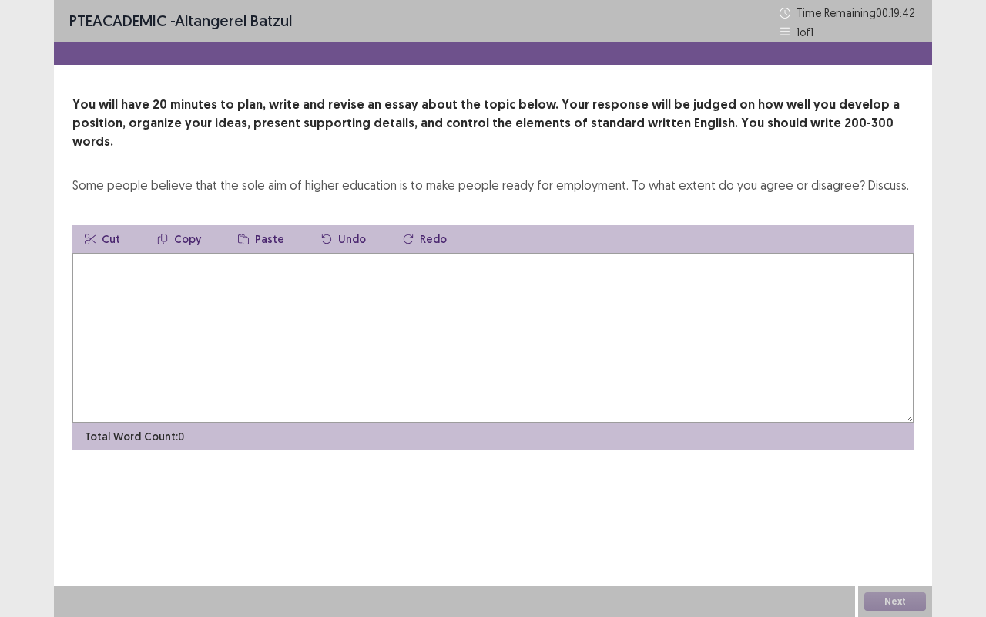
click at [963, 362] on div "PTE academic - Altangerel Batzul Time Remaining 00 : 19 : 42 1 of 1 You will ha…" at bounding box center [493, 308] width 986 height 617
click at [922, 492] on div "PTE academic - Altangerel Batzul Time Remaining 00 : 19 : 42 1 of 1 You will ha…" at bounding box center [493, 308] width 879 height 617
click at [671, 377] on textarea at bounding box center [493, 338] width 842 height 170
click at [897, 508] on div "Next" at bounding box center [896, 601] width 74 height 31
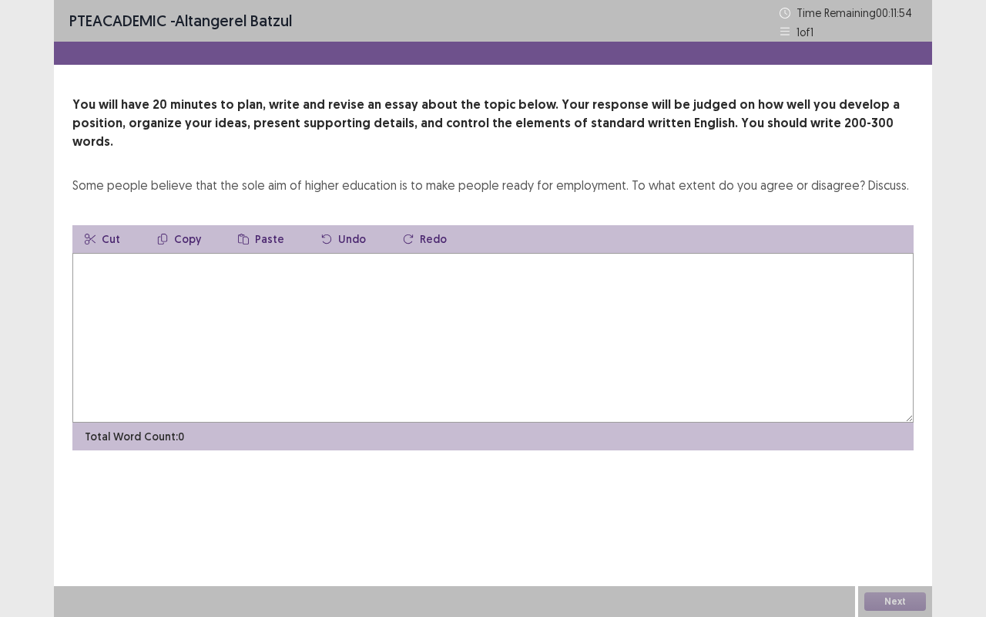
click at [891, 508] on div "Next" at bounding box center [896, 601] width 74 height 31
drag, startPoint x: 891, startPoint y: 610, endPoint x: 891, endPoint y: 207, distance: 403.8
click at [896, 508] on div "Next" at bounding box center [896, 601] width 74 height 31
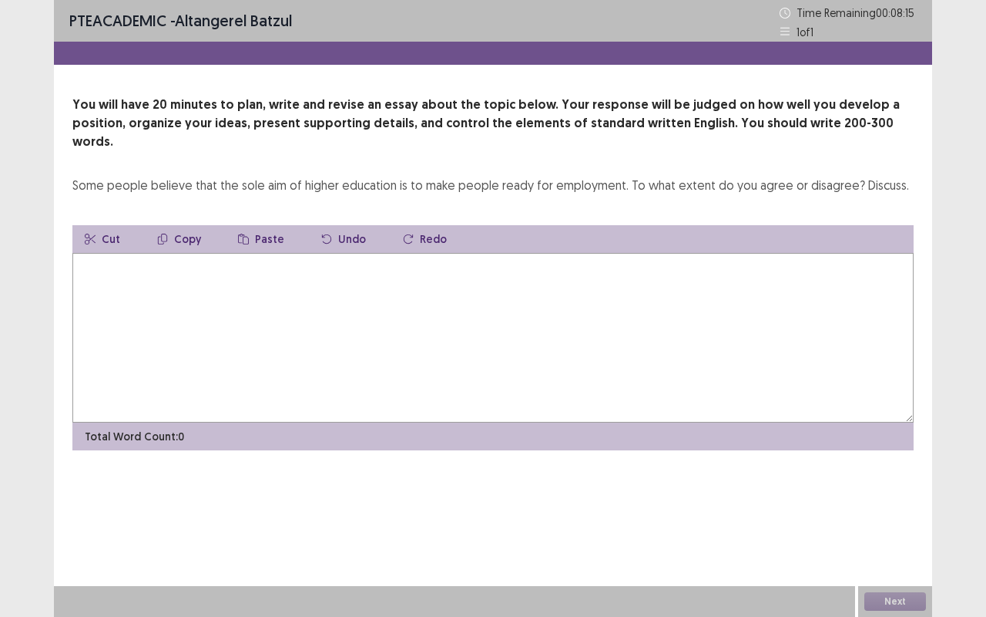
drag, startPoint x: 262, startPoint y: 233, endPoint x: 280, endPoint y: 194, distance: 42.4
drag, startPoint x: 280, startPoint y: 194, endPoint x: 418, endPoint y: 183, distance: 138.4
drag, startPoint x: 418, startPoint y: 183, endPoint x: 834, endPoint y: 278, distance: 427.0
drag, startPoint x: 911, startPoint y: 616, endPoint x: 667, endPoint y: 220, distance: 464.8
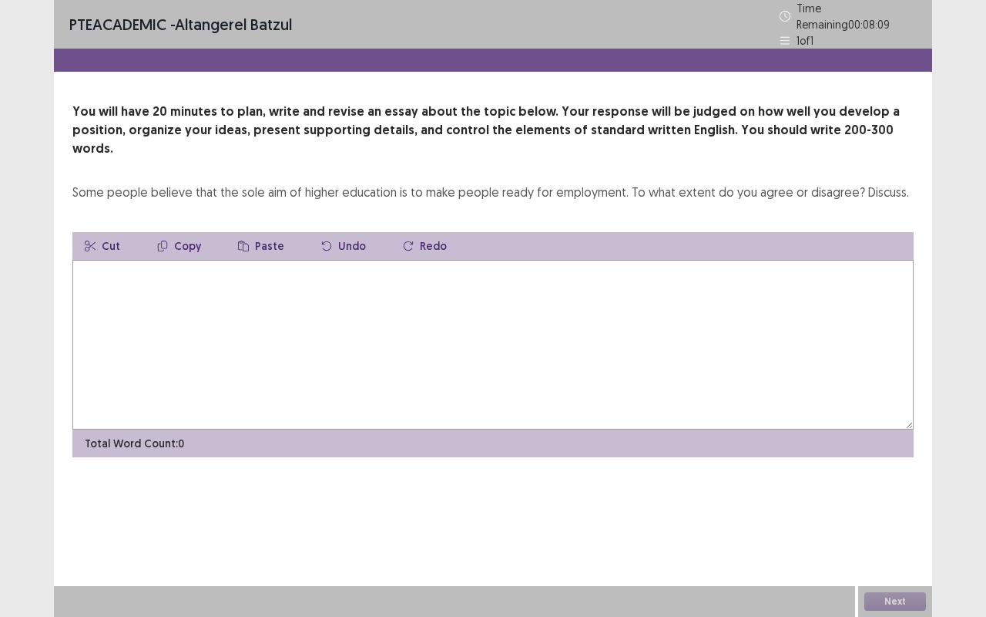
drag, startPoint x: 667, startPoint y: 220, endPoint x: 707, endPoint y: 220, distance: 40.8
